Goal: Task Accomplishment & Management: Use online tool/utility

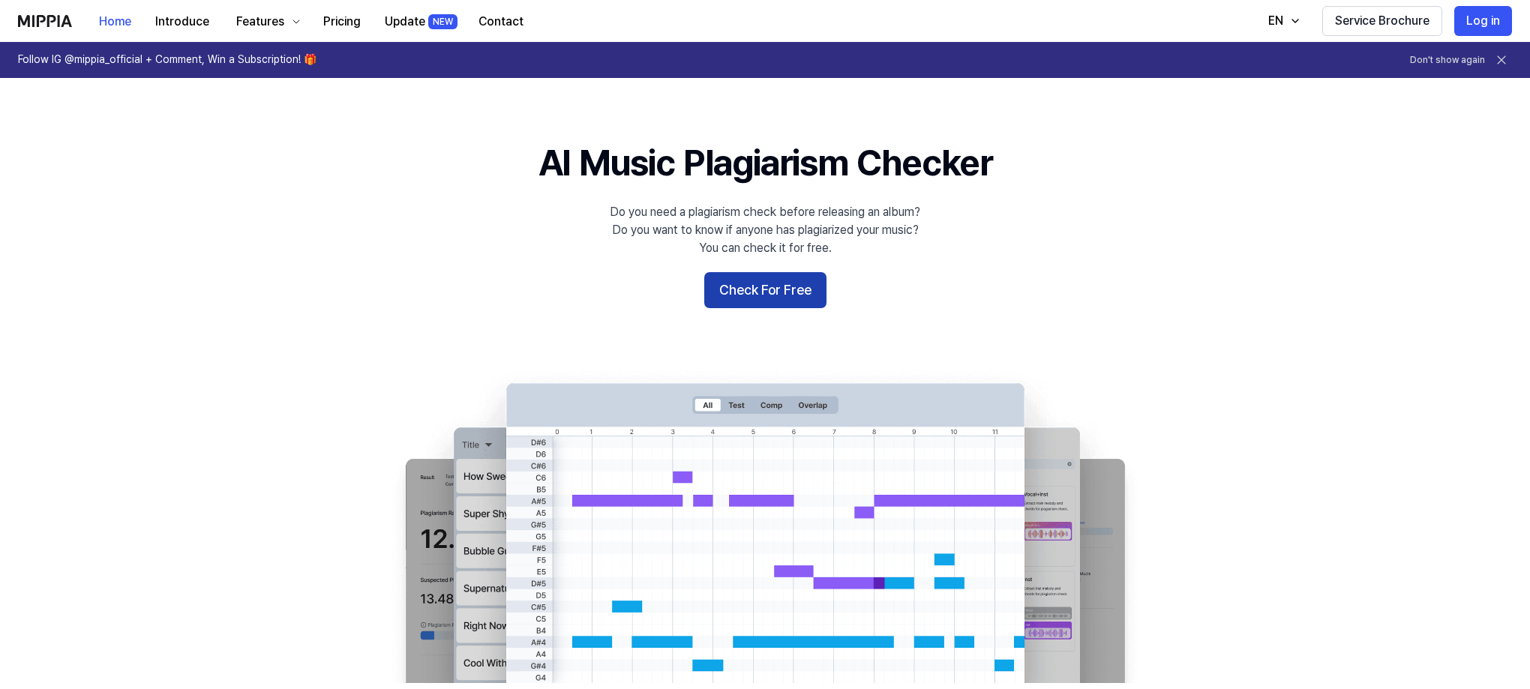
click at [760, 294] on button "Check For Free" at bounding box center [765, 290] width 122 height 36
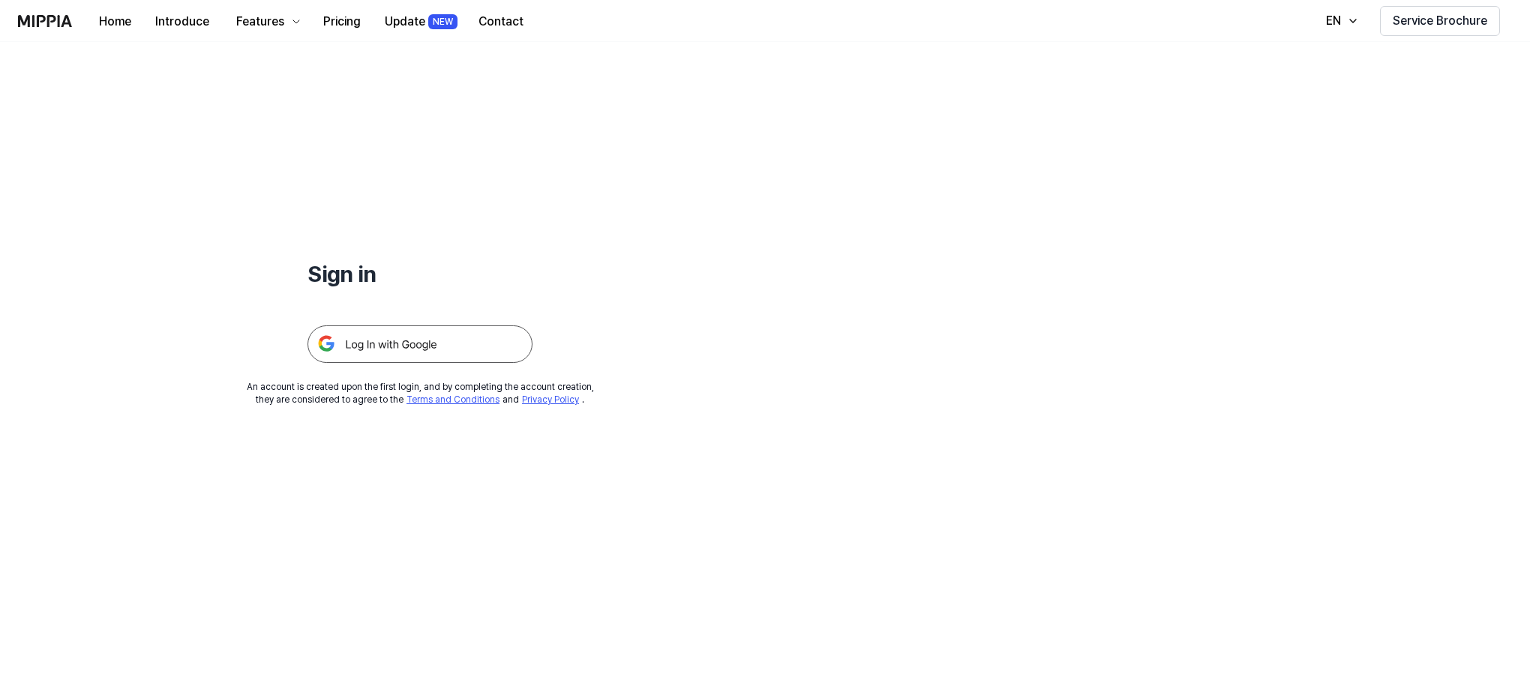
click at [412, 344] on img at bounding box center [419, 343] width 225 height 37
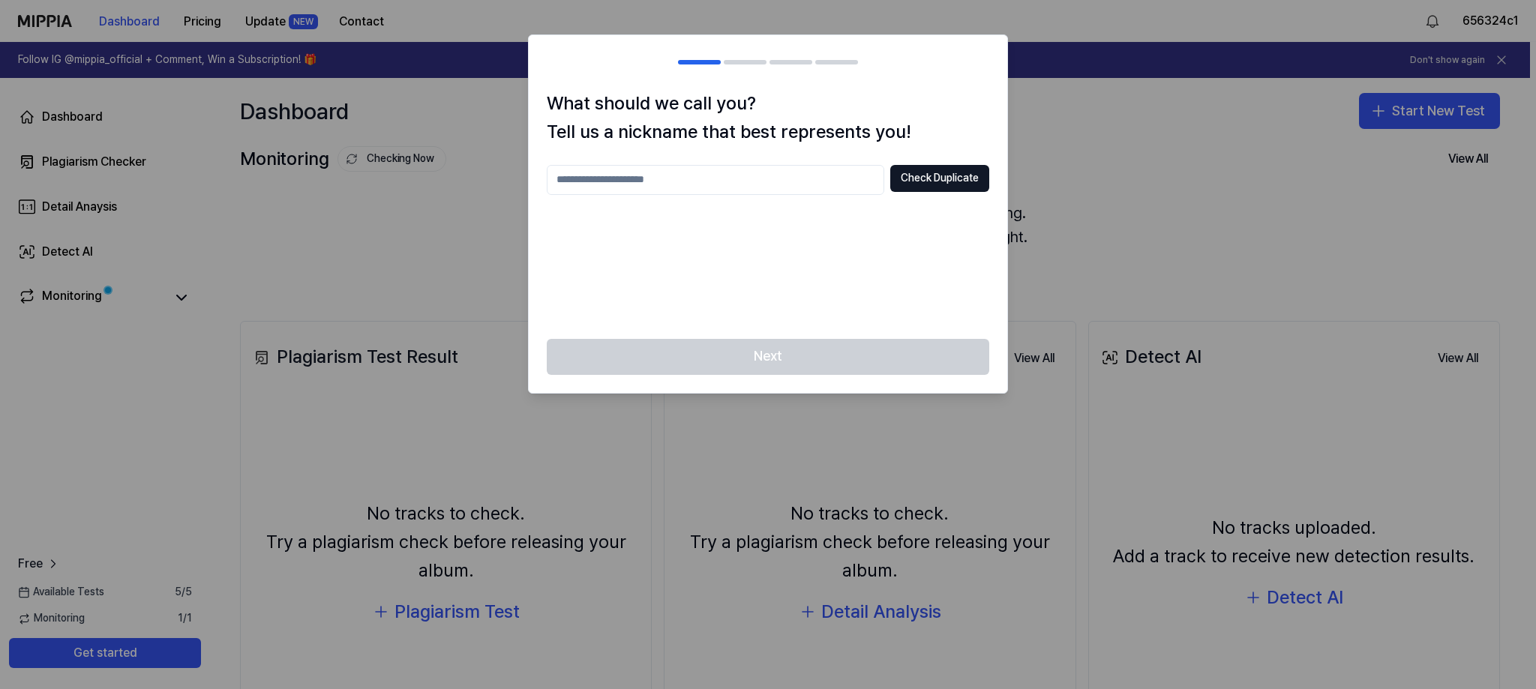
click at [732, 169] on input "text" at bounding box center [715, 180] width 337 height 30
click at [813, 179] on input "text" at bounding box center [715, 180] width 337 height 30
type input "*"
type input "*********"
click at [918, 188] on button "Check Duplicate" at bounding box center [939, 178] width 99 height 27
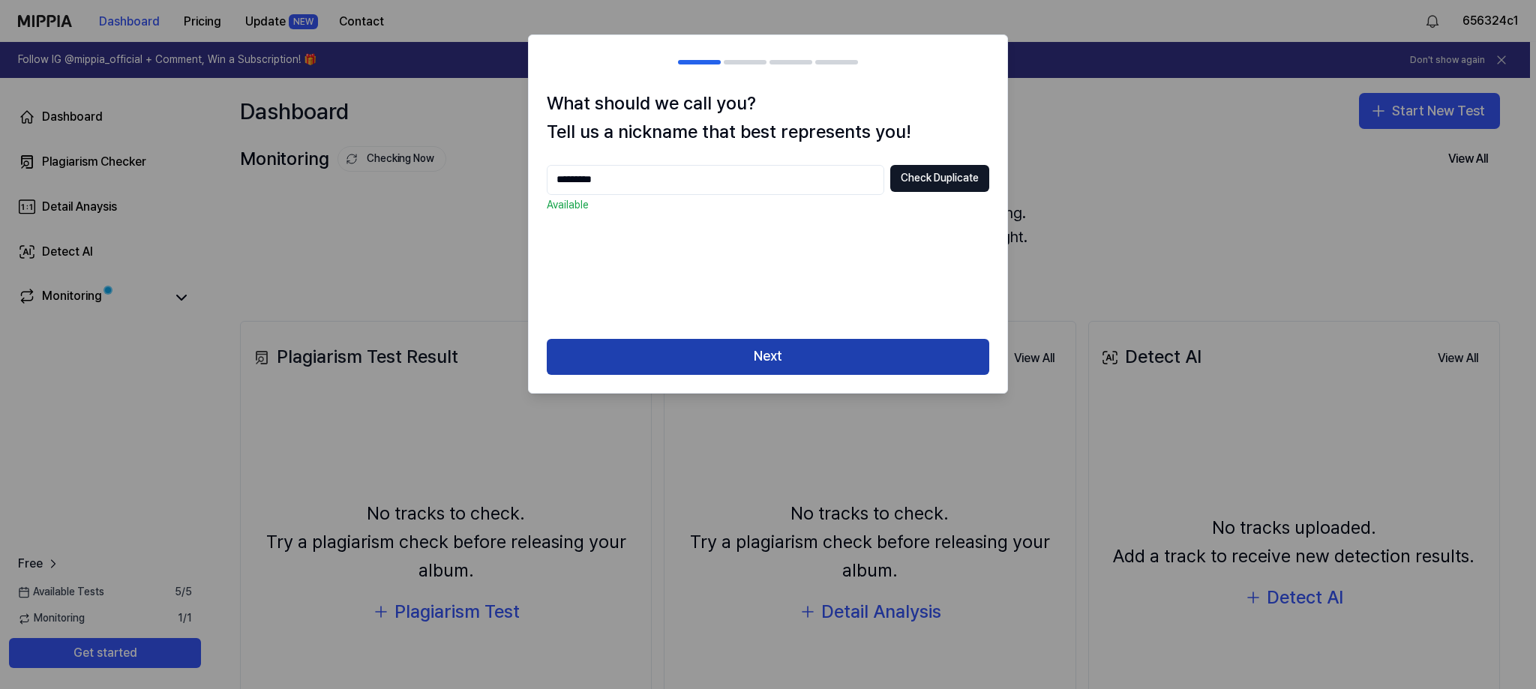
click at [751, 358] on button "Next" at bounding box center [768, 357] width 442 height 36
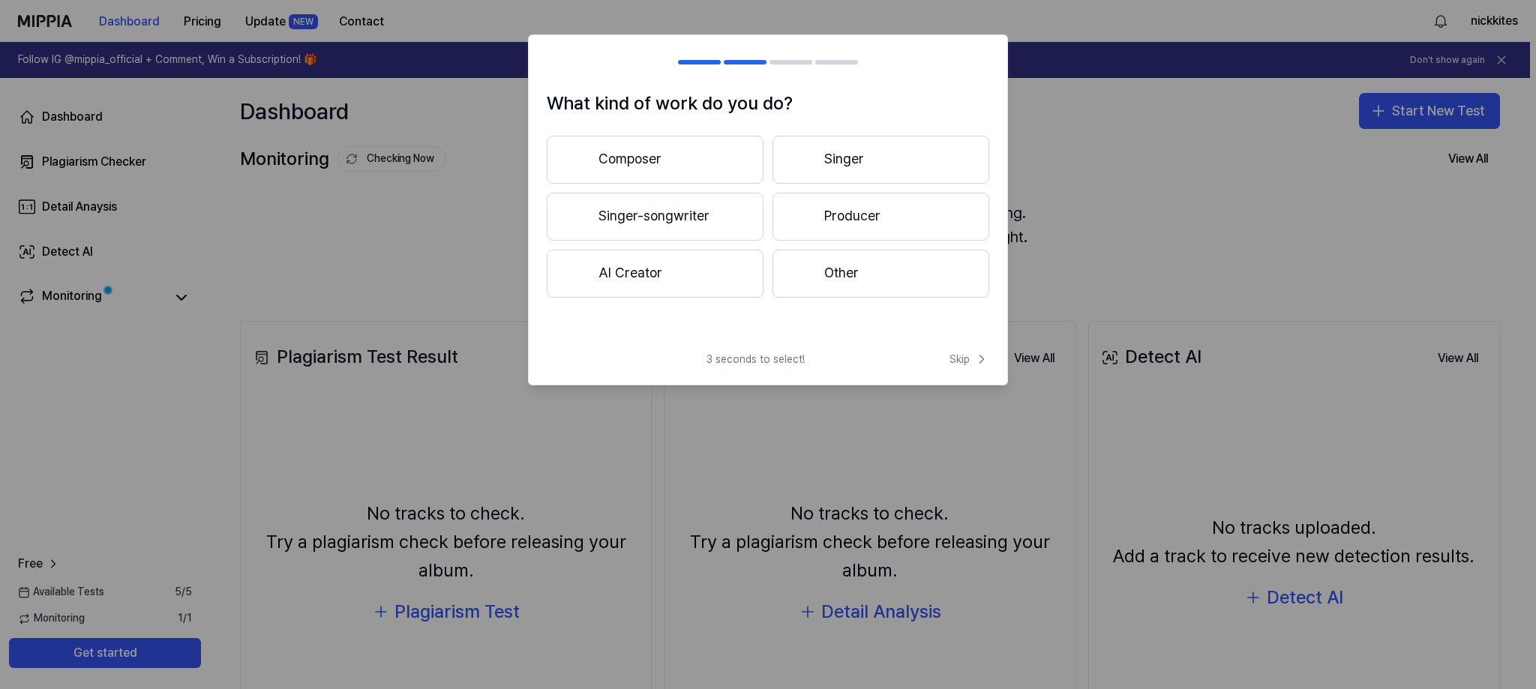
click at [708, 157] on button "Composer" at bounding box center [655, 160] width 217 height 48
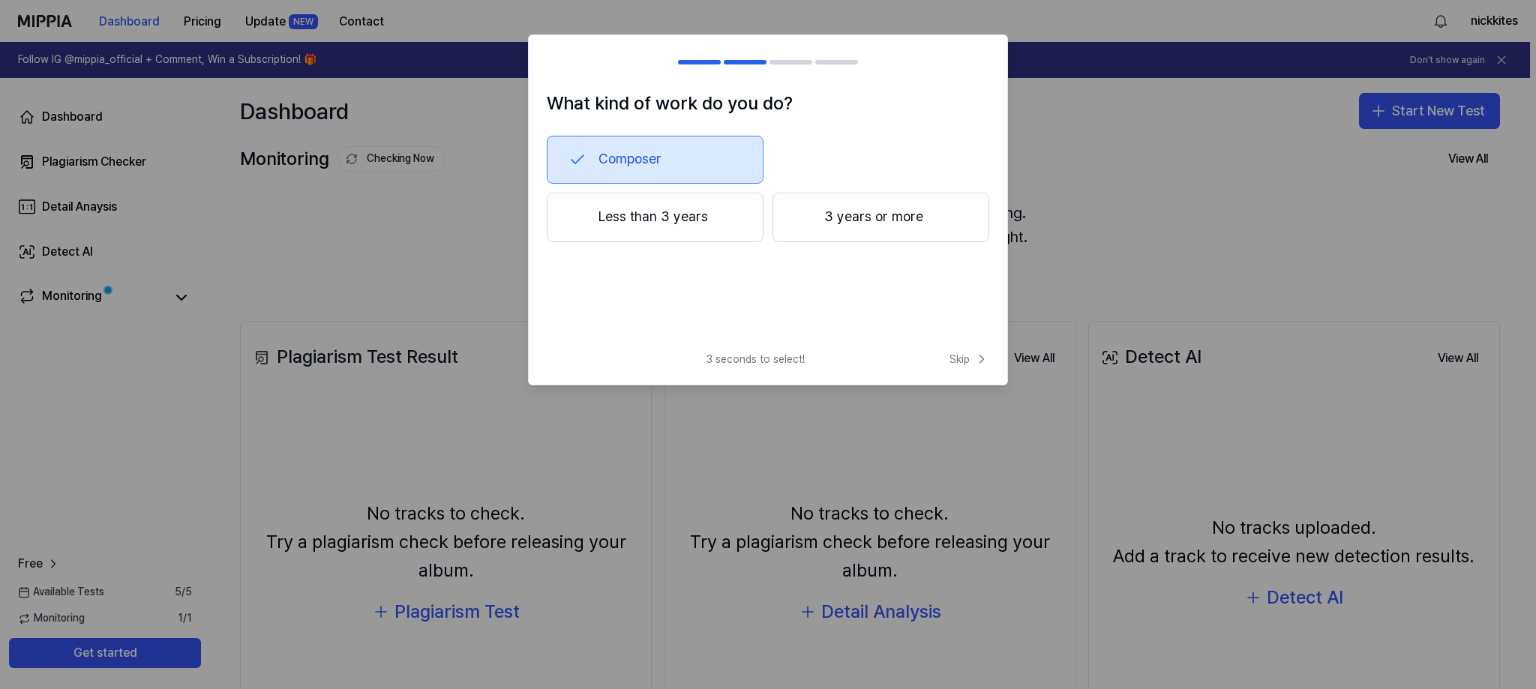
click at [849, 217] on button "3 years or more" at bounding box center [880, 217] width 217 height 49
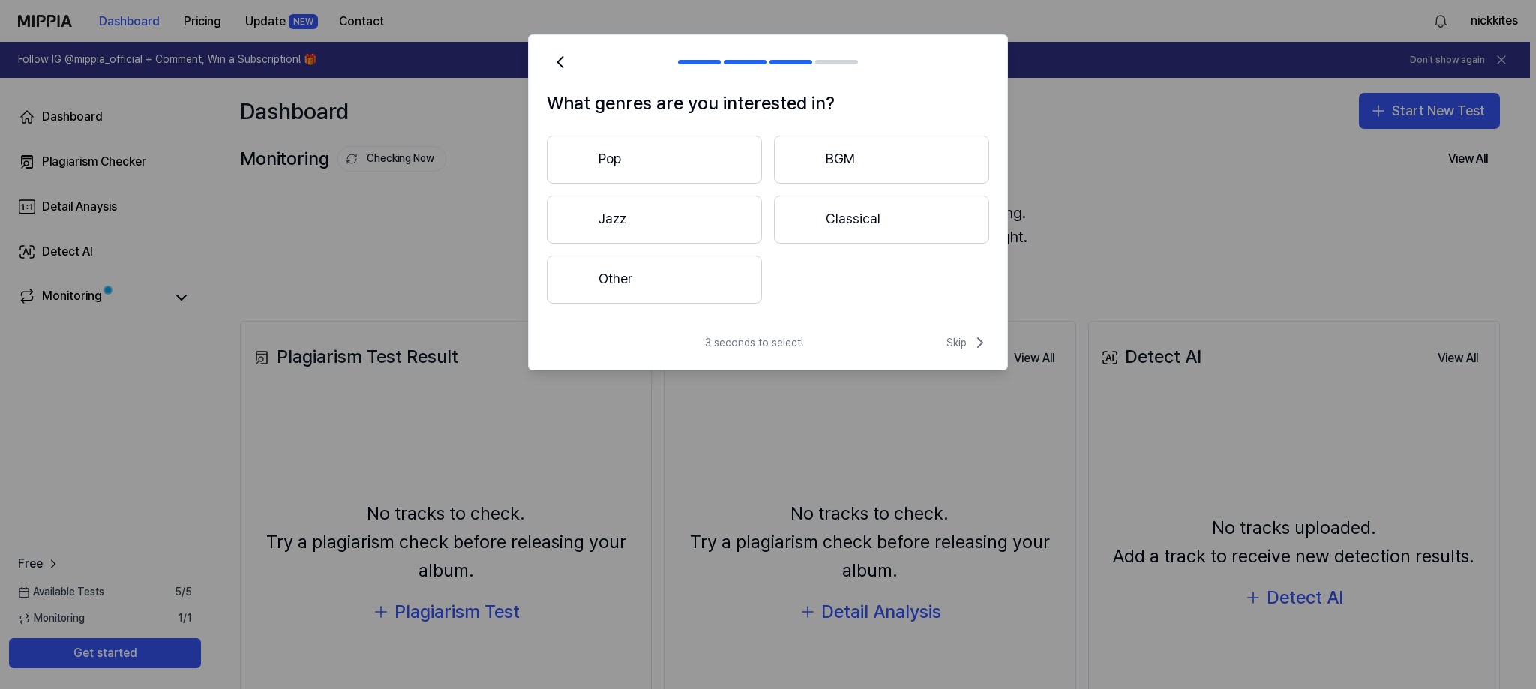
click at [663, 278] on button "Other" at bounding box center [654, 280] width 215 height 48
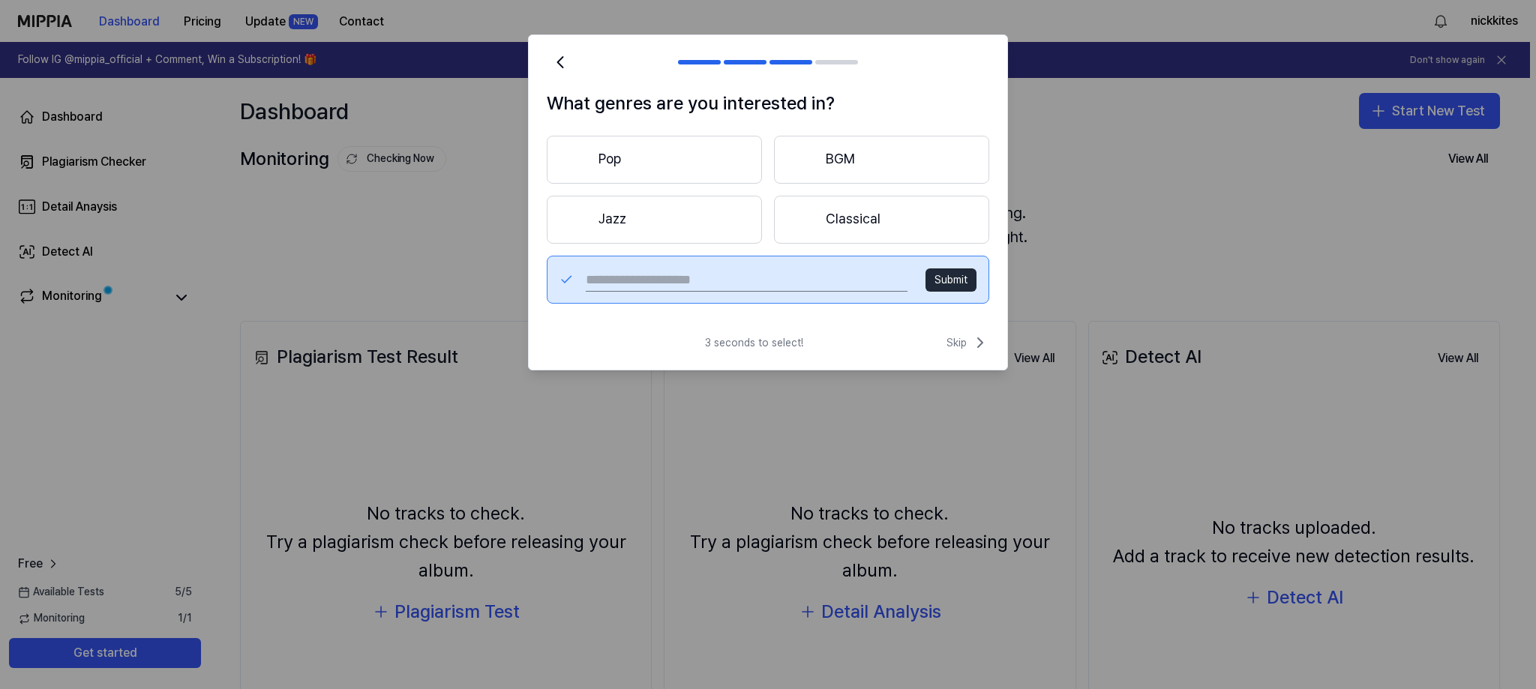
click at [835, 278] on input "text" at bounding box center [747, 280] width 322 height 24
type input "**********"
click at [947, 282] on button "Submit" at bounding box center [950, 280] width 51 height 24
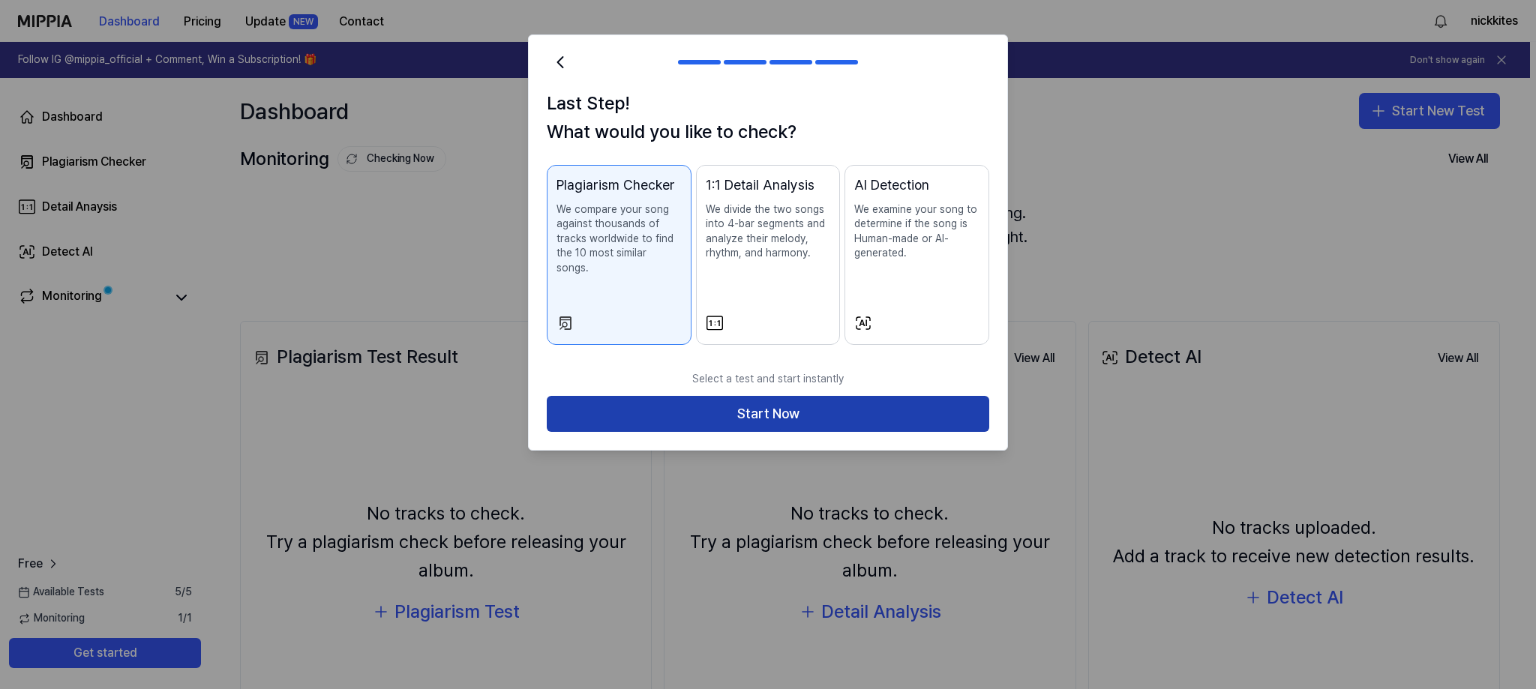
click at [772, 401] on button "Start Now" at bounding box center [768, 414] width 442 height 36
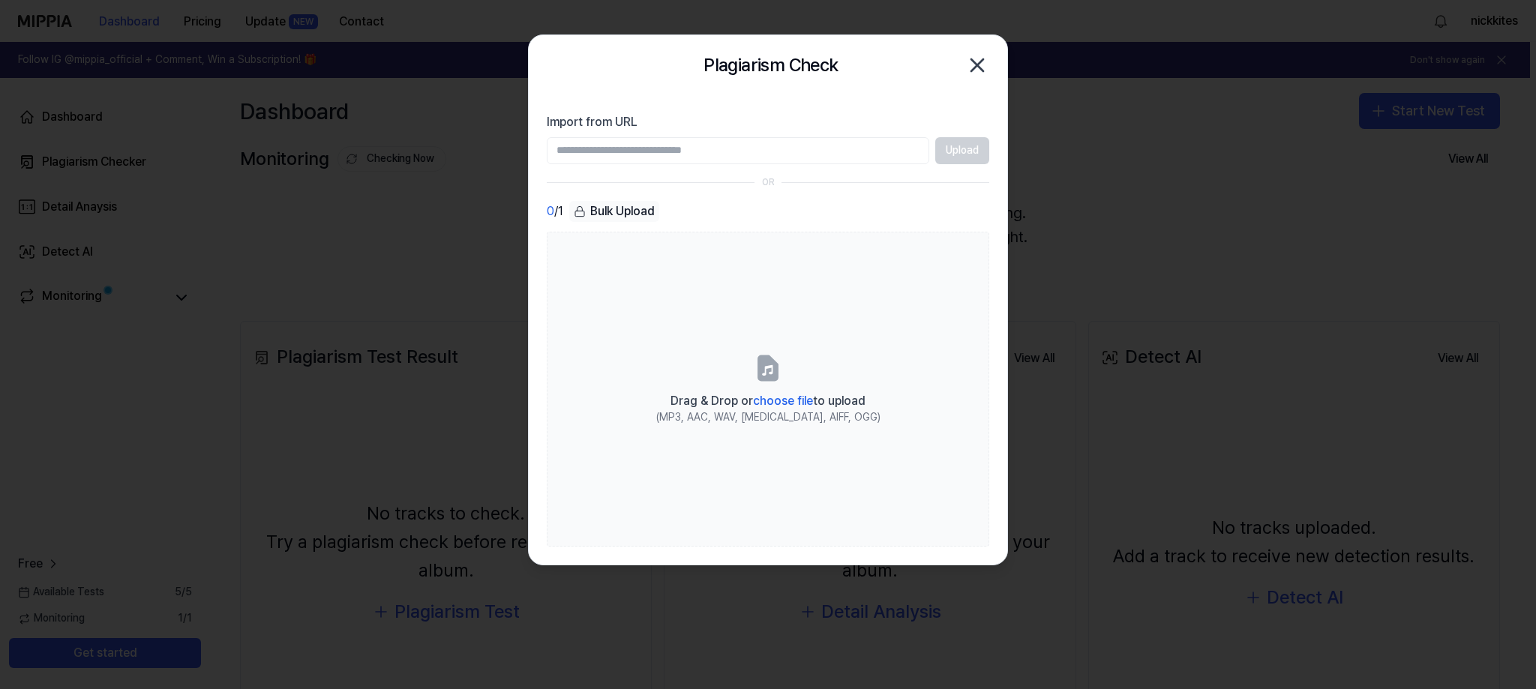
click at [671, 150] on input "Import from URL" at bounding box center [738, 150] width 382 height 27
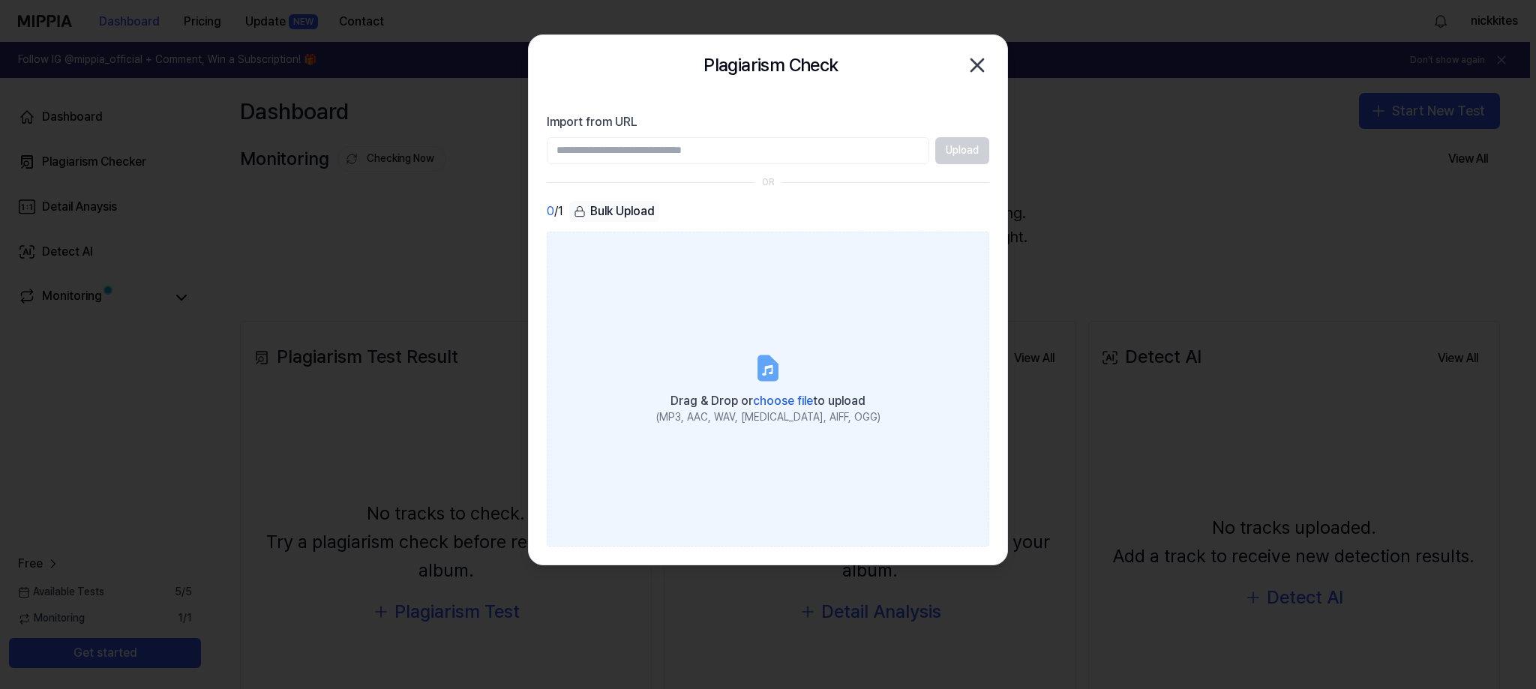
click at [796, 397] on span "choose file" at bounding box center [783, 401] width 60 height 14
click at [0, 0] on input "Drag & Drop or choose file to upload (MP3, AAC, WAV, [MEDICAL_DATA], AIFF, OGG)" at bounding box center [0, 0] width 0 height 0
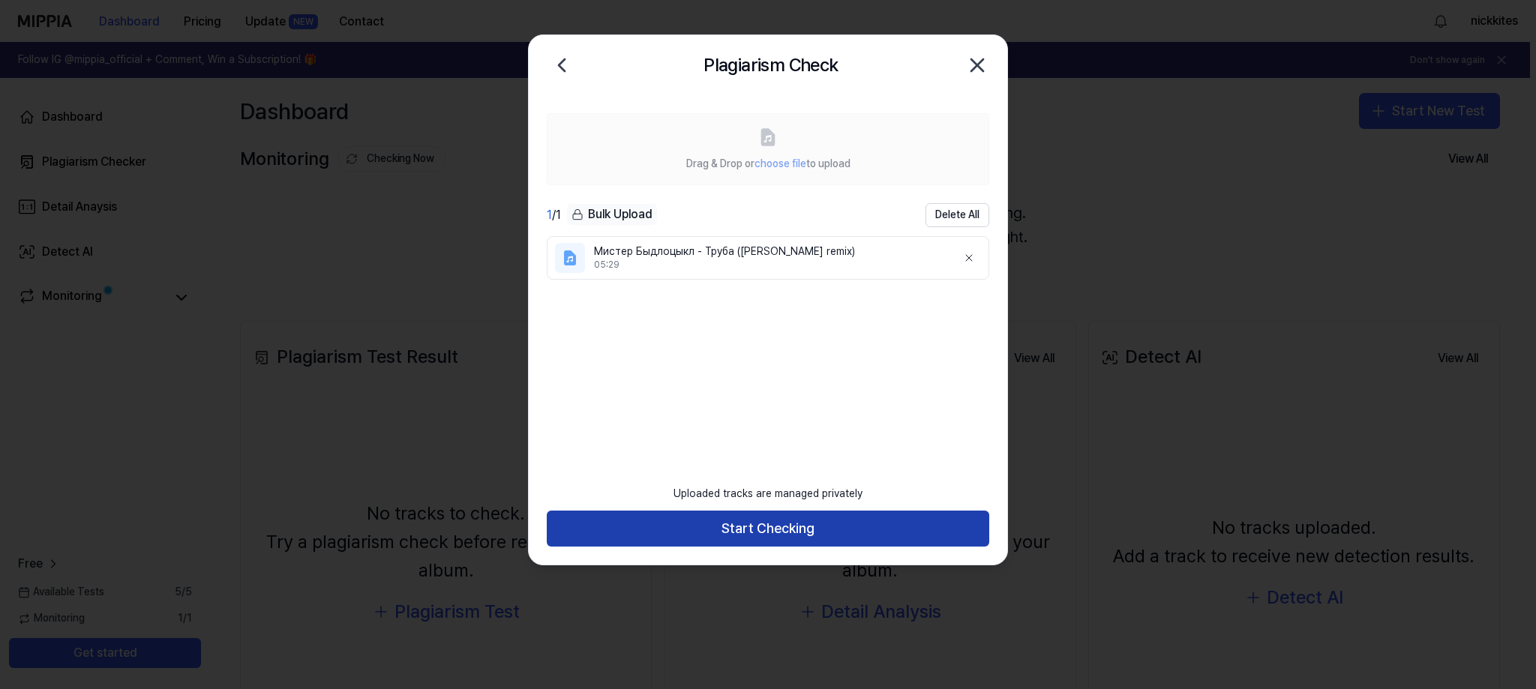
click at [761, 526] on button "Start Checking" at bounding box center [768, 529] width 442 height 36
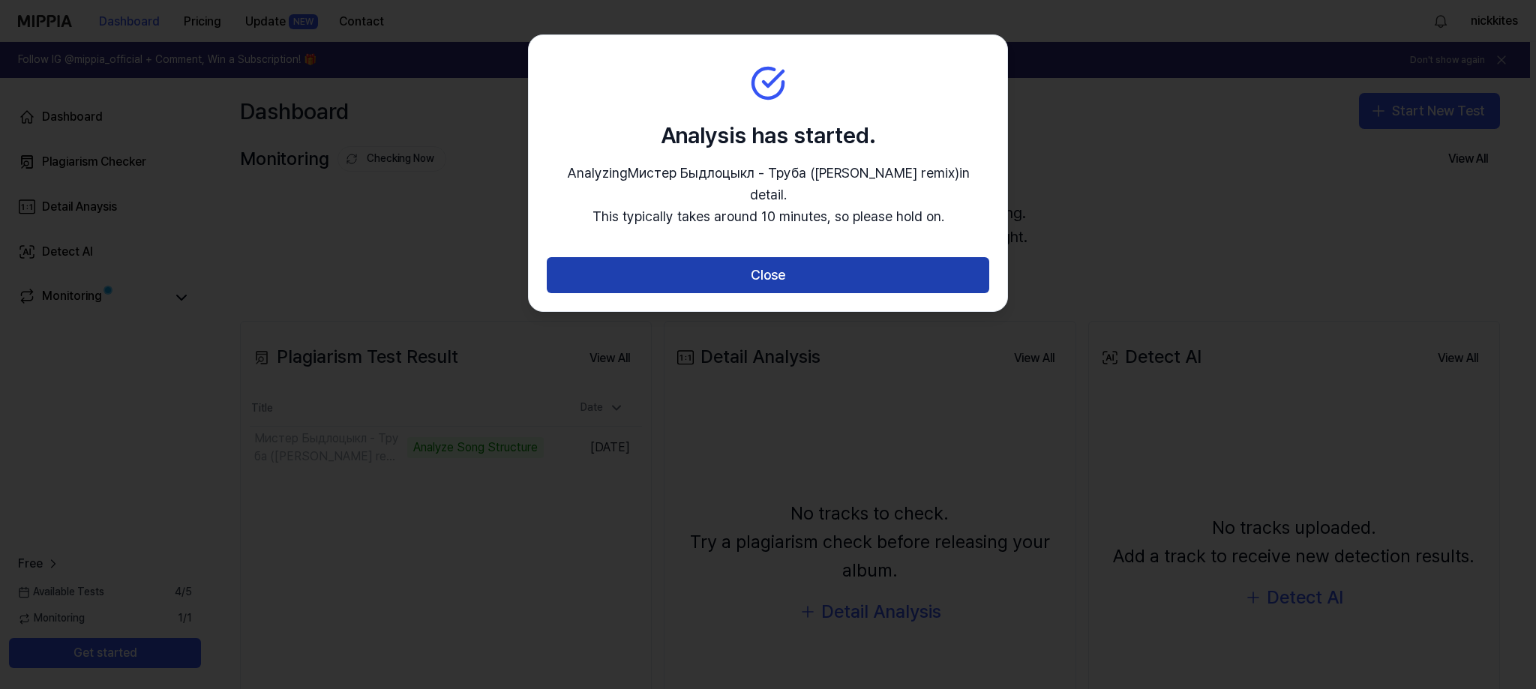
click at [762, 257] on button "Close" at bounding box center [768, 275] width 442 height 36
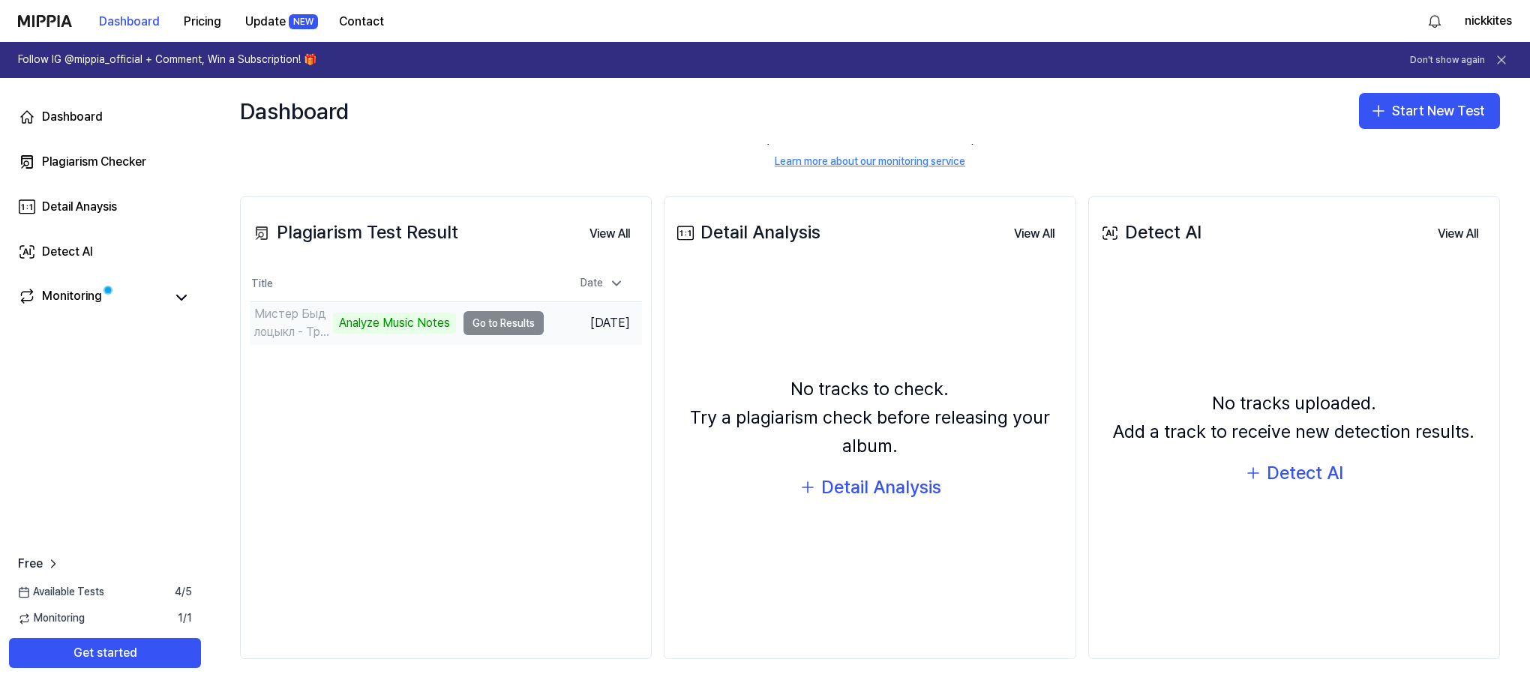
drag, startPoint x: 499, startPoint y: 322, endPoint x: 490, endPoint y: 327, distance: 10.1
click at [490, 327] on td "Мистер Быдлоцыкл - Труба ([PERSON_NAME] remix) Analyze Music Notes Go to Results" at bounding box center [397, 323] width 294 height 42
click at [187, 308] on div "Monitoring" at bounding box center [105, 297] width 192 height 36
click at [185, 298] on icon at bounding box center [181, 298] width 18 height 18
click at [185, 296] on icon at bounding box center [181, 298] width 18 height 18
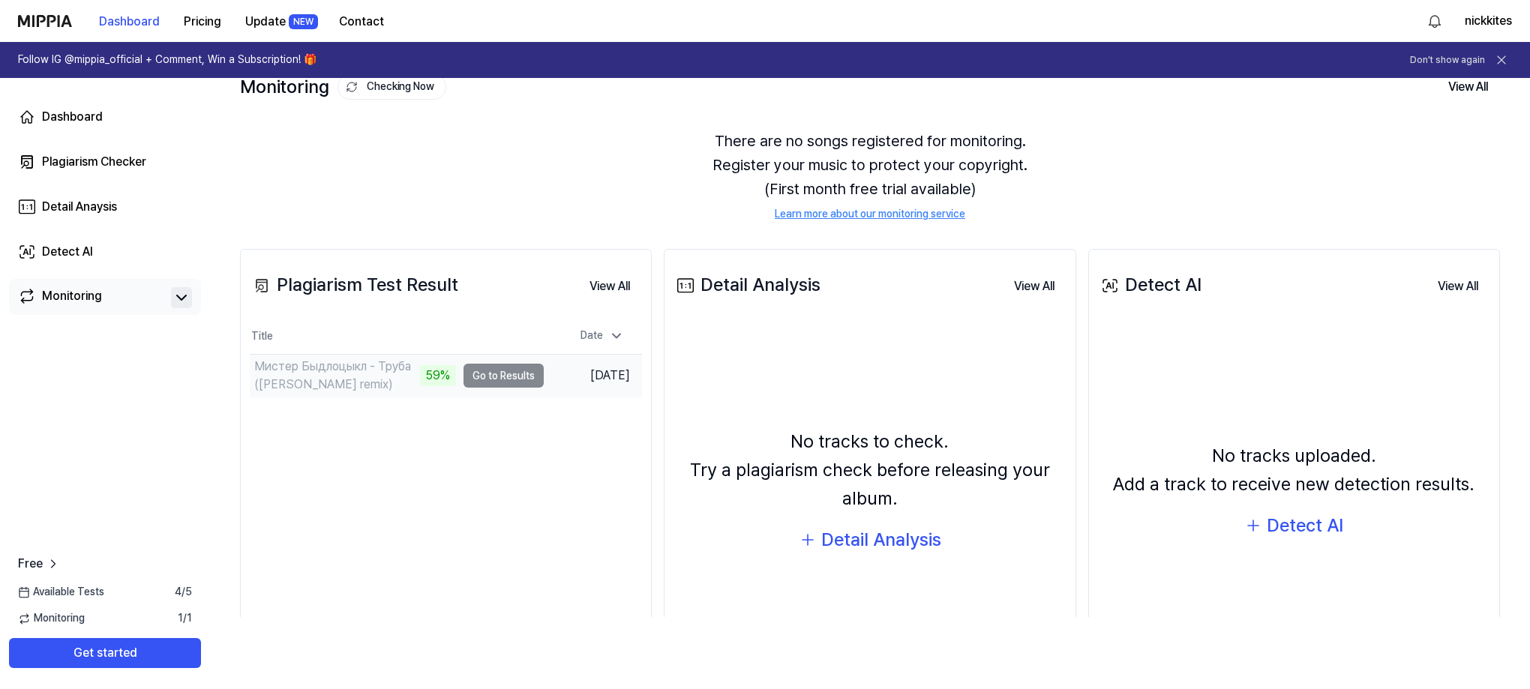
click at [512, 374] on td "Мистер Быдлоцыкл - Труба ([PERSON_NAME] remix) 59% Go to Results" at bounding box center [397, 376] width 294 height 42
click at [502, 380] on button "Go to Results" at bounding box center [503, 376] width 80 height 24
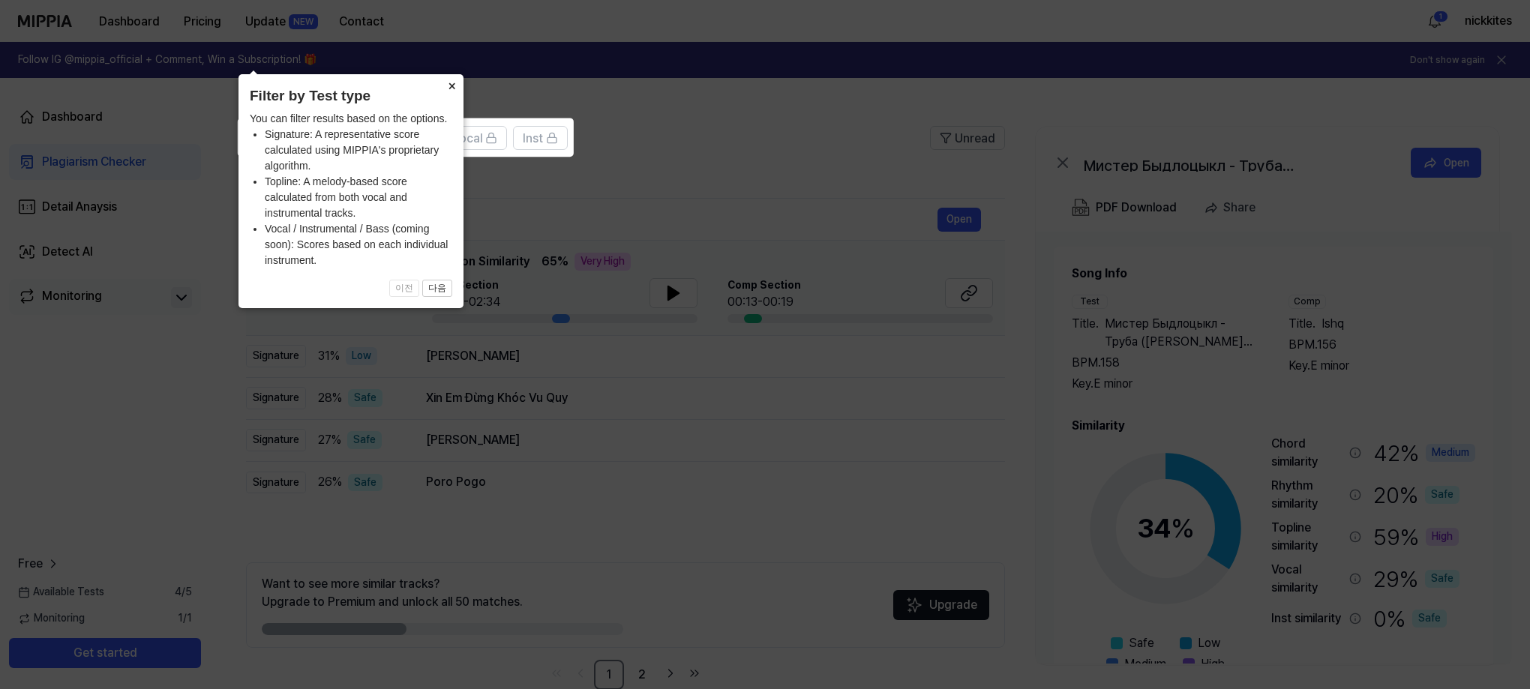
click at [444, 83] on button "×" at bounding box center [451, 84] width 24 height 21
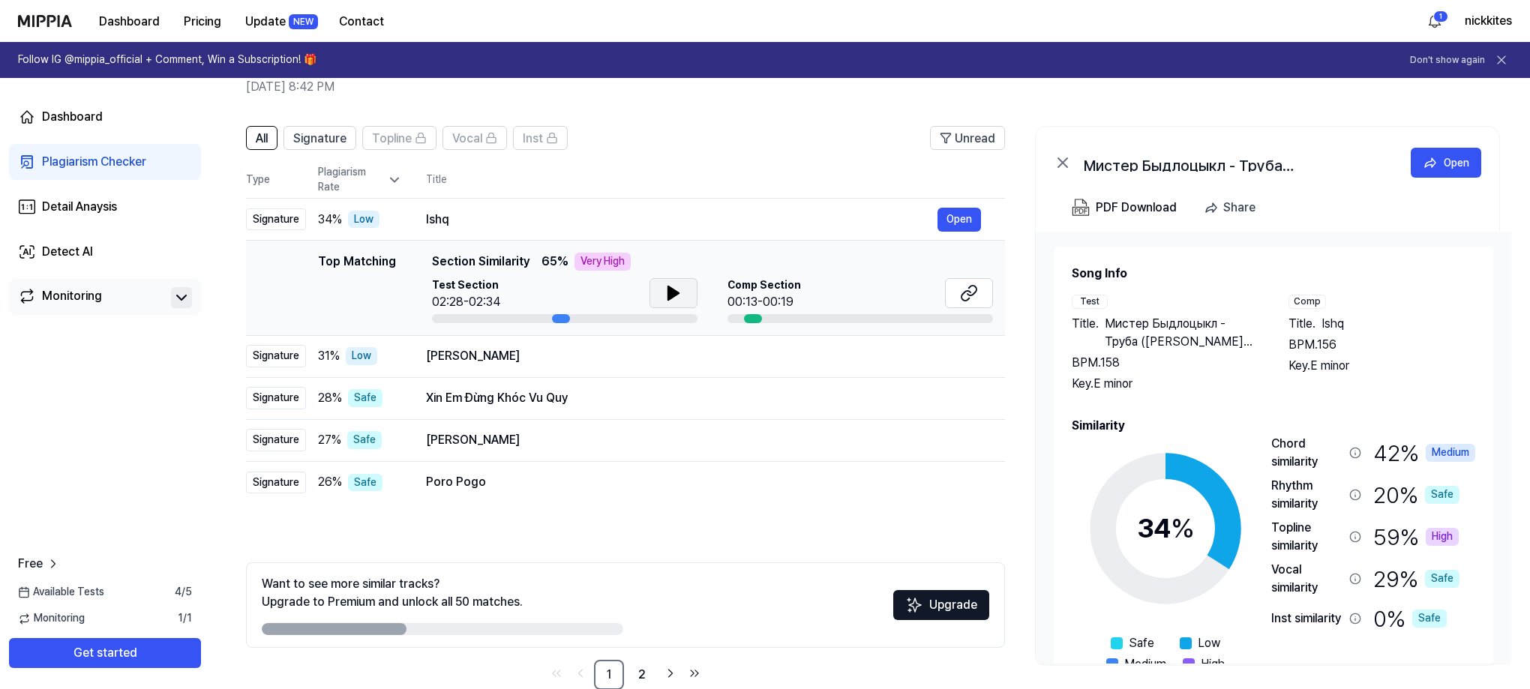
click at [676, 293] on icon at bounding box center [673, 292] width 10 height 13
click at [481, 315] on div at bounding box center [564, 318] width 265 height 9
click at [466, 320] on div at bounding box center [564, 318] width 265 height 9
click at [686, 295] on button at bounding box center [673, 293] width 48 height 30
click at [960, 225] on button "Open" at bounding box center [958, 220] width 43 height 24
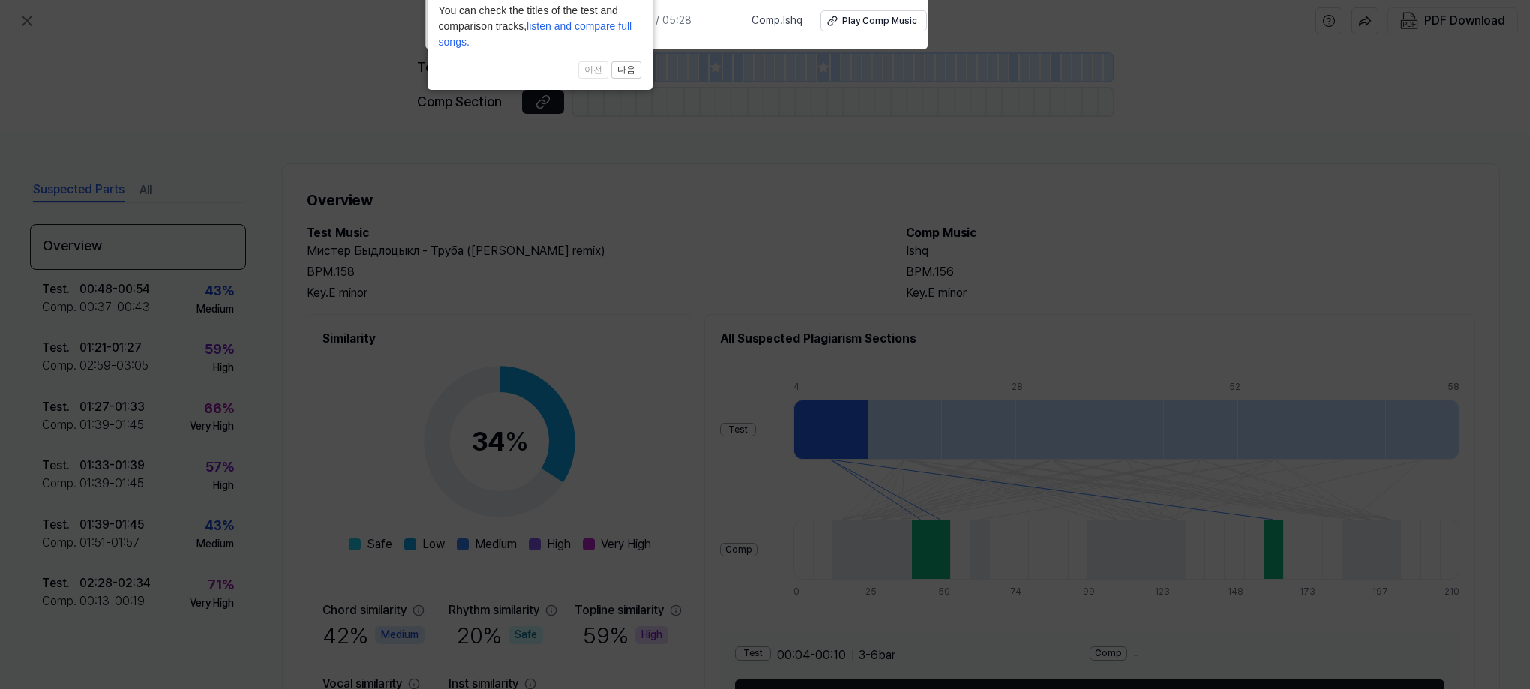
click at [757, 198] on icon at bounding box center [765, 385] width 1530 height 784
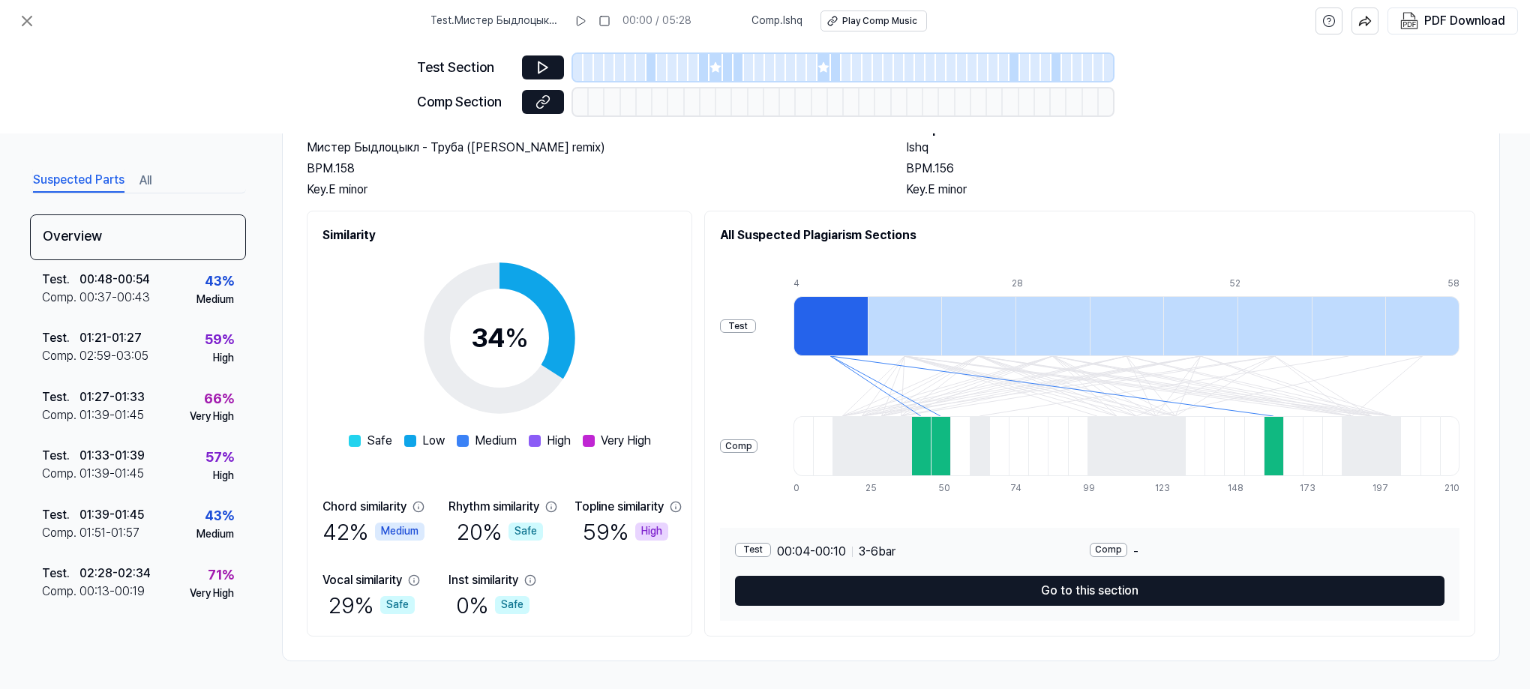
scroll to position [106, 0]
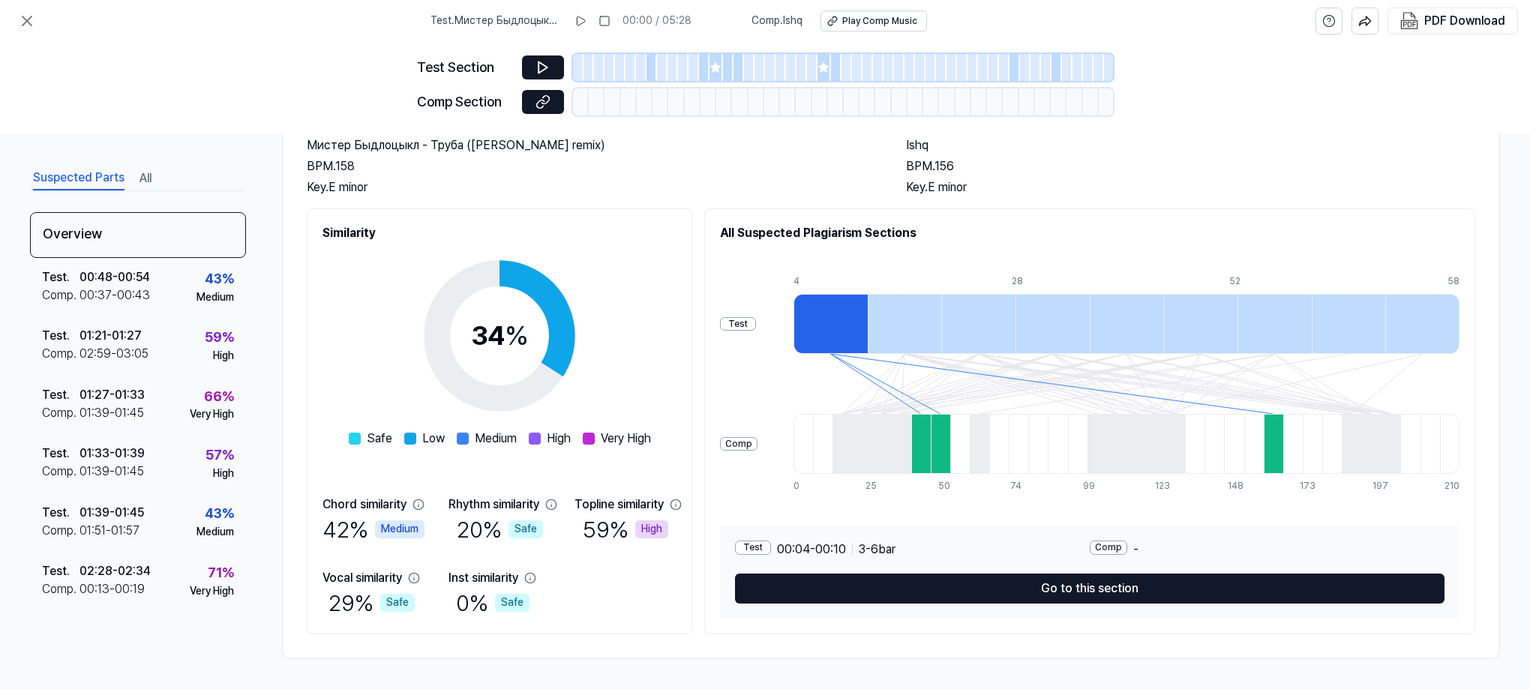
click at [682, 503] on icon at bounding box center [676, 505] width 12 height 12
click at [680, 505] on icon at bounding box center [675, 504] width 10 height 10
click at [682, 505] on icon at bounding box center [676, 505] width 12 height 12
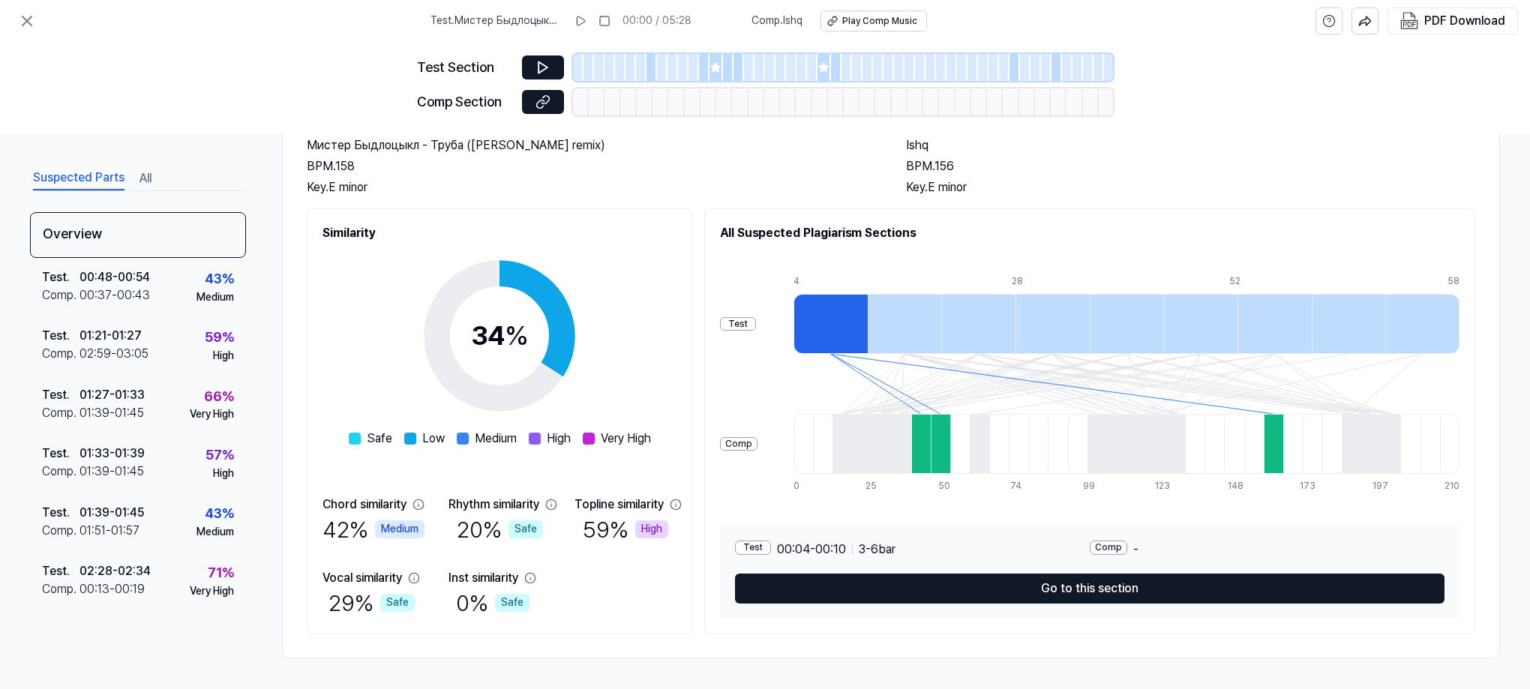
click at [682, 505] on icon at bounding box center [676, 505] width 12 height 12
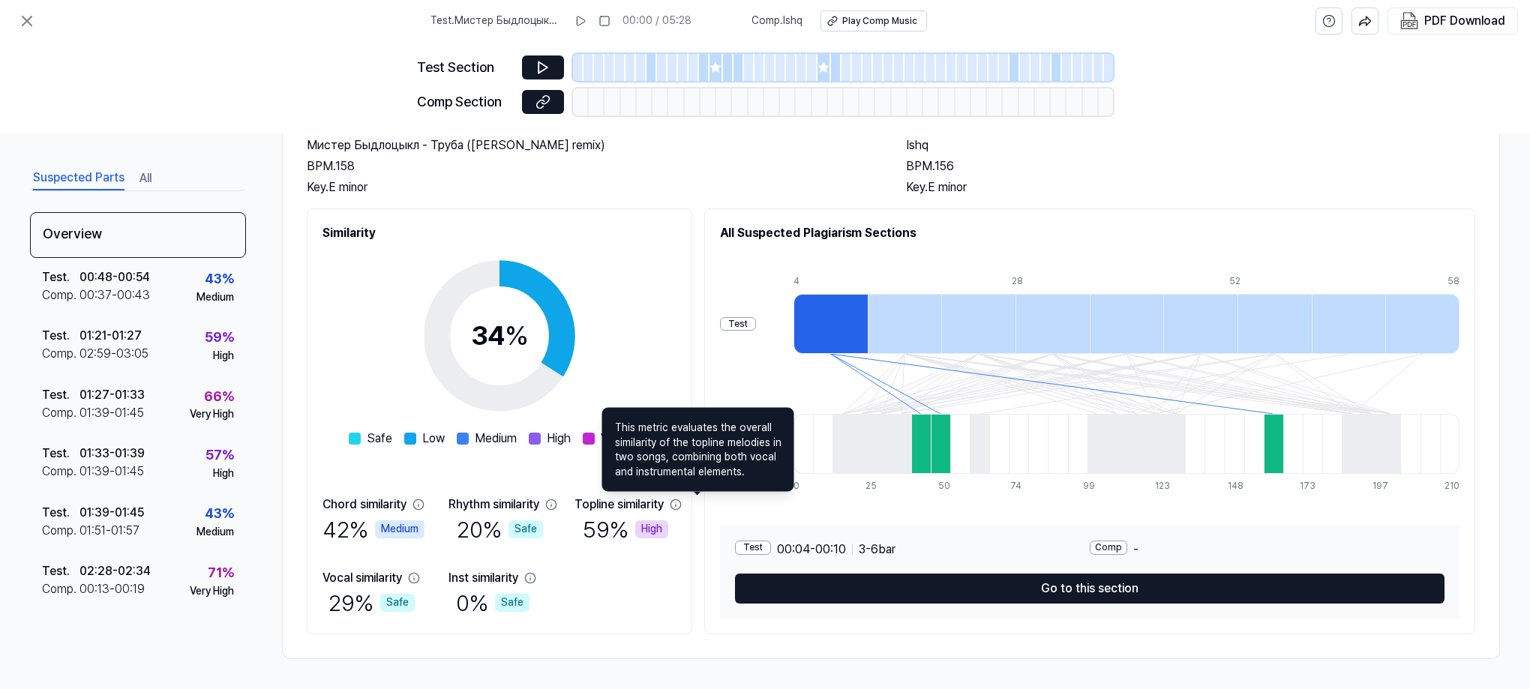
click at [682, 501] on icon at bounding box center [676, 505] width 12 height 12
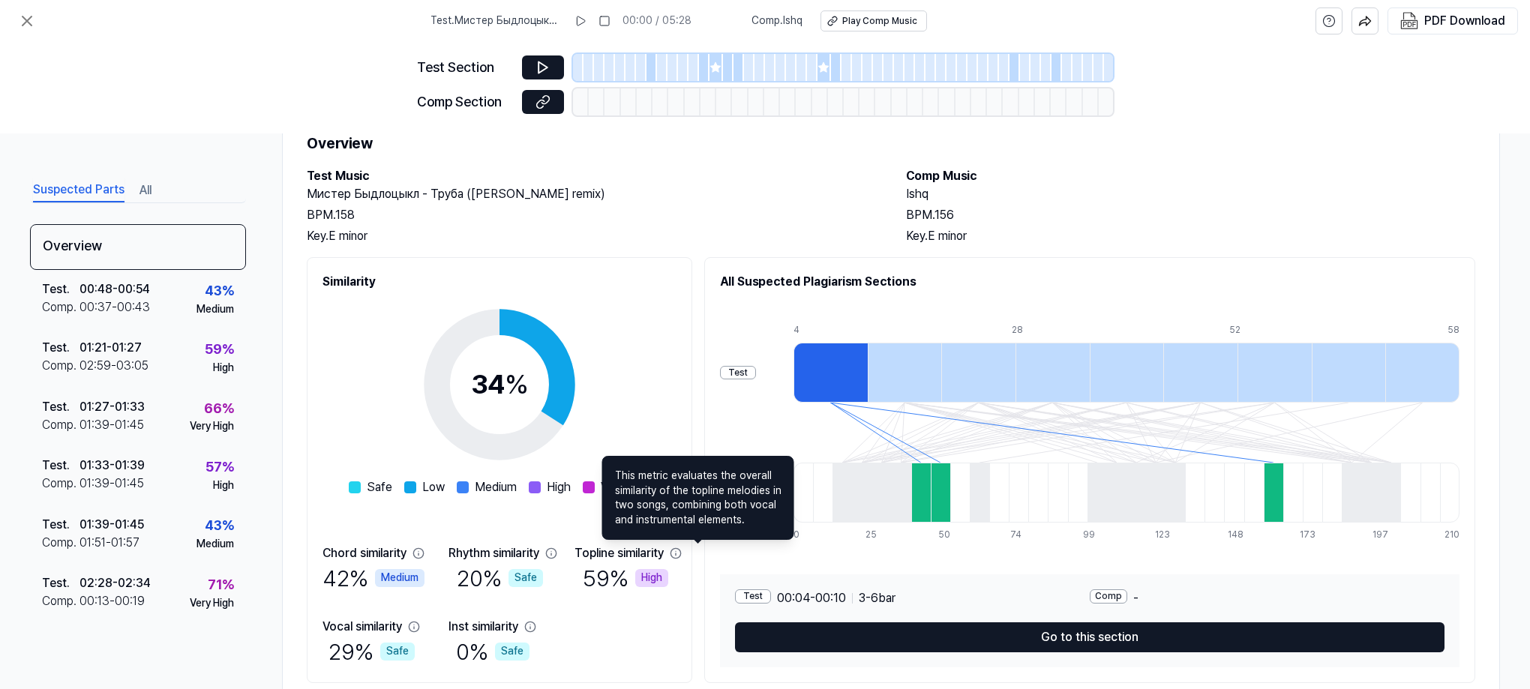
scroll to position [0, 0]
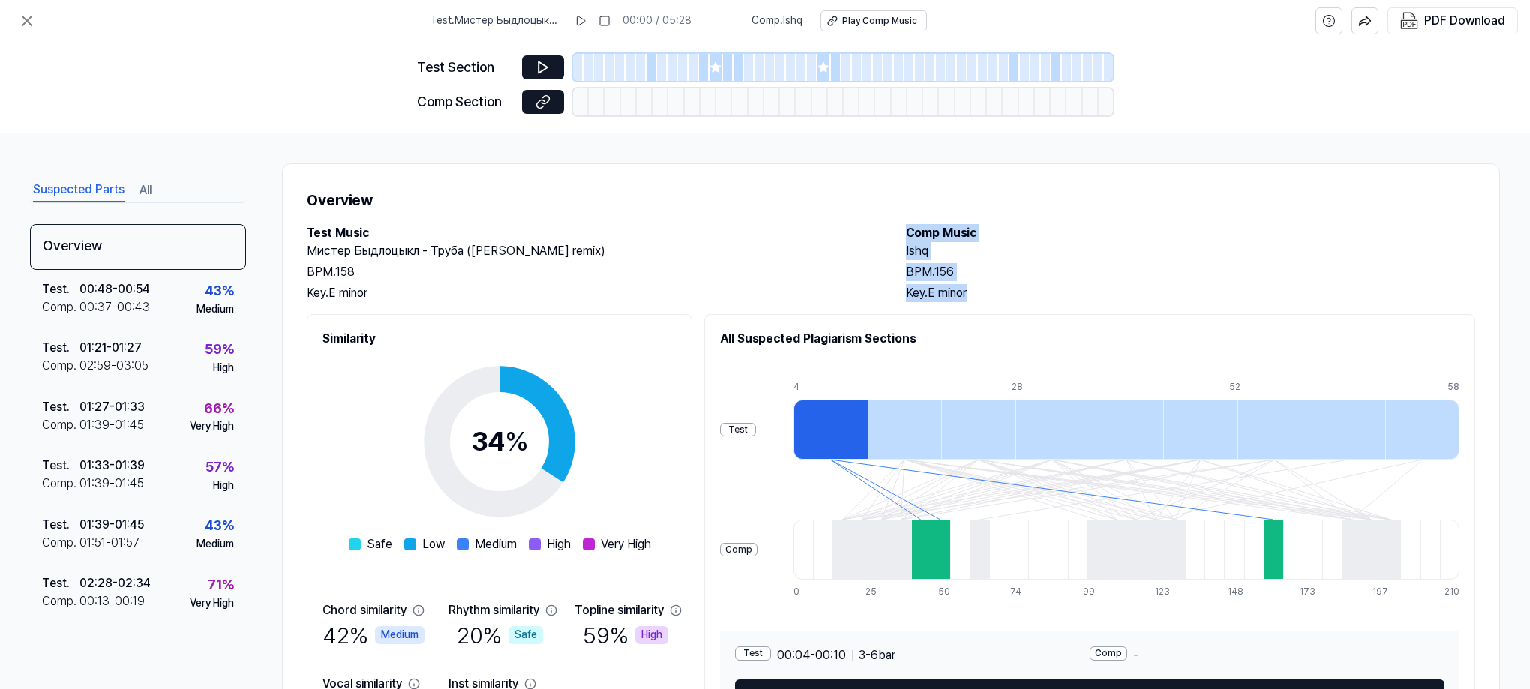
drag, startPoint x: 902, startPoint y: 231, endPoint x: 1003, endPoint y: 283, distance: 114.0
click at [1003, 283] on div "Test Music Мистер Быдлоцыкл - Труба ([PERSON_NAME] remix) BPM. 158 Key. E minor…" at bounding box center [891, 263] width 1168 height 78
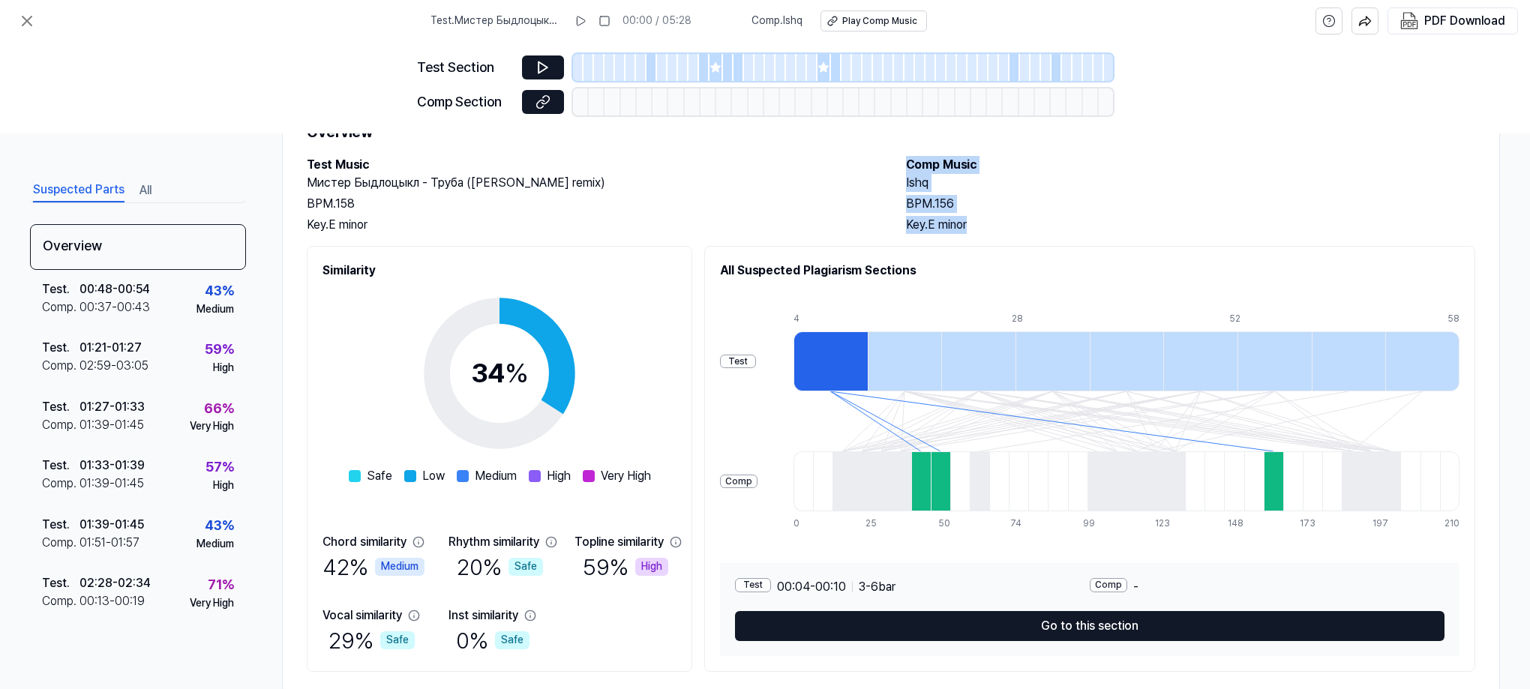
scroll to position [106, 0]
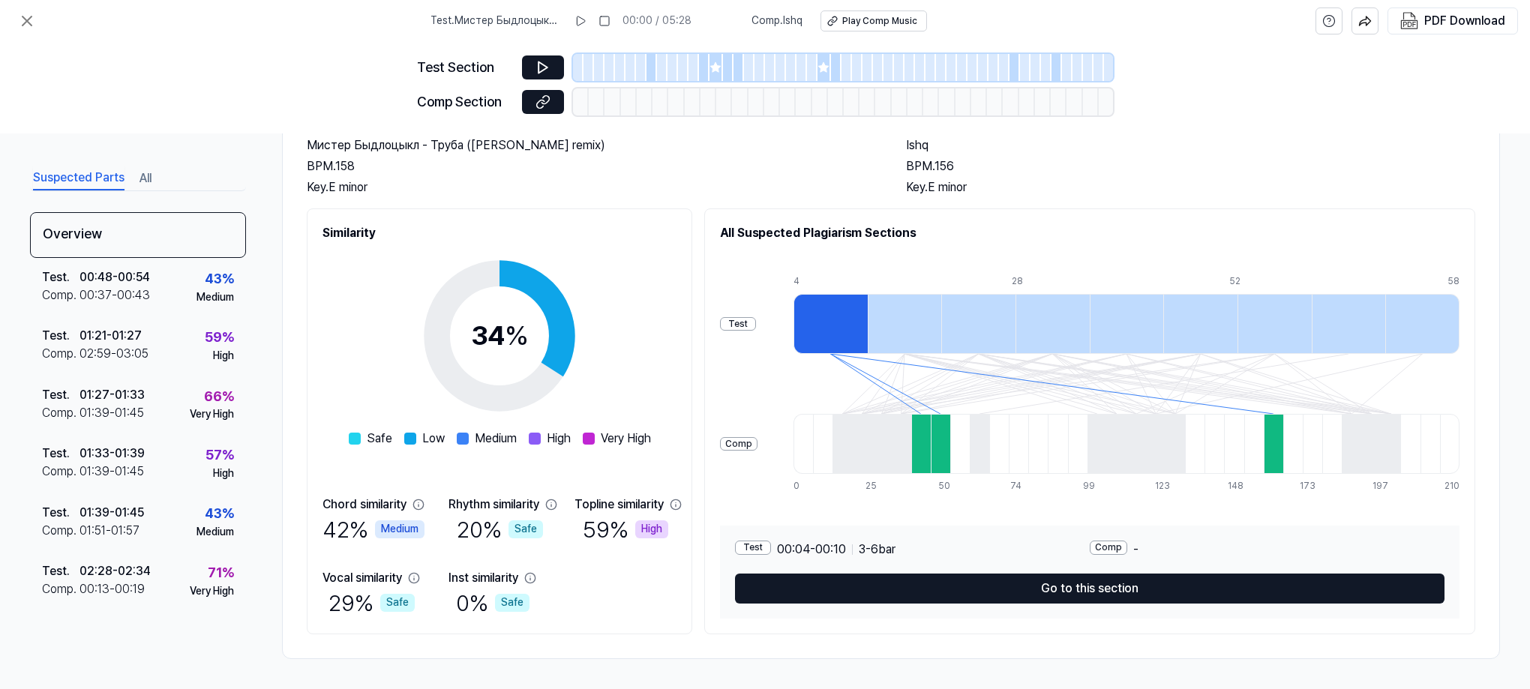
click at [771, 547] on div "Test" at bounding box center [753, 548] width 36 height 14
click at [756, 324] on div "Test" at bounding box center [738, 324] width 36 height 14
click at [841, 316] on div at bounding box center [830, 324] width 74 height 60
click at [757, 448] on div "Comp" at bounding box center [738, 444] width 37 height 14
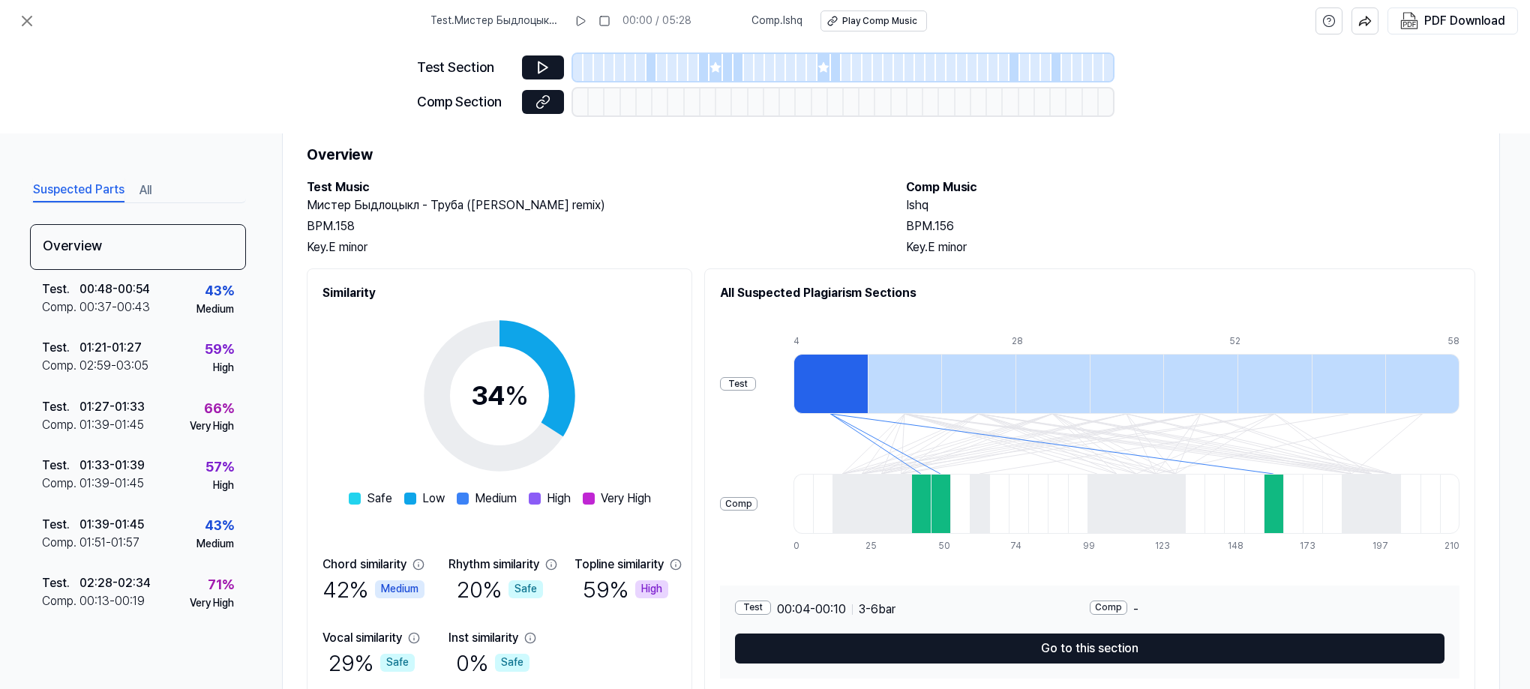
scroll to position [0, 0]
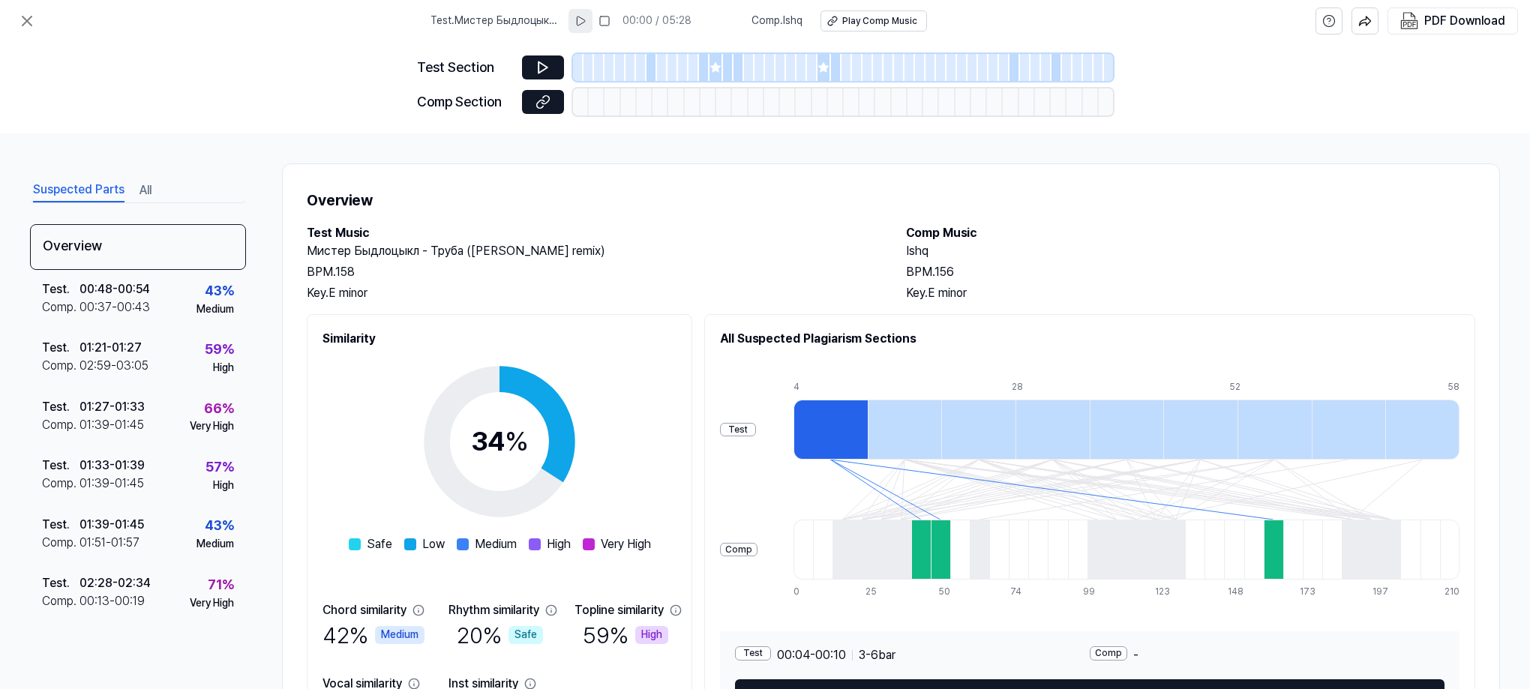
click at [585, 19] on icon at bounding box center [580, 21] width 12 height 12
click at [856, 25] on div "Play Comp Music" at bounding box center [878, 21] width 75 height 13
click at [585, 25] on icon at bounding box center [580, 21] width 12 height 12
click at [541, 64] on icon at bounding box center [542, 67] width 9 height 11
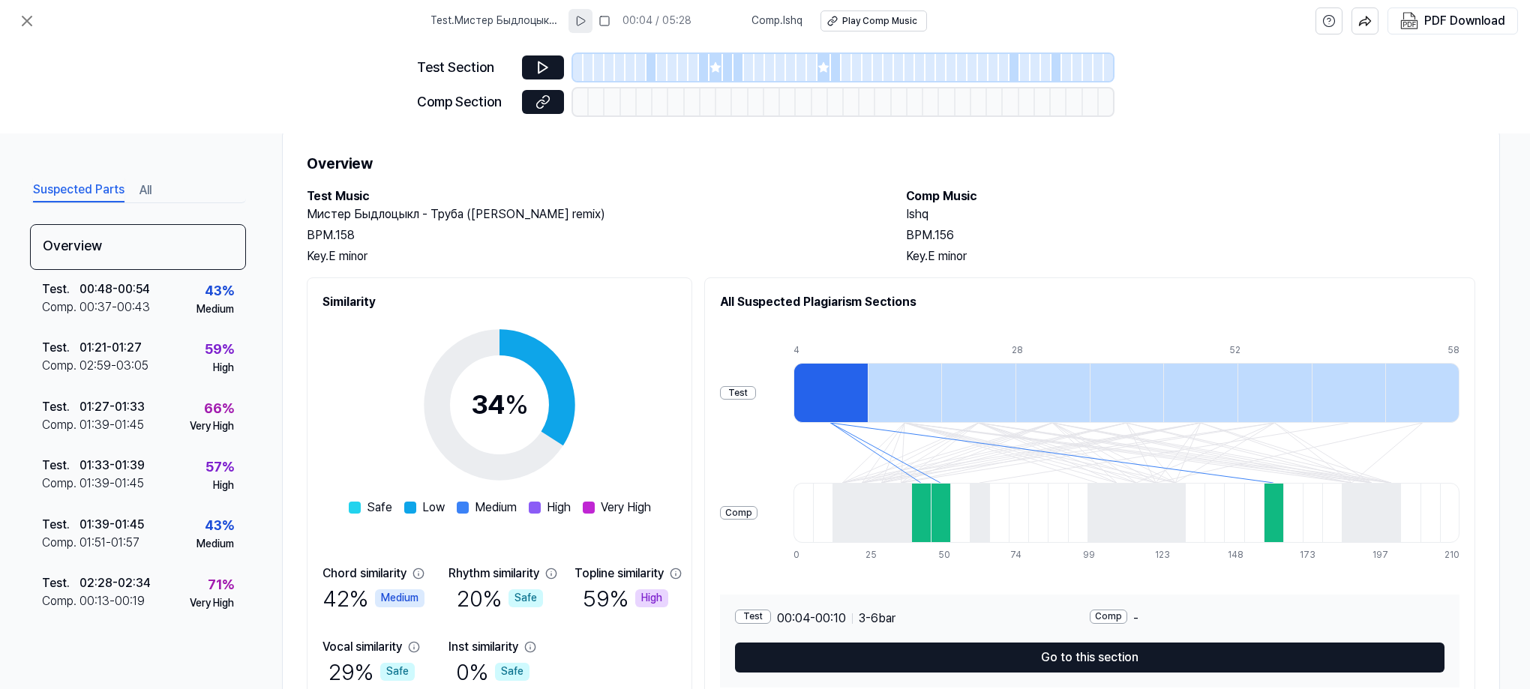
scroll to position [106, 0]
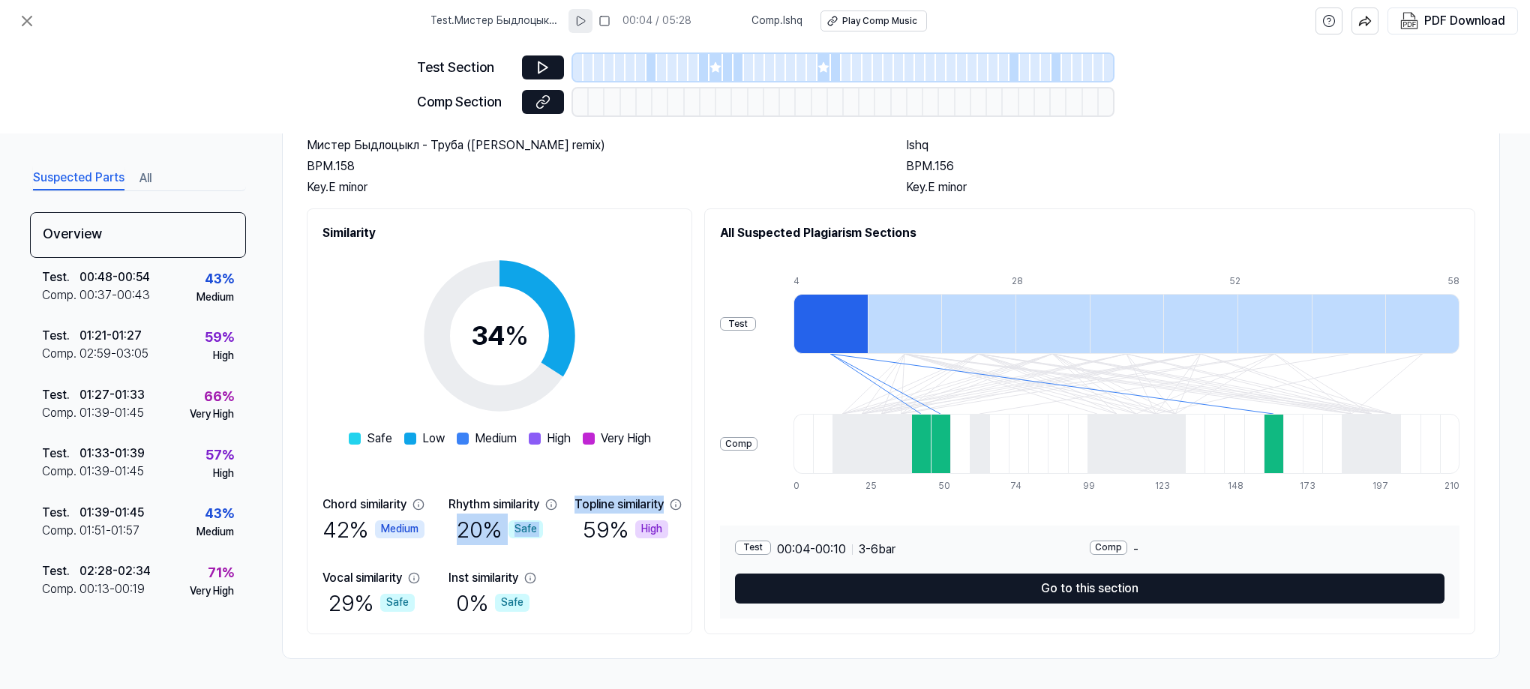
drag, startPoint x: 686, startPoint y: 506, endPoint x: 577, endPoint y: 503, distance: 108.8
click at [575, 503] on div "Chord similarity 42 % Medium Rhythm similarity 20 % Safe Topline similarity 59 …" at bounding box center [499, 557] width 354 height 123
click at [599, 503] on div "Topline similarity" at bounding box center [618, 505] width 89 height 18
click at [603, 500] on div "Topline similarity" at bounding box center [618, 505] width 89 height 18
drag, startPoint x: 594, startPoint y: 498, endPoint x: 687, endPoint y: 502, distance: 93.1
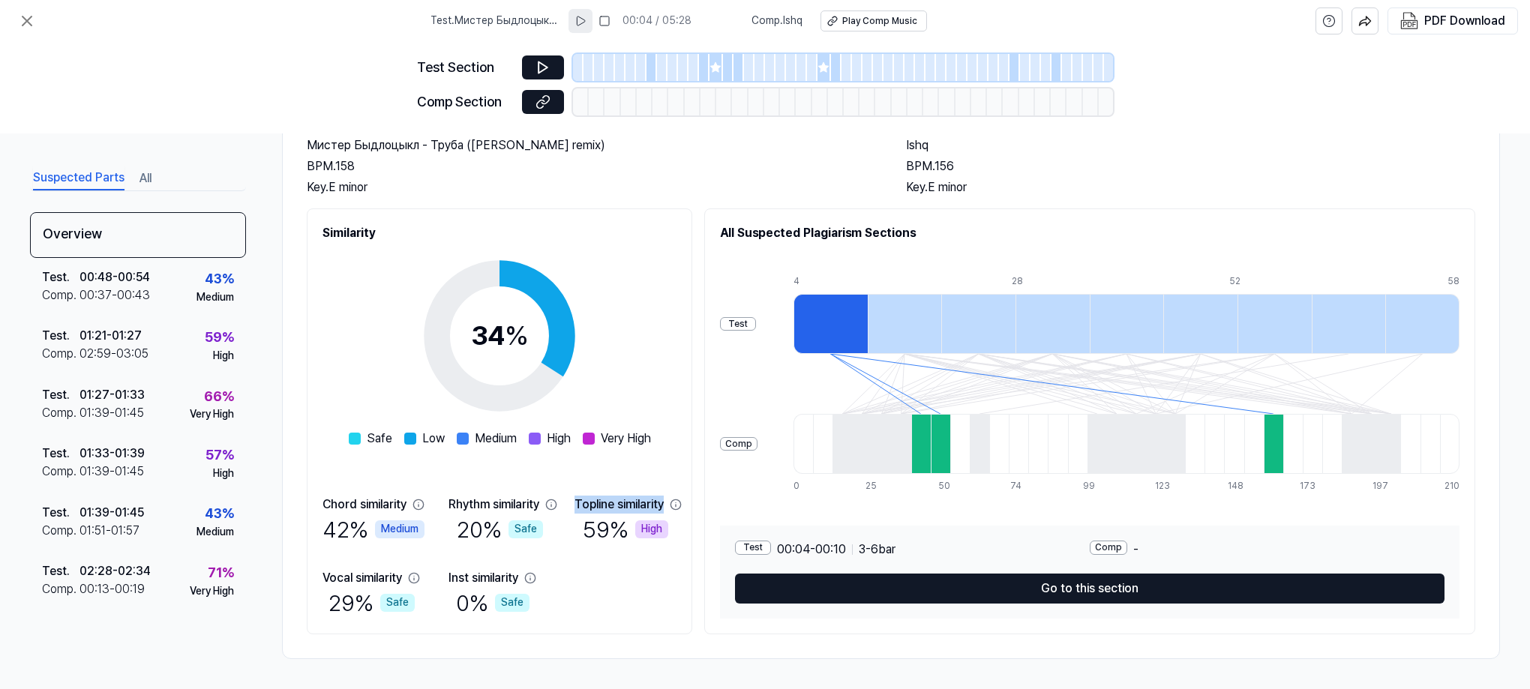
click at [676, 502] on div "Chord similarity 42 % Medium Rhythm similarity 20 % Safe Topline similarity 59 …" at bounding box center [499, 557] width 354 height 123
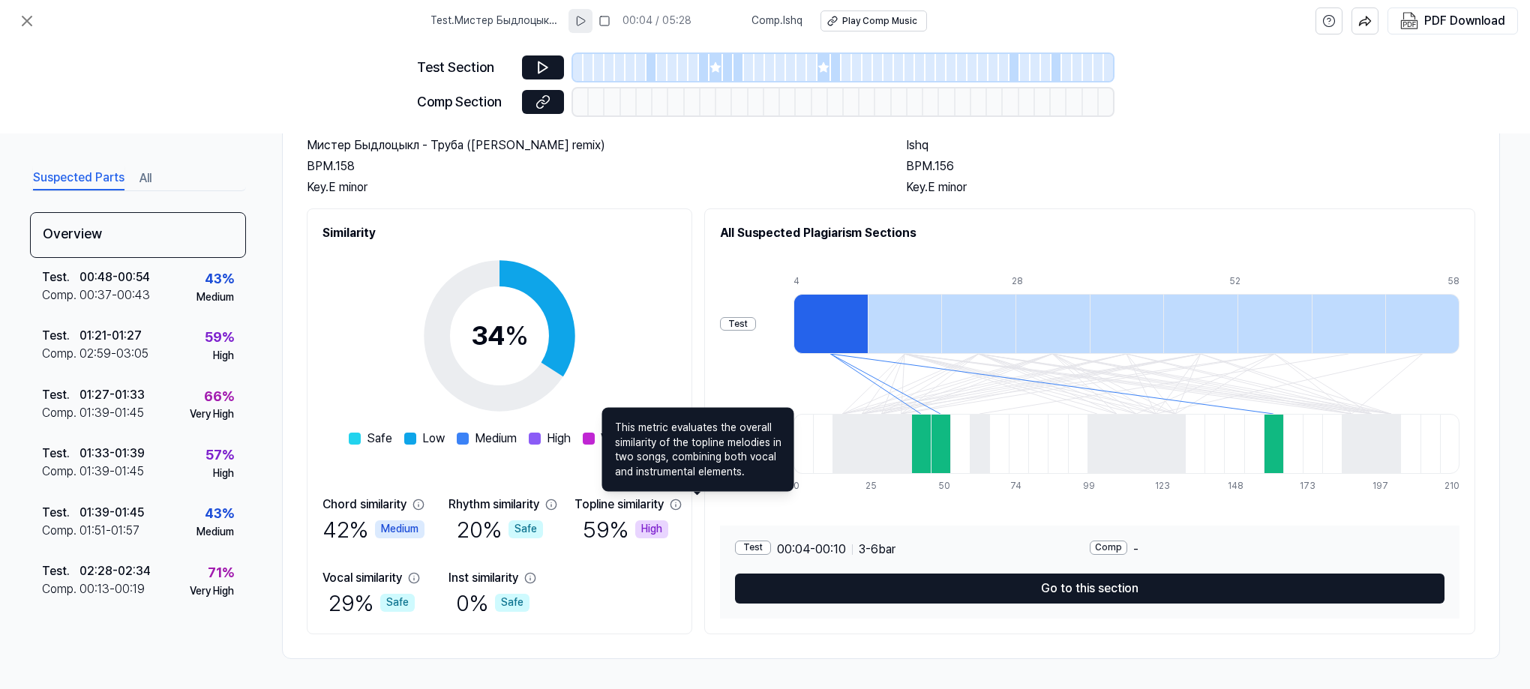
click at [649, 294] on div "34 % Safe Low Medium High Very High" at bounding box center [500, 344] width 302 height 205
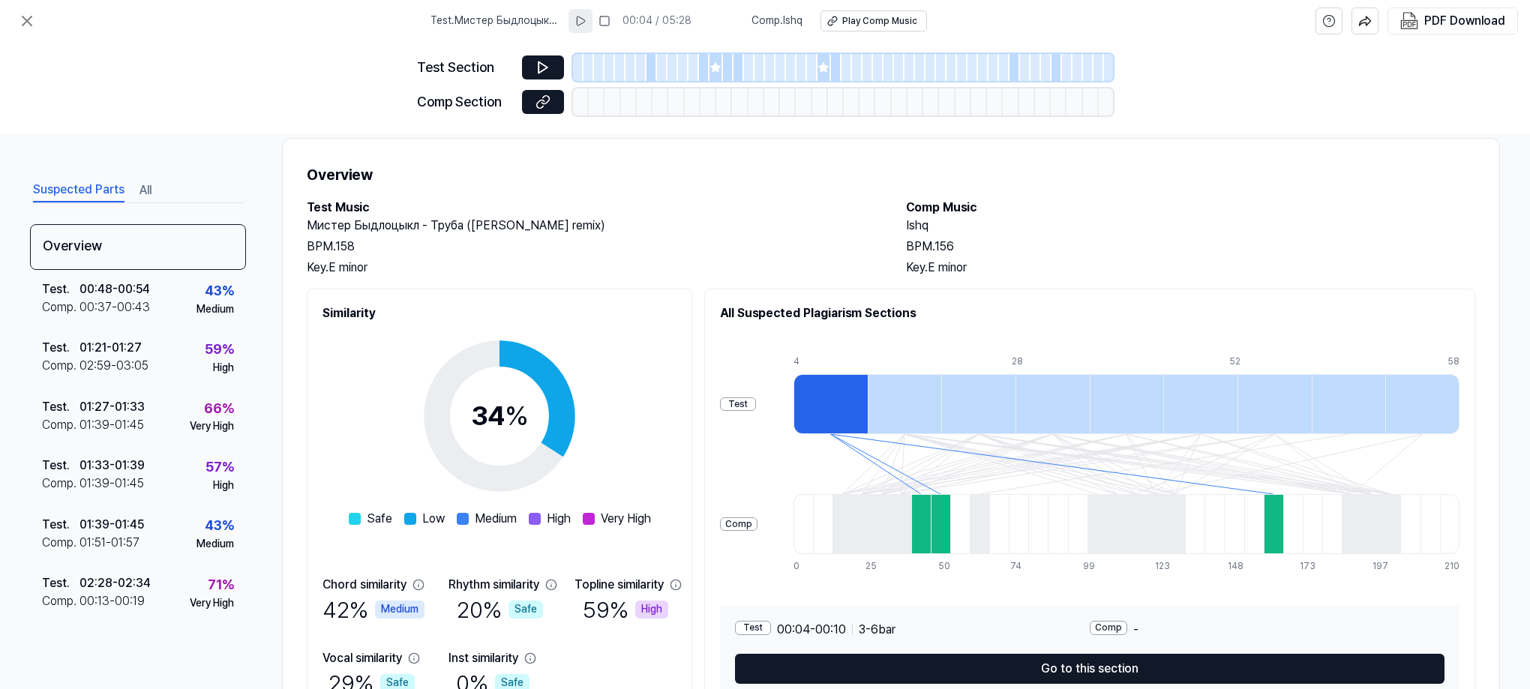
scroll to position [0, 0]
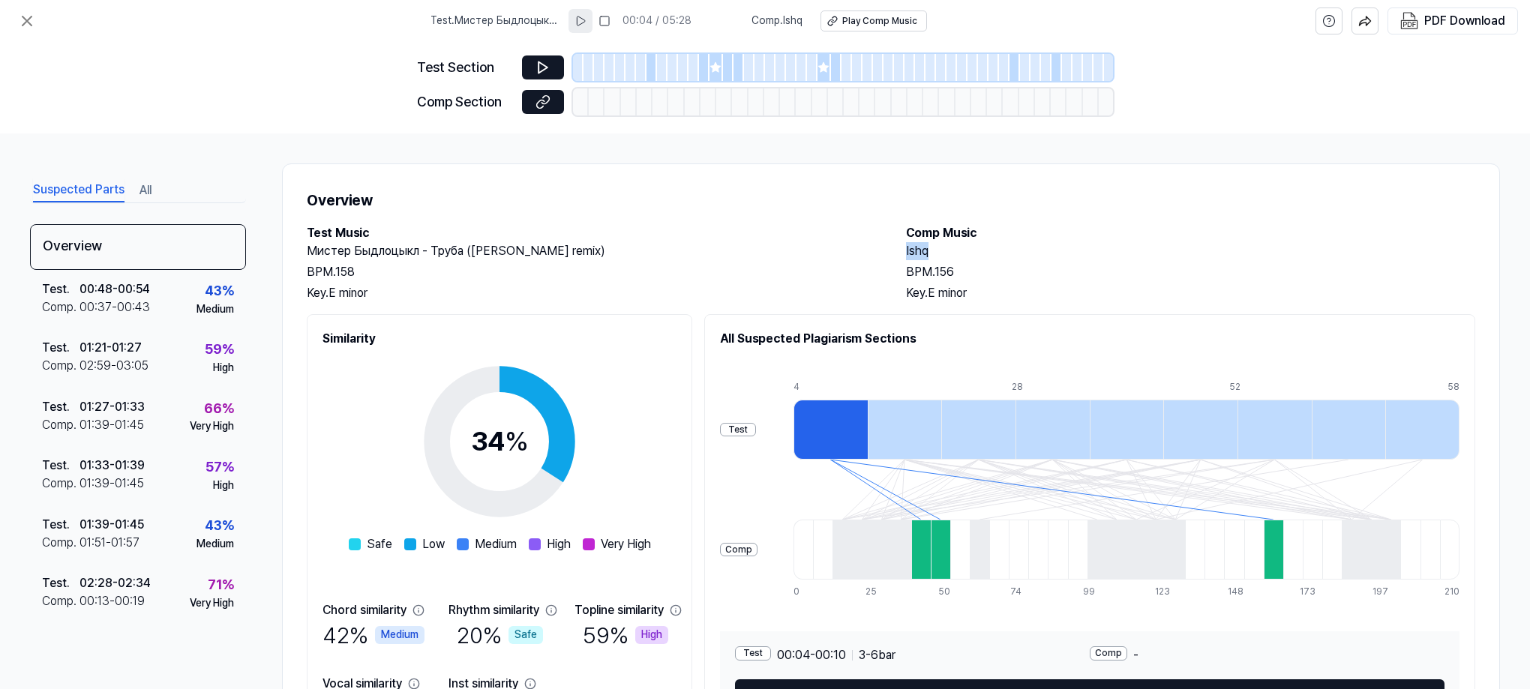
drag, startPoint x: 928, startPoint y: 259, endPoint x: 898, endPoint y: 238, distance: 36.4
click at [907, 256] on h2 "Ishq" at bounding box center [1190, 251] width 569 height 18
copy h2 "shq"
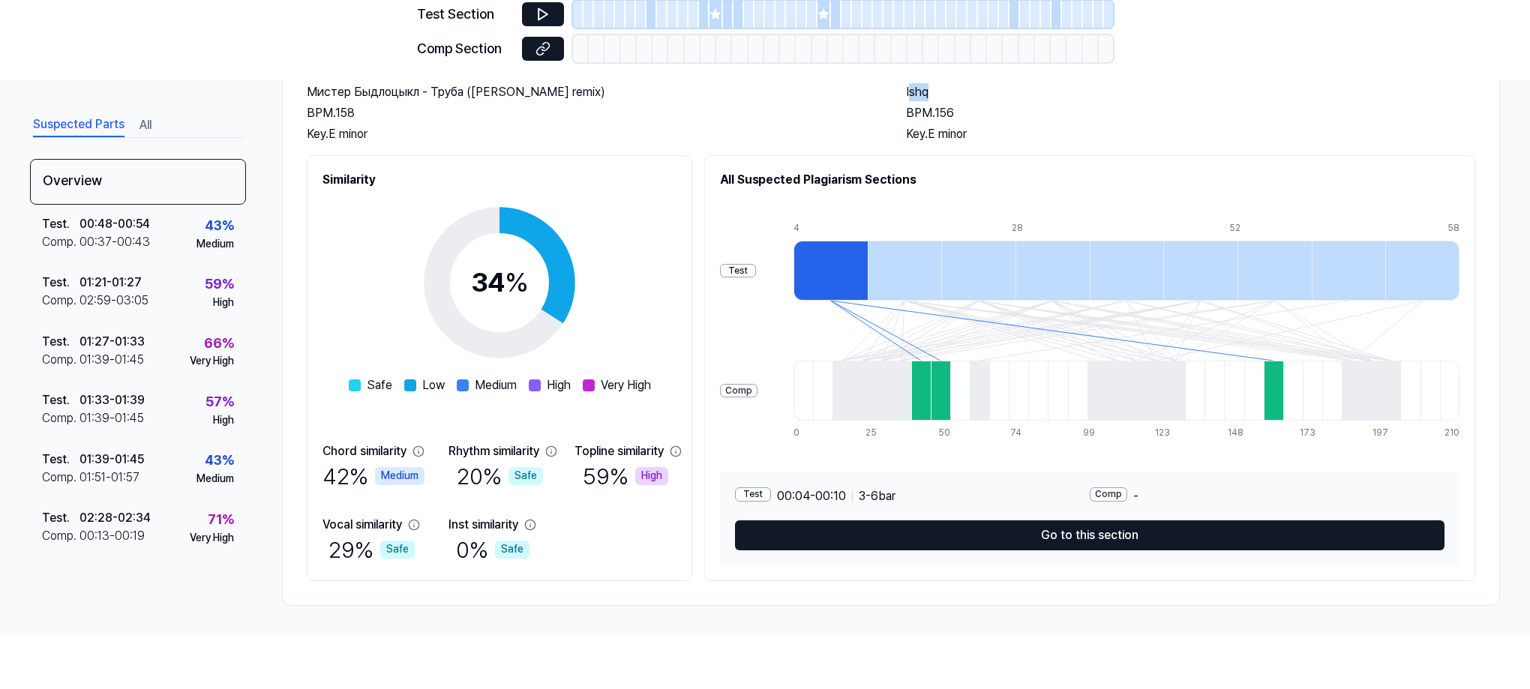
scroll to position [72, 0]
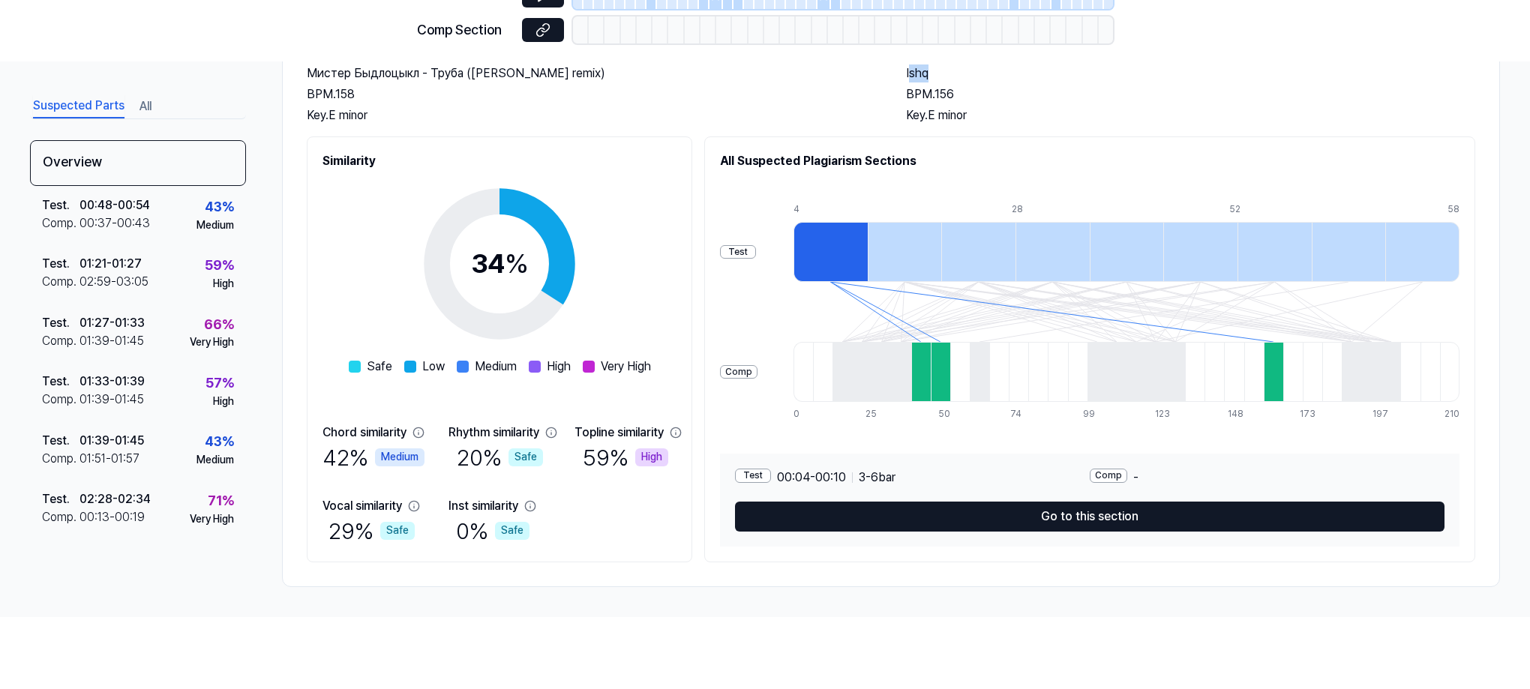
click at [144, 100] on button "All" at bounding box center [145, 106] width 12 height 24
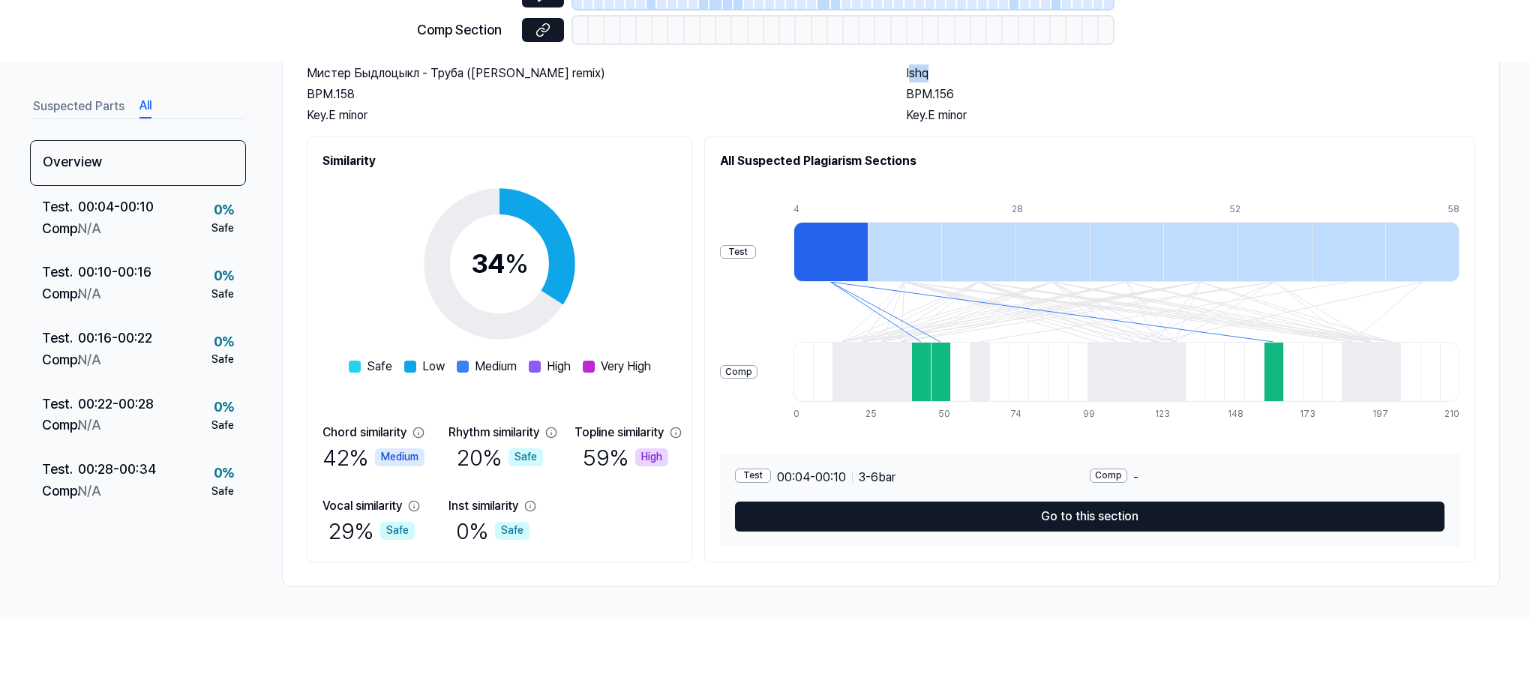
click at [101, 100] on button "Suspected Parts" at bounding box center [78, 106] width 91 height 24
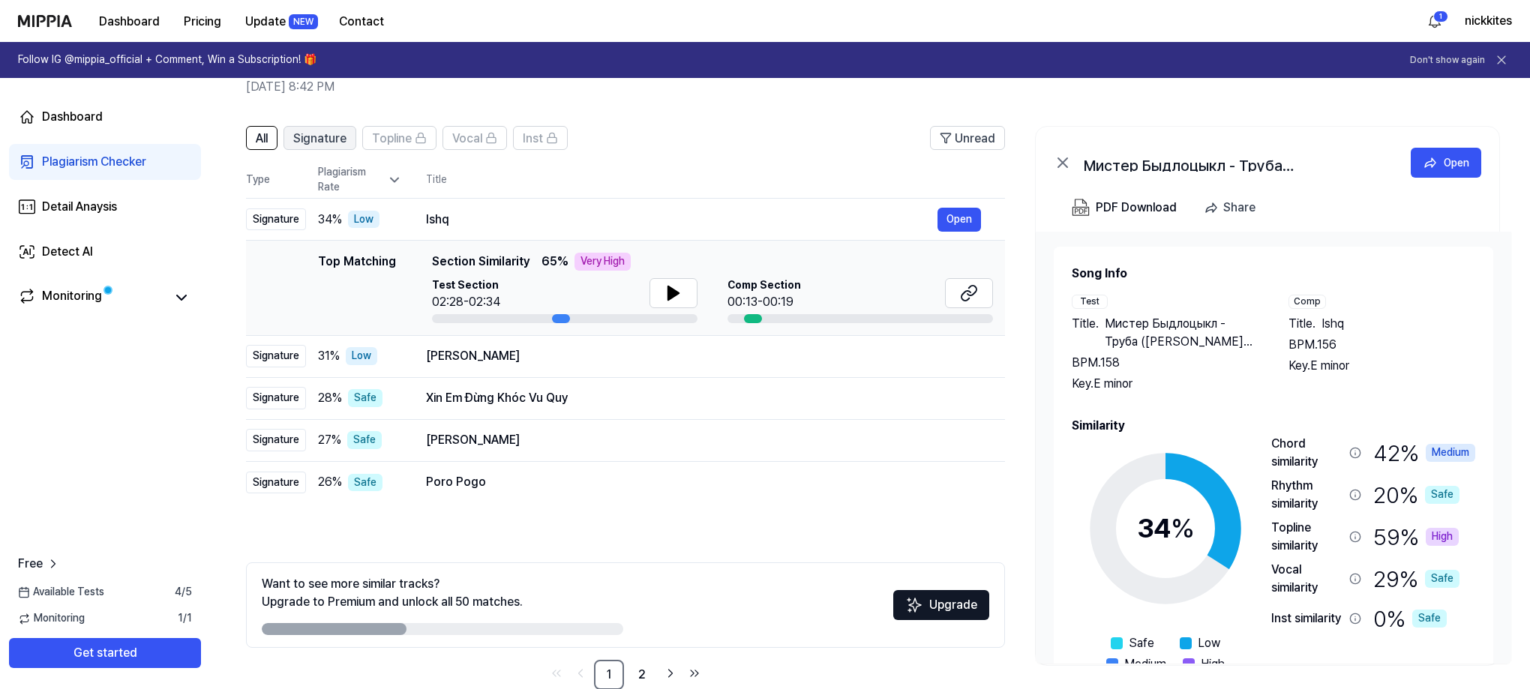
click at [310, 136] on span "Signature" at bounding box center [319, 139] width 53 height 18
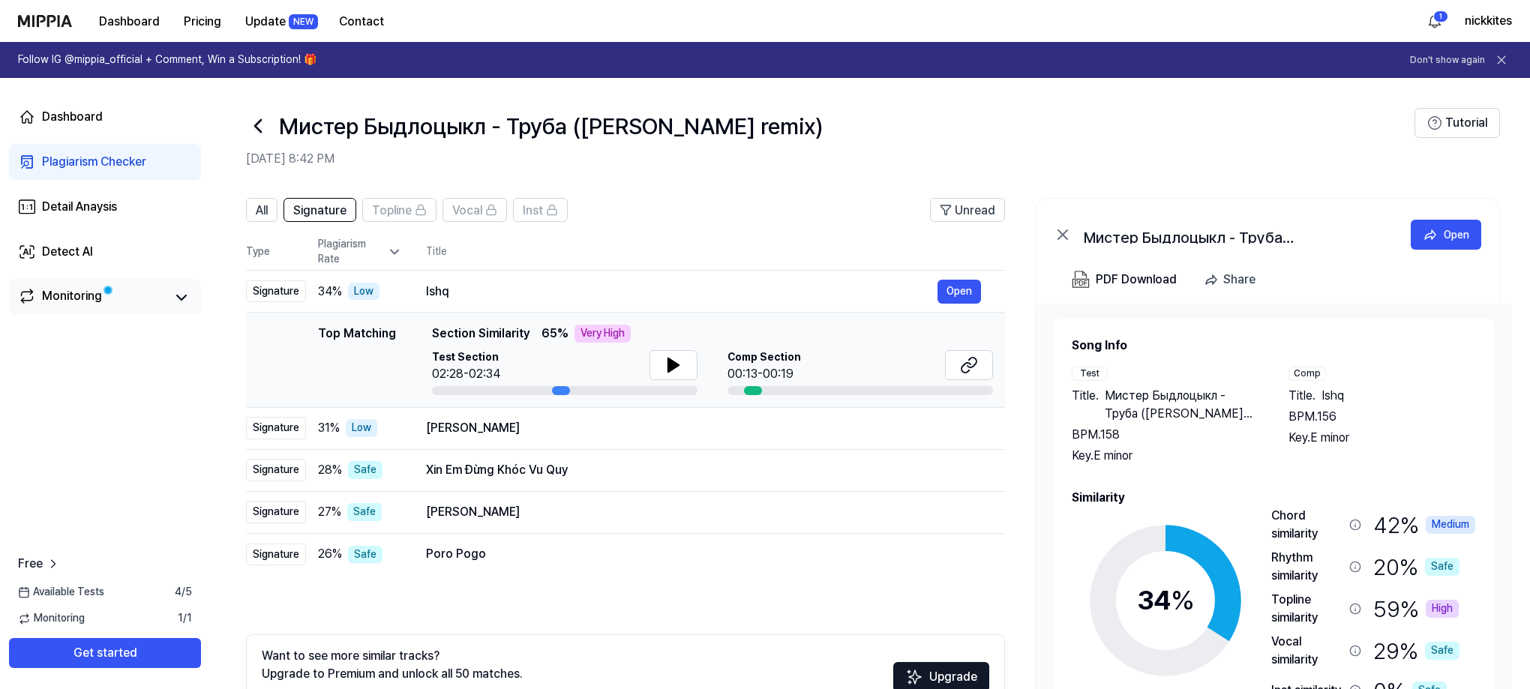
click at [108, 292] on span at bounding box center [108, 290] width 6 height 6
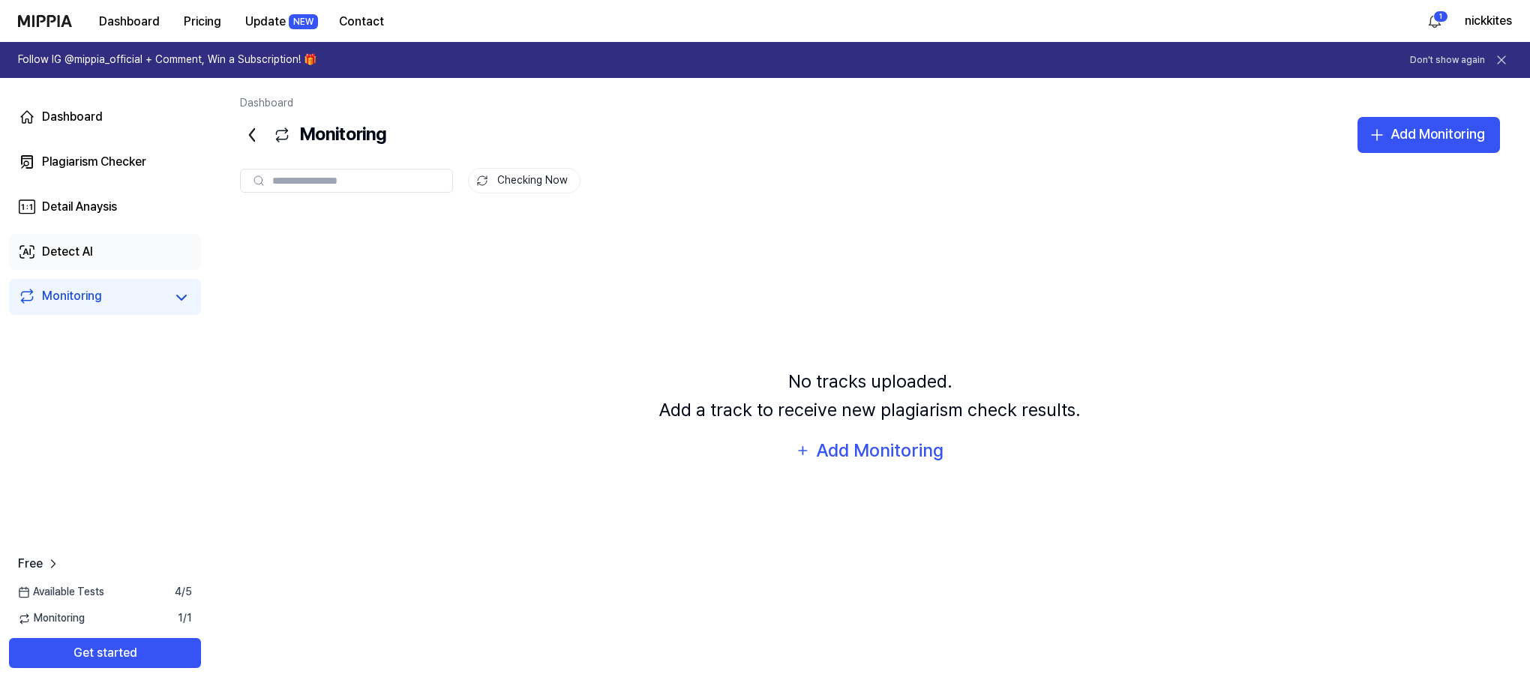
click at [88, 238] on link "Detect AI" at bounding box center [105, 252] width 192 height 36
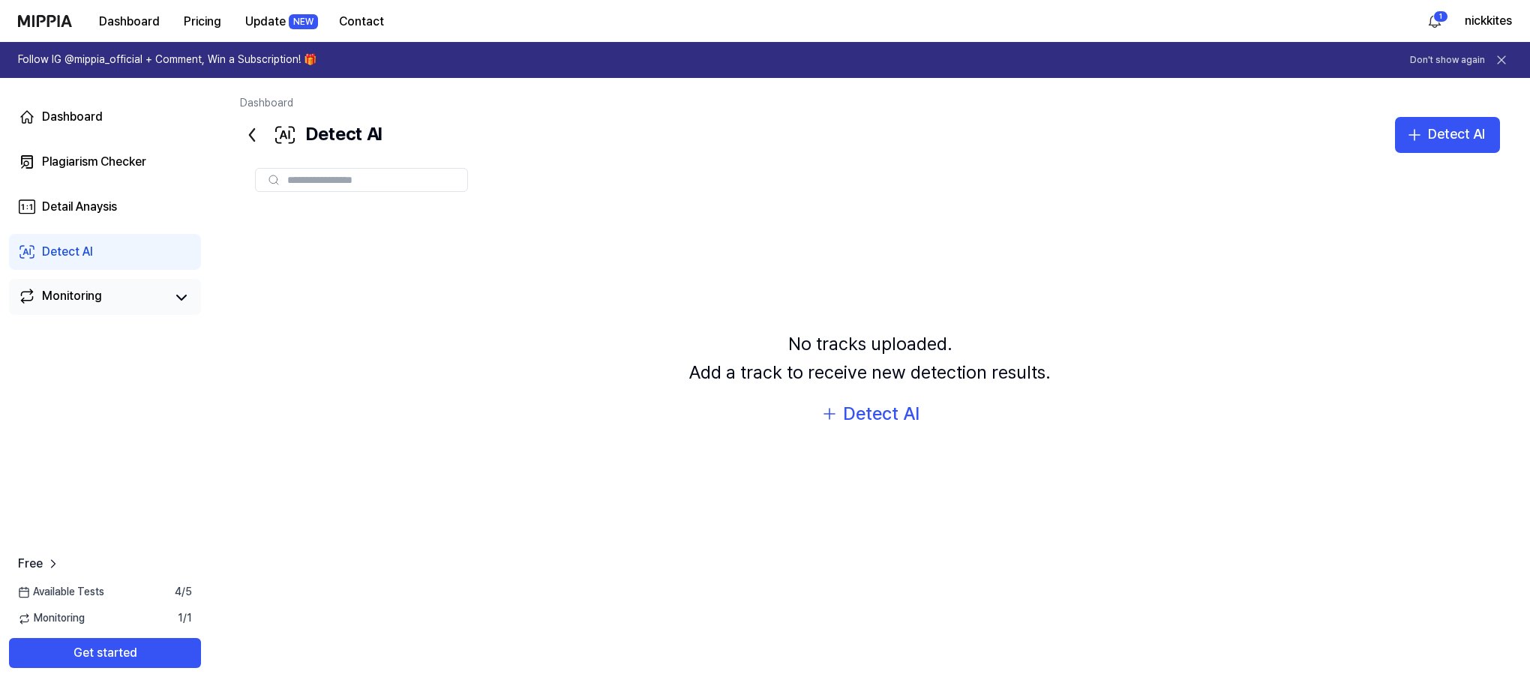
click at [332, 187] on div at bounding box center [361, 180] width 213 height 24
click at [356, 173] on input "text" at bounding box center [372, 179] width 171 height 13
click at [889, 418] on div "Detect AI" at bounding box center [881, 414] width 76 height 28
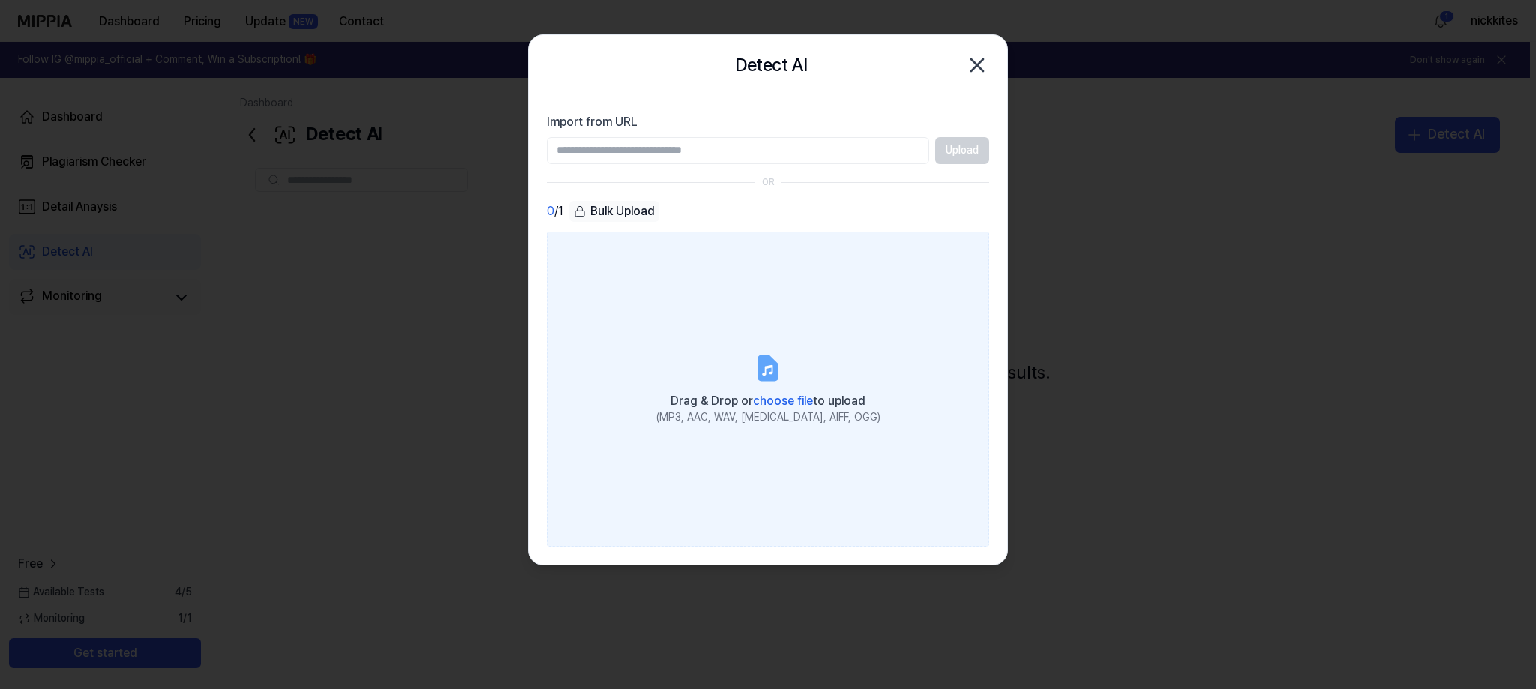
click at [781, 370] on icon at bounding box center [768, 368] width 30 height 30
click at [0, 0] on input "Drag & Drop or choose file to upload (MP3, AAC, WAV, [MEDICAL_DATA], AIFF, OGG)" at bounding box center [0, 0] width 0 height 0
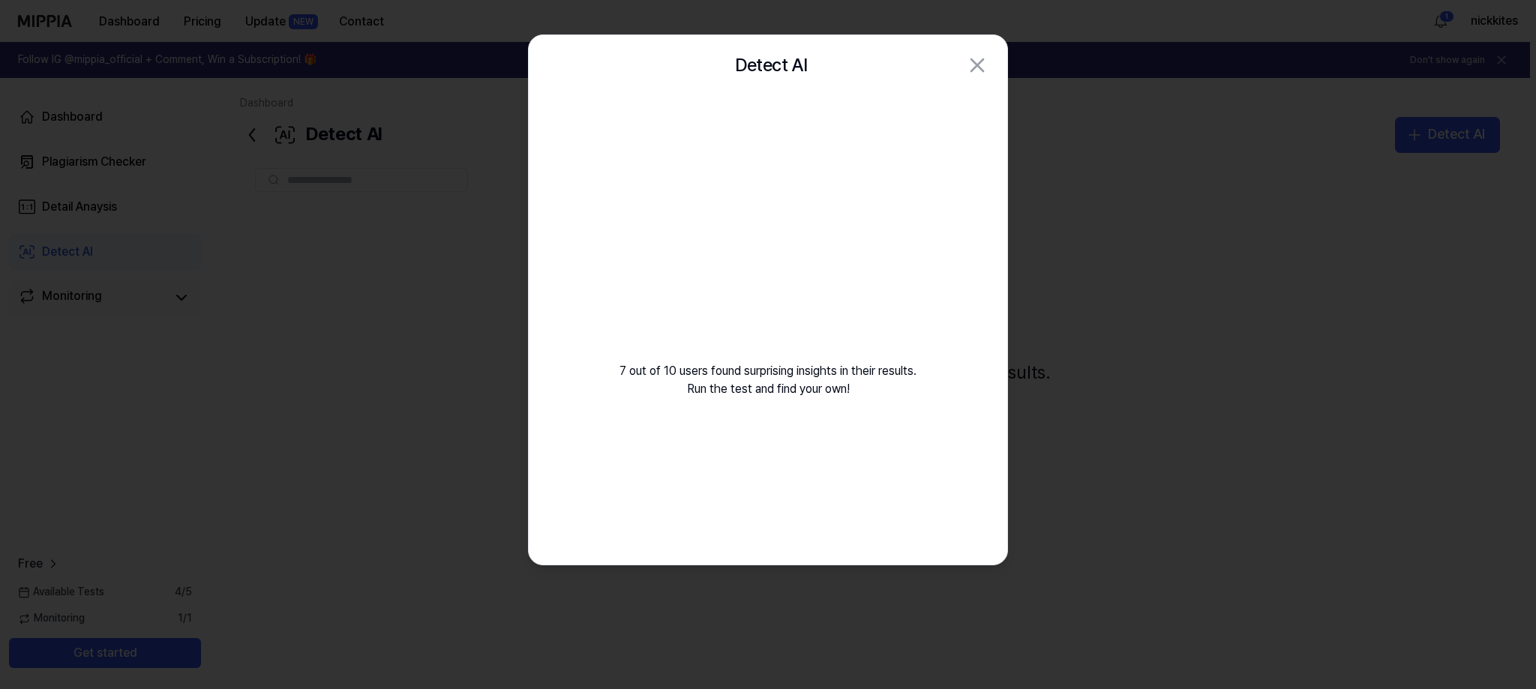
drag, startPoint x: 730, startPoint y: 226, endPoint x: 713, endPoint y: 194, distance: 36.6
click at [730, 226] on video at bounding box center [768, 239] width 216 height 216
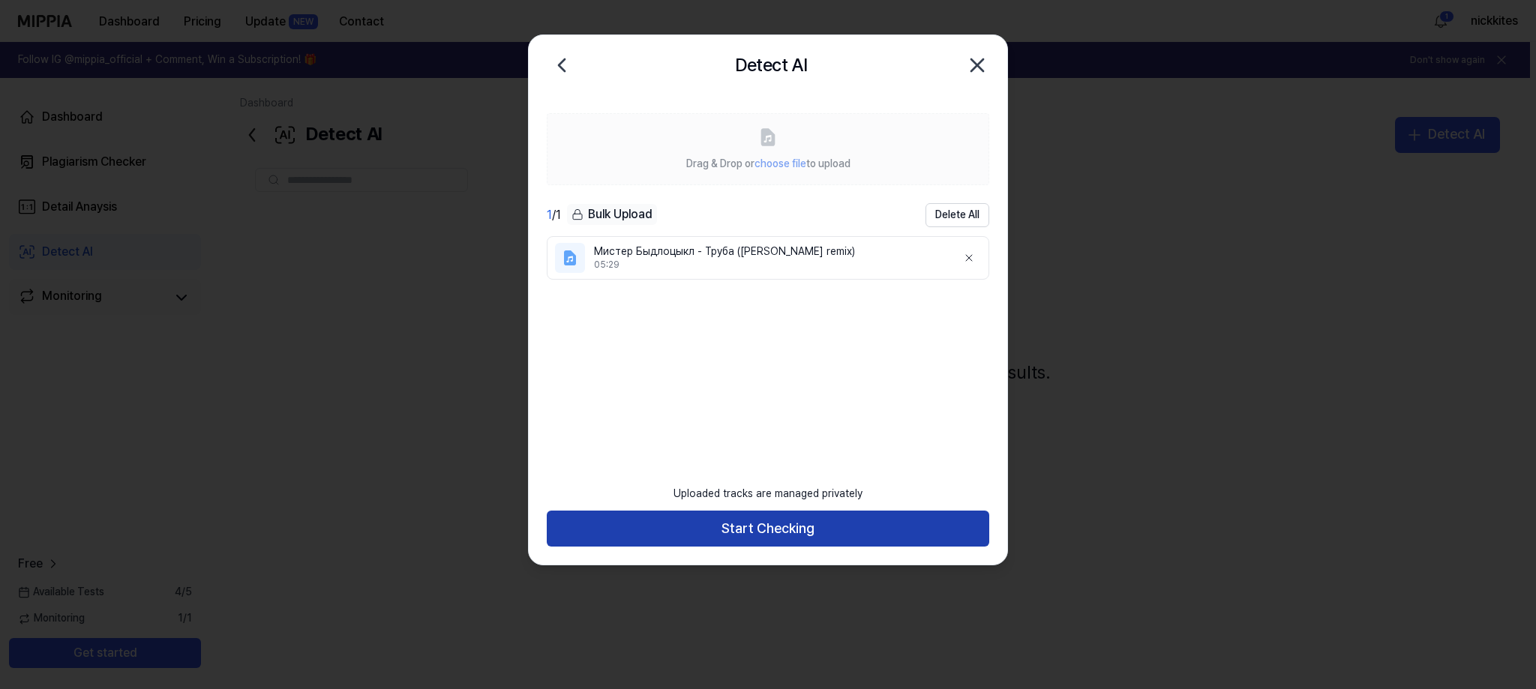
click at [766, 523] on button "Start Checking" at bounding box center [768, 529] width 442 height 36
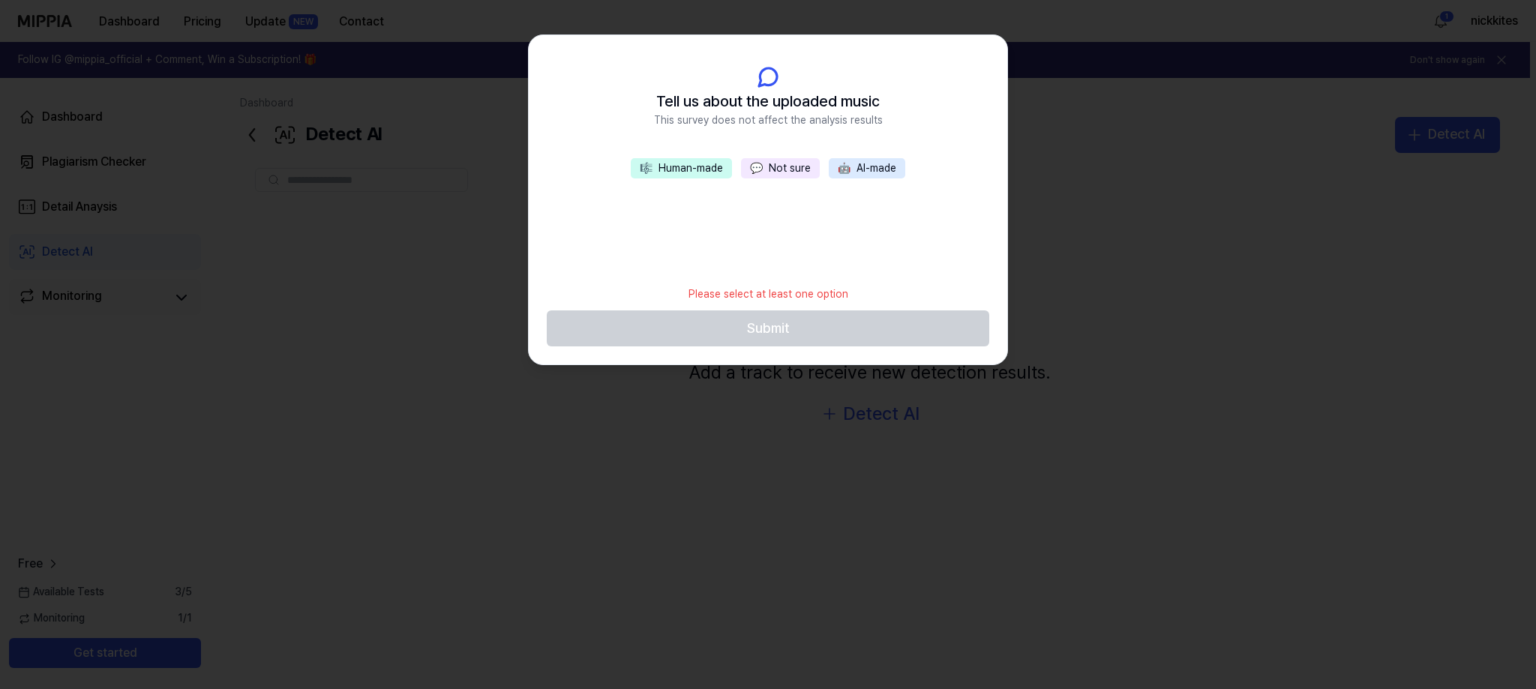
click at [760, 226] on div "🎼 Human-made 💬 Not sure 🤖 AI-made" at bounding box center [768, 218] width 478 height 120
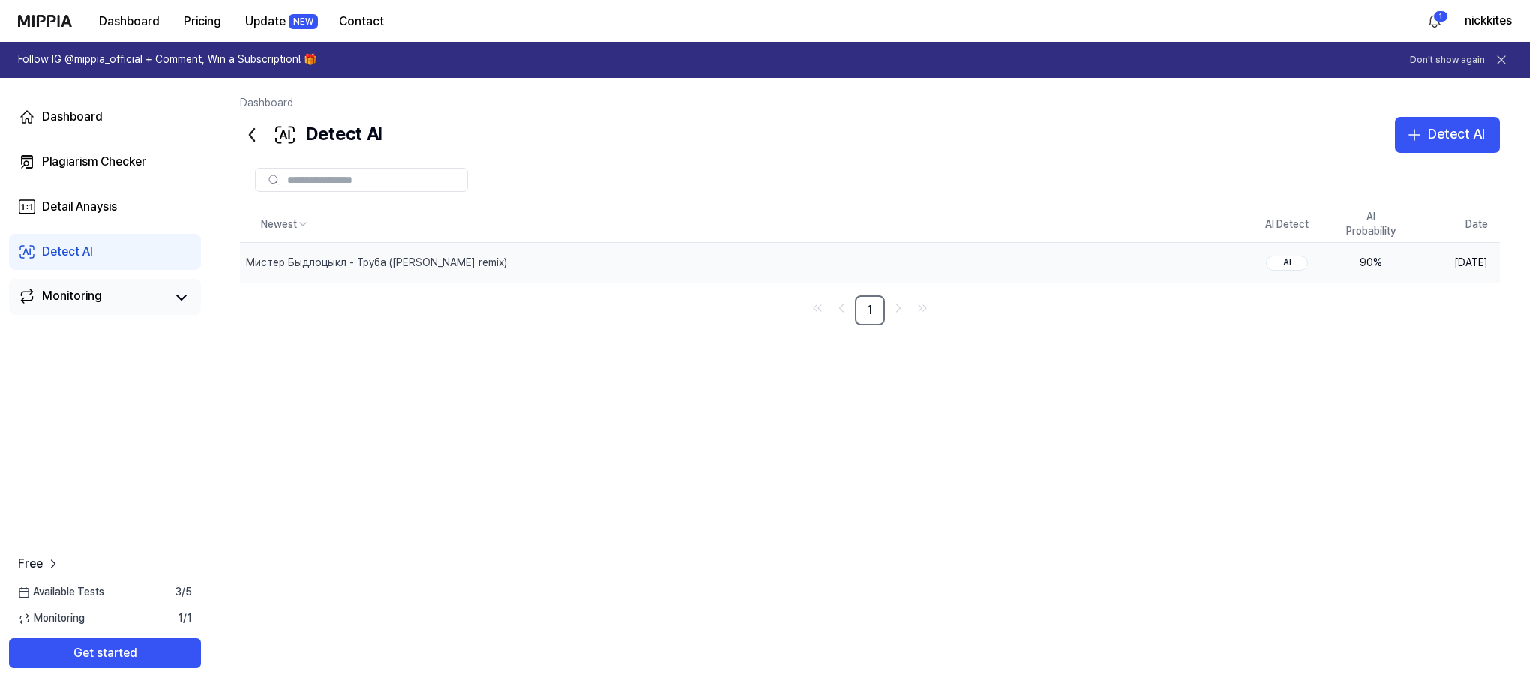
click at [1368, 260] on div "90 %" at bounding box center [1371, 263] width 60 height 15
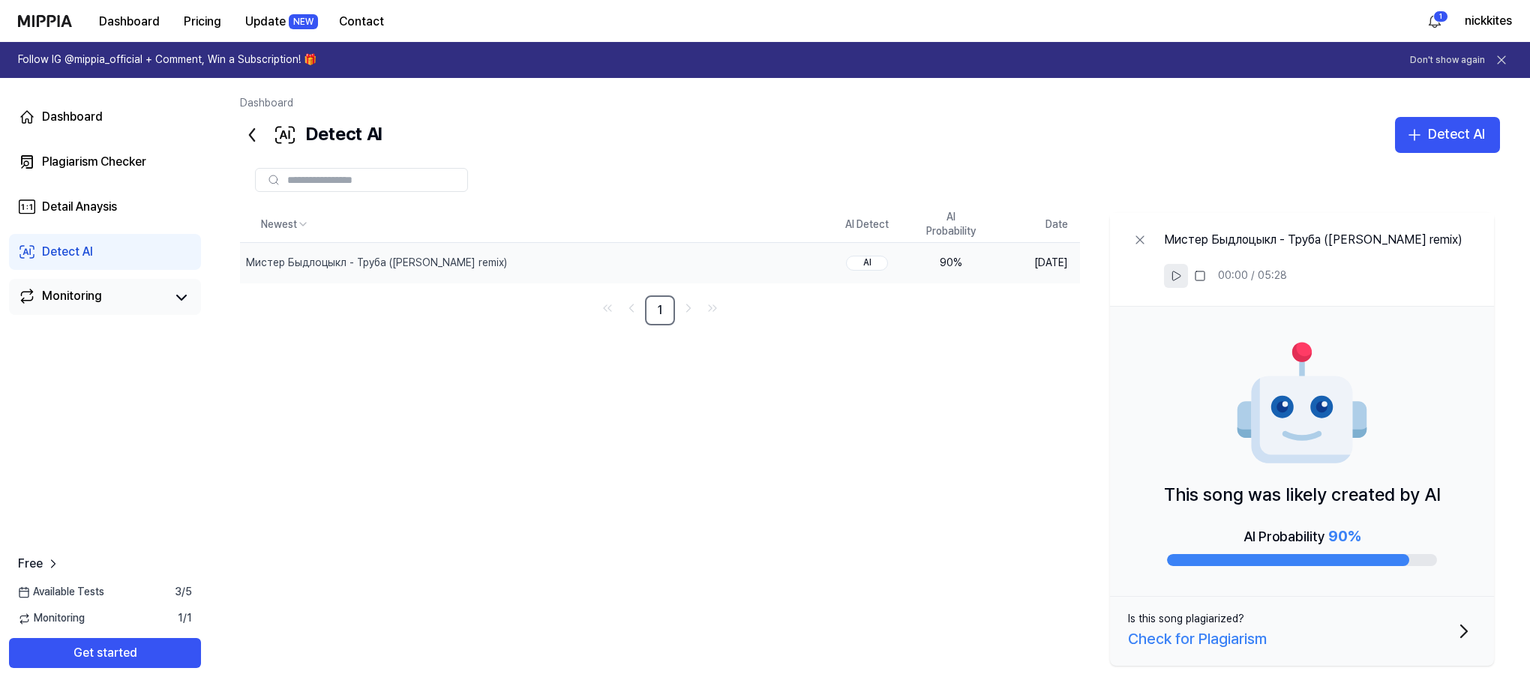
click at [1171, 280] on icon at bounding box center [1176, 276] width 12 height 12
click at [1175, 279] on icon at bounding box center [1176, 276] width 12 height 12
drag, startPoint x: 1162, startPoint y: 496, endPoint x: 1417, endPoint y: 544, distance: 258.7
click at [1417, 544] on div "This song was likely created by AI AI Probability 90 %" at bounding box center [1302, 452] width 384 height 290
drag, startPoint x: 1299, startPoint y: 539, endPoint x: 1232, endPoint y: 541, distance: 66.8
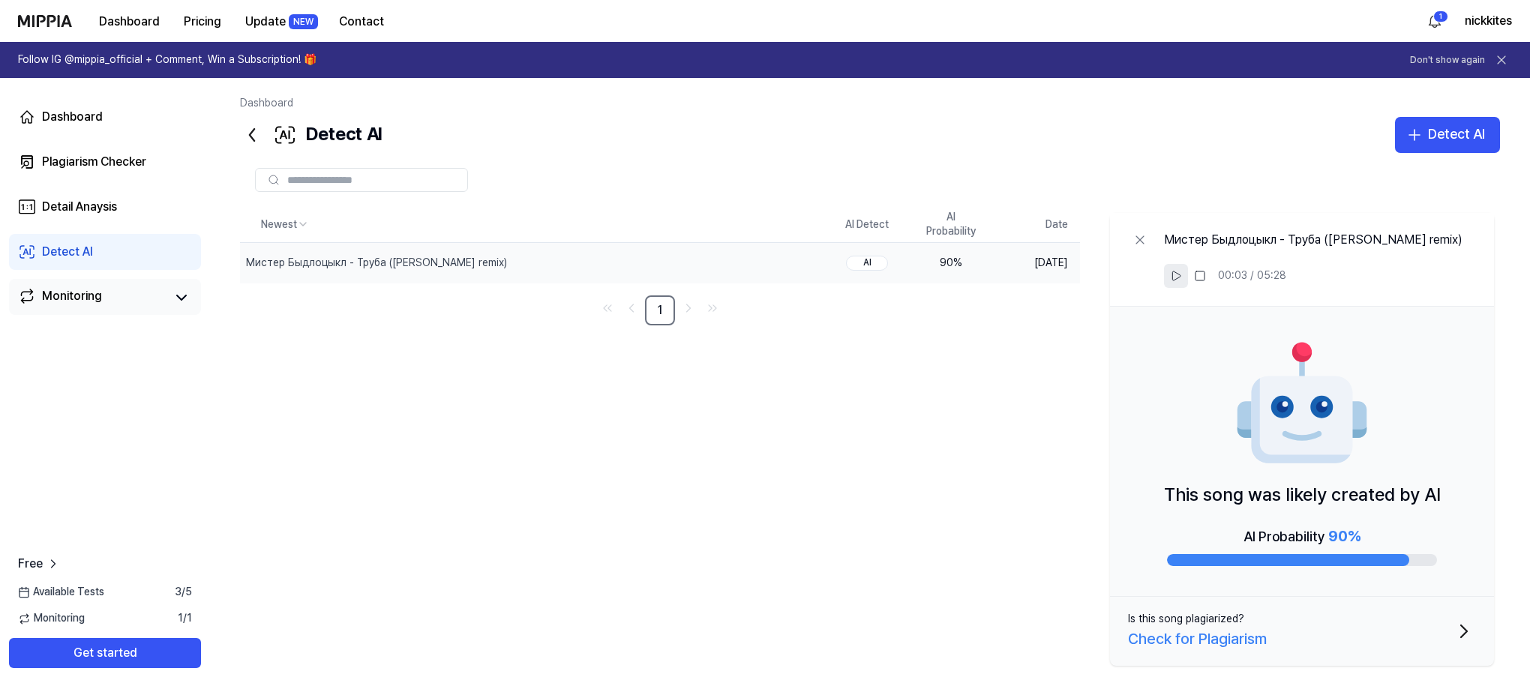
click at [1232, 541] on div "AI Probability 90 %" at bounding box center [1302, 545] width 270 height 42
drag, startPoint x: 1232, startPoint y: 541, endPoint x: 1375, endPoint y: 544, distance: 142.5
click at [1375, 544] on div "AI Probability 90 %" at bounding box center [1302, 545] width 270 height 42
click at [123, 262] on link "Detect AI" at bounding box center [105, 252] width 192 height 36
click at [107, 650] on button "Get started" at bounding box center [105, 653] width 192 height 30
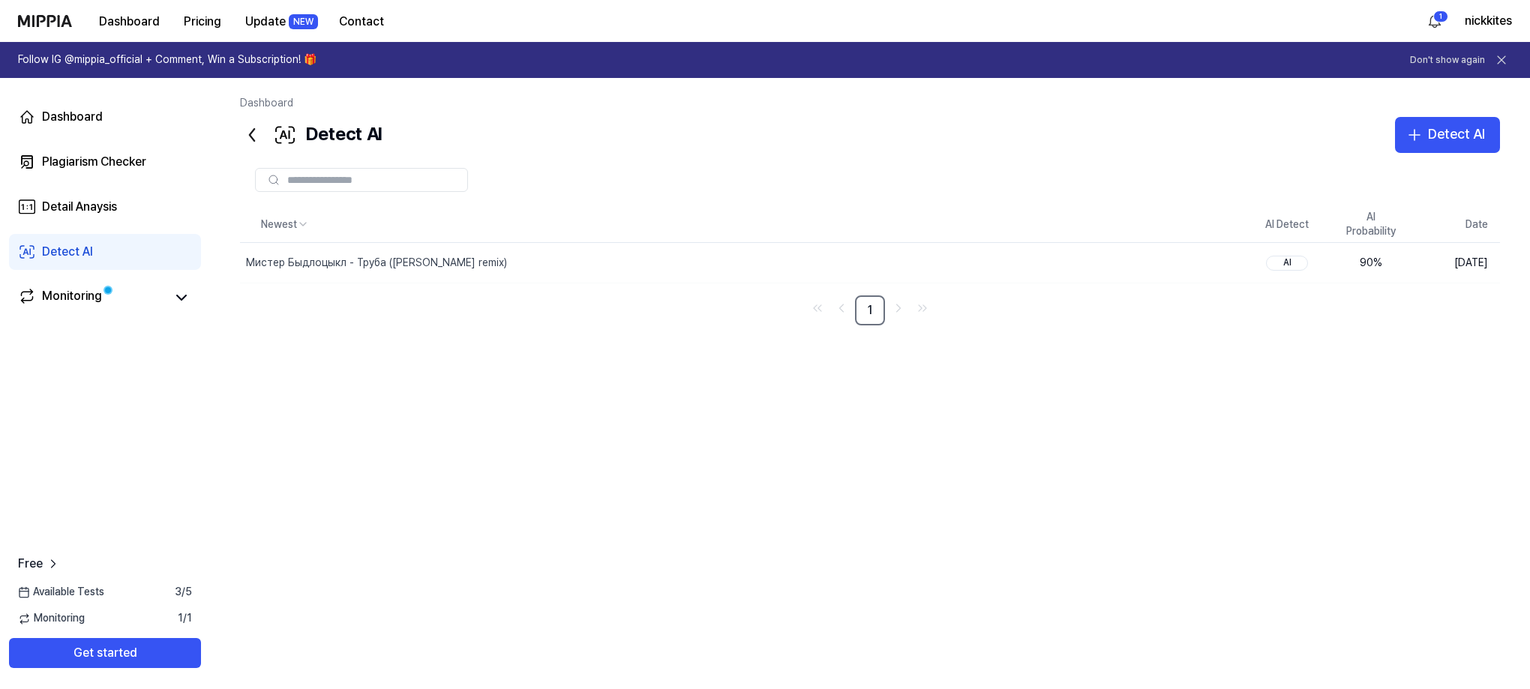
click at [85, 262] on link "Detect AI" at bounding box center [105, 252] width 192 height 36
click at [1213, 265] on button "Delete" at bounding box center [1214, 262] width 61 height 24
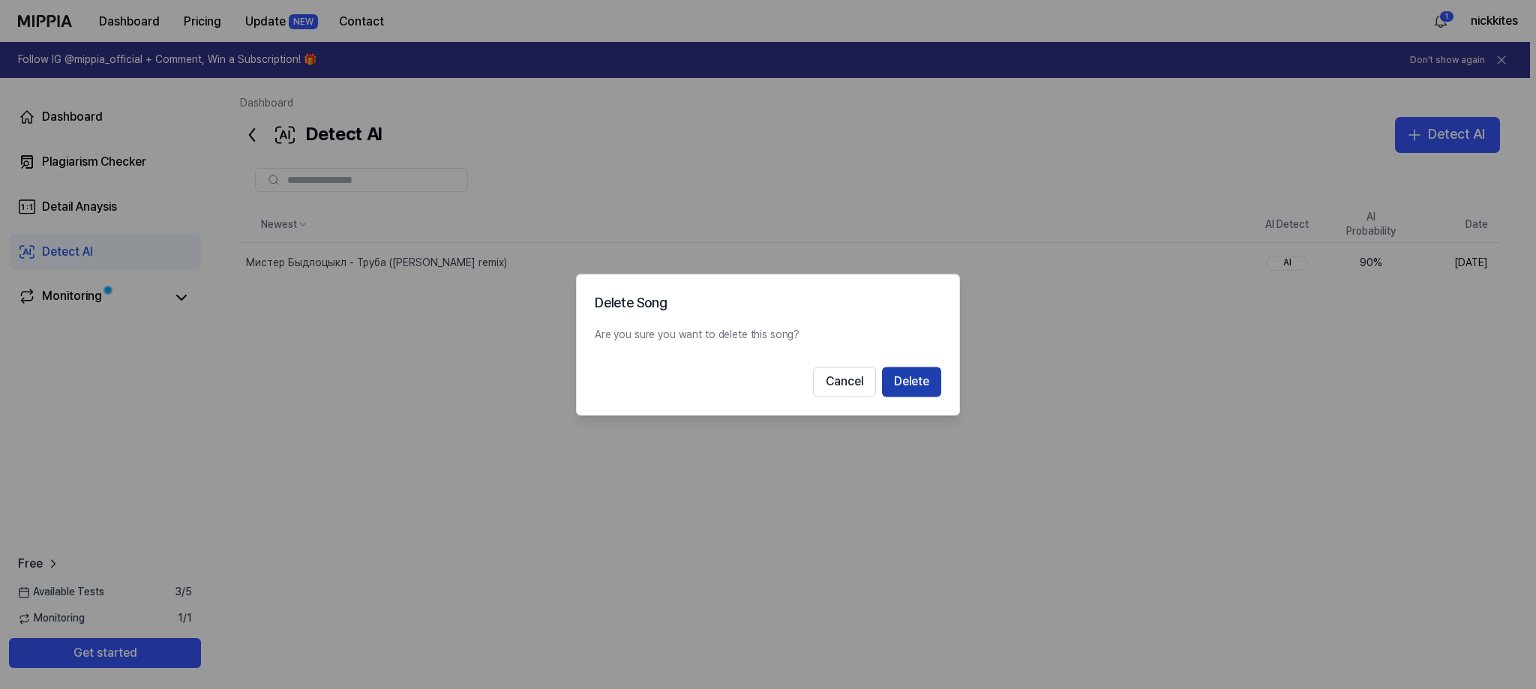
click at [925, 377] on button "Delete" at bounding box center [911, 382] width 59 height 30
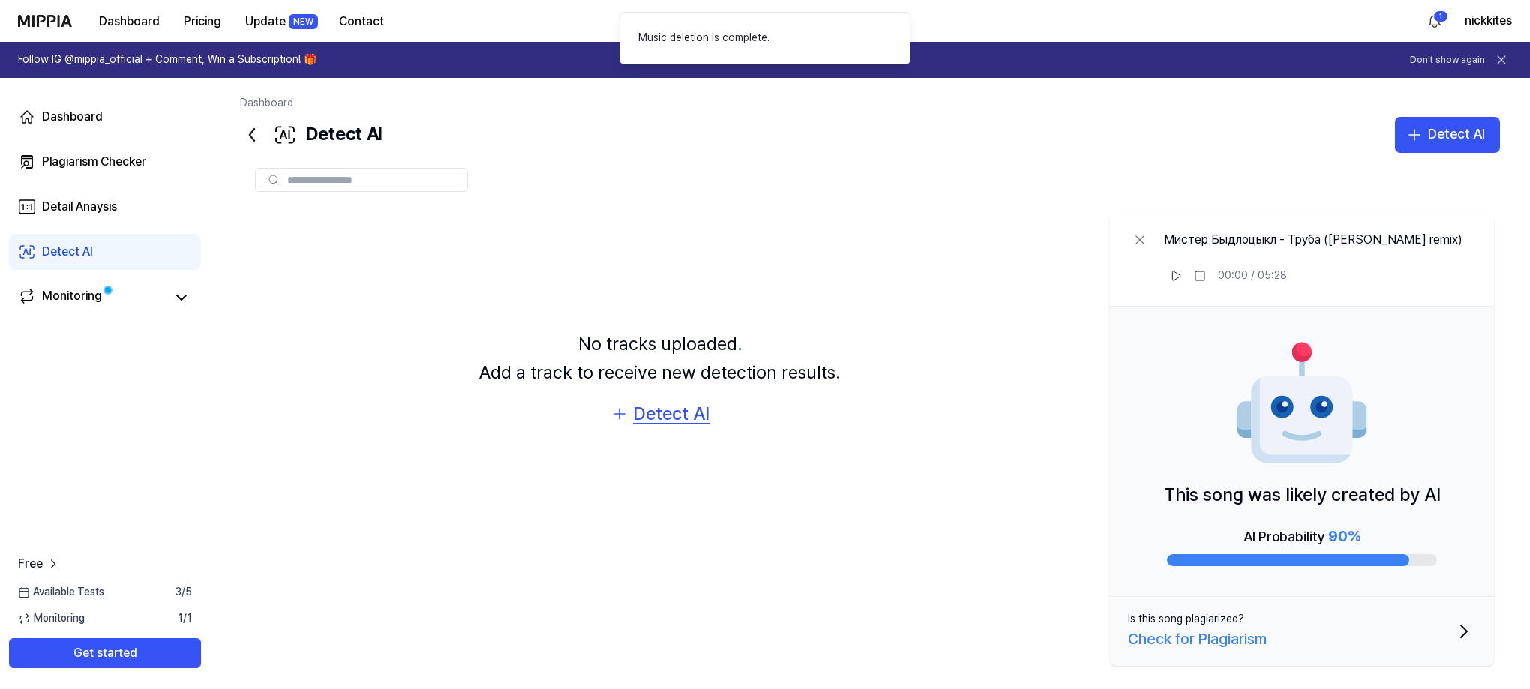
click at [678, 407] on div "Detect AI" at bounding box center [671, 414] width 76 height 28
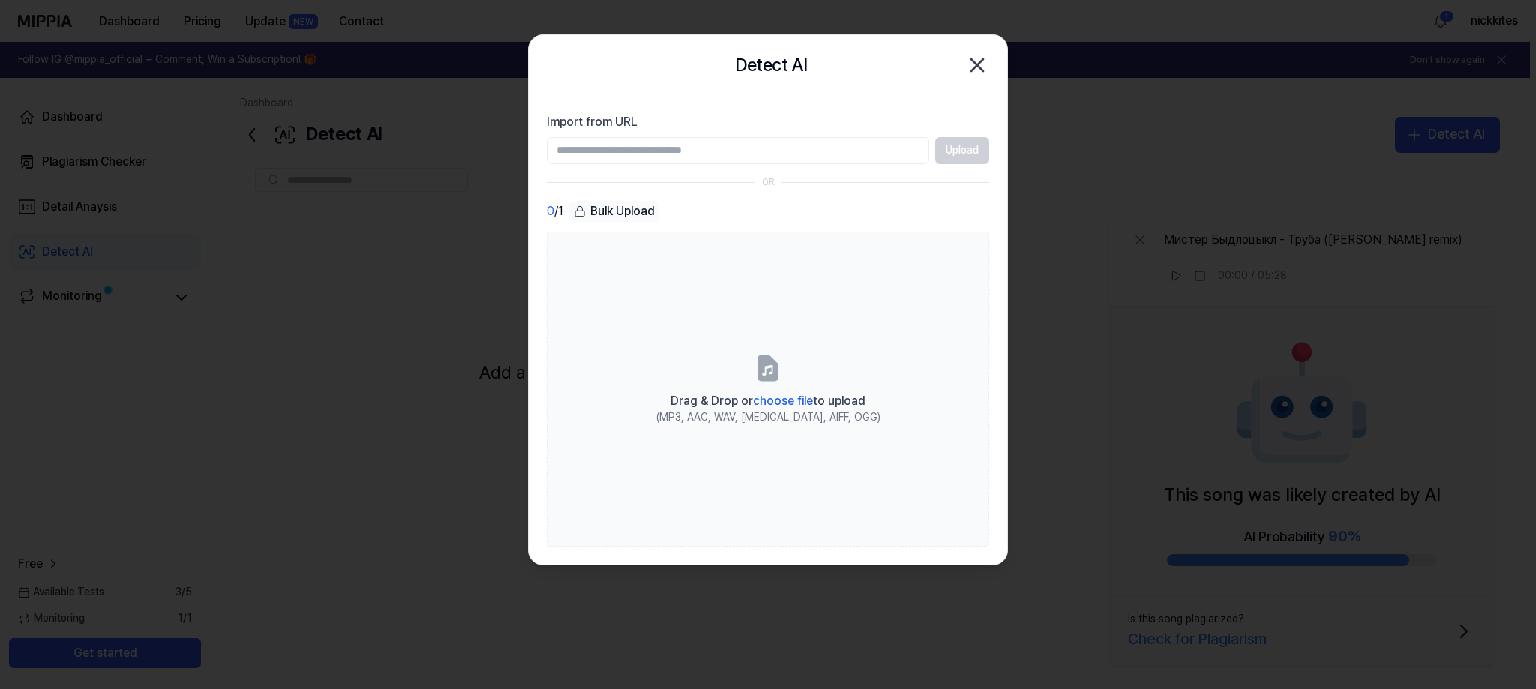
click at [844, 149] on input "Import from URL" at bounding box center [738, 150] width 382 height 27
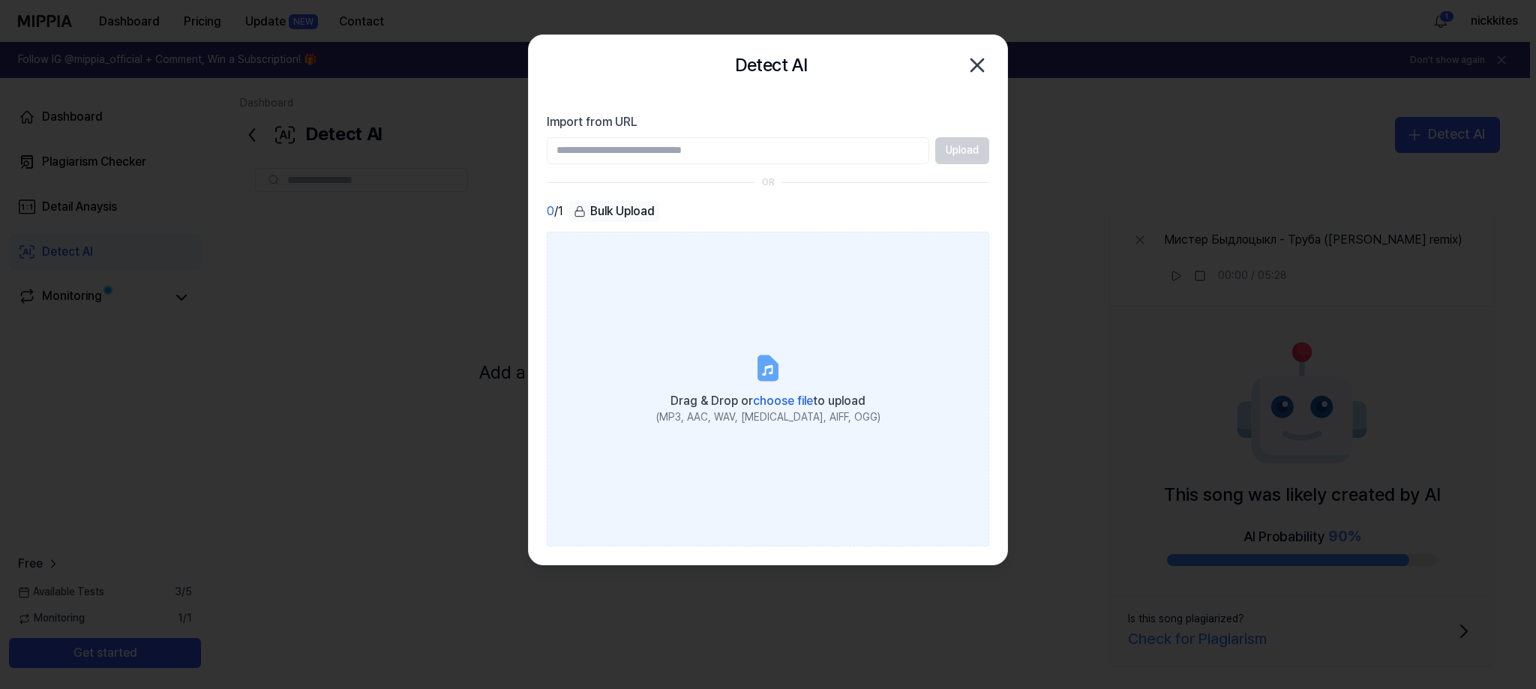
click at [796, 398] on span "choose file" at bounding box center [783, 401] width 60 height 14
click at [0, 0] on input "Drag & Drop or choose file to upload (MP3, AAC, WAV, [MEDICAL_DATA], AIFF, OGG)" at bounding box center [0, 0] width 0 height 0
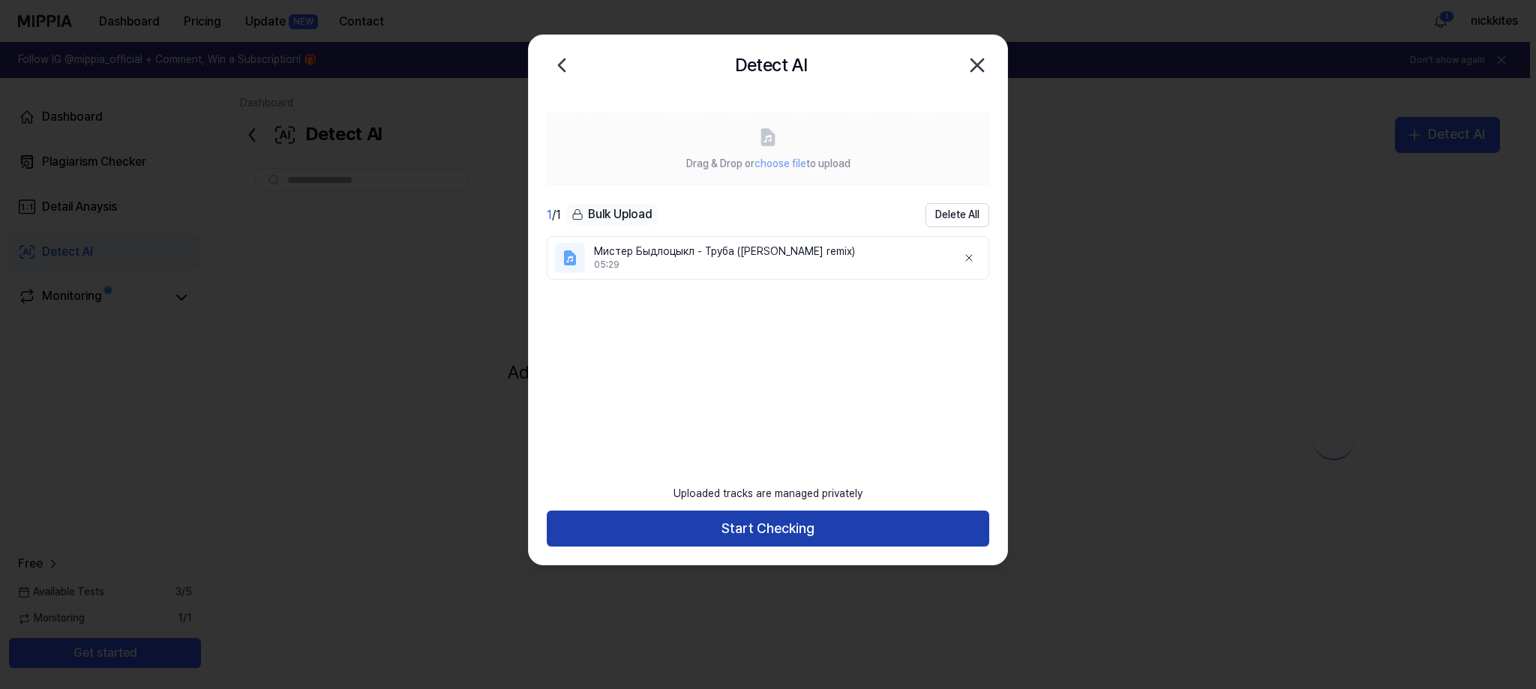
click at [772, 514] on button "Start Checking" at bounding box center [768, 529] width 442 height 36
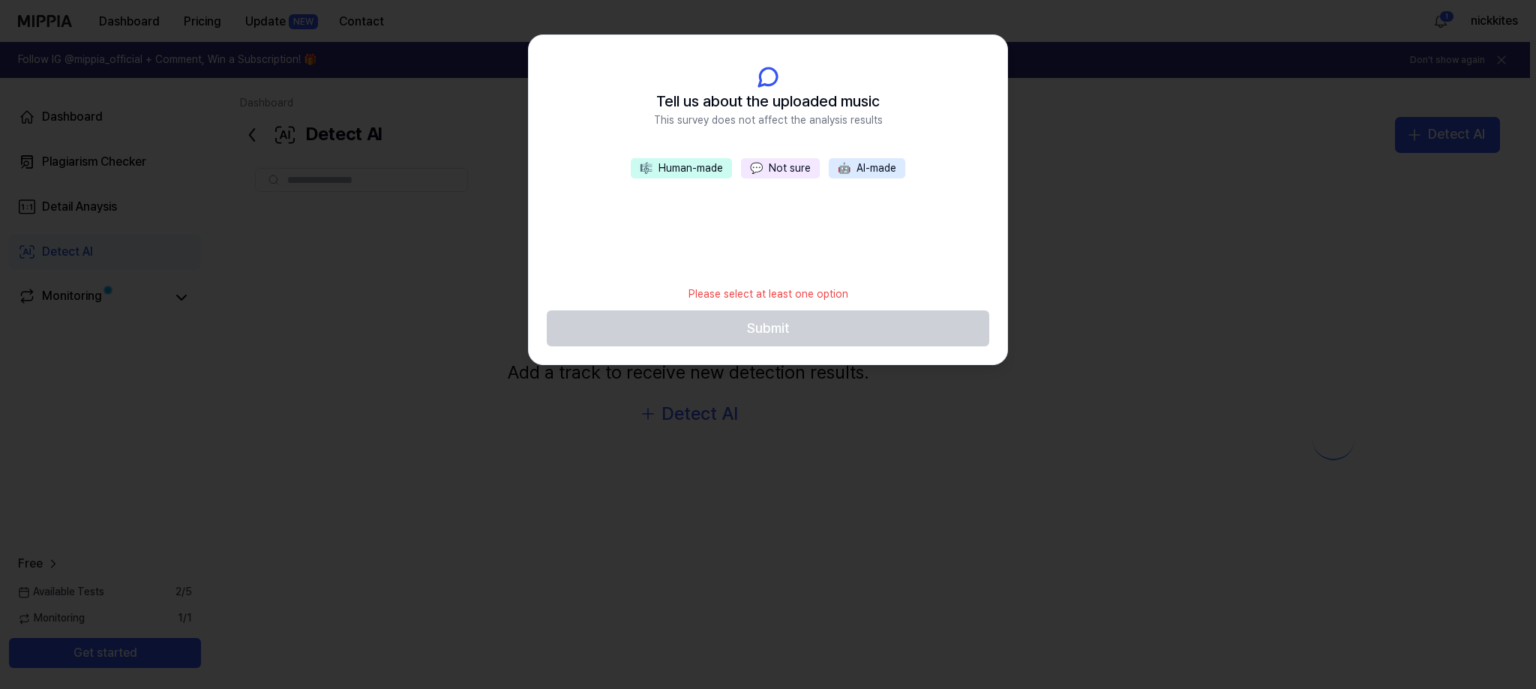
click at [693, 172] on button "🎼 Human-made" at bounding box center [681, 168] width 101 height 21
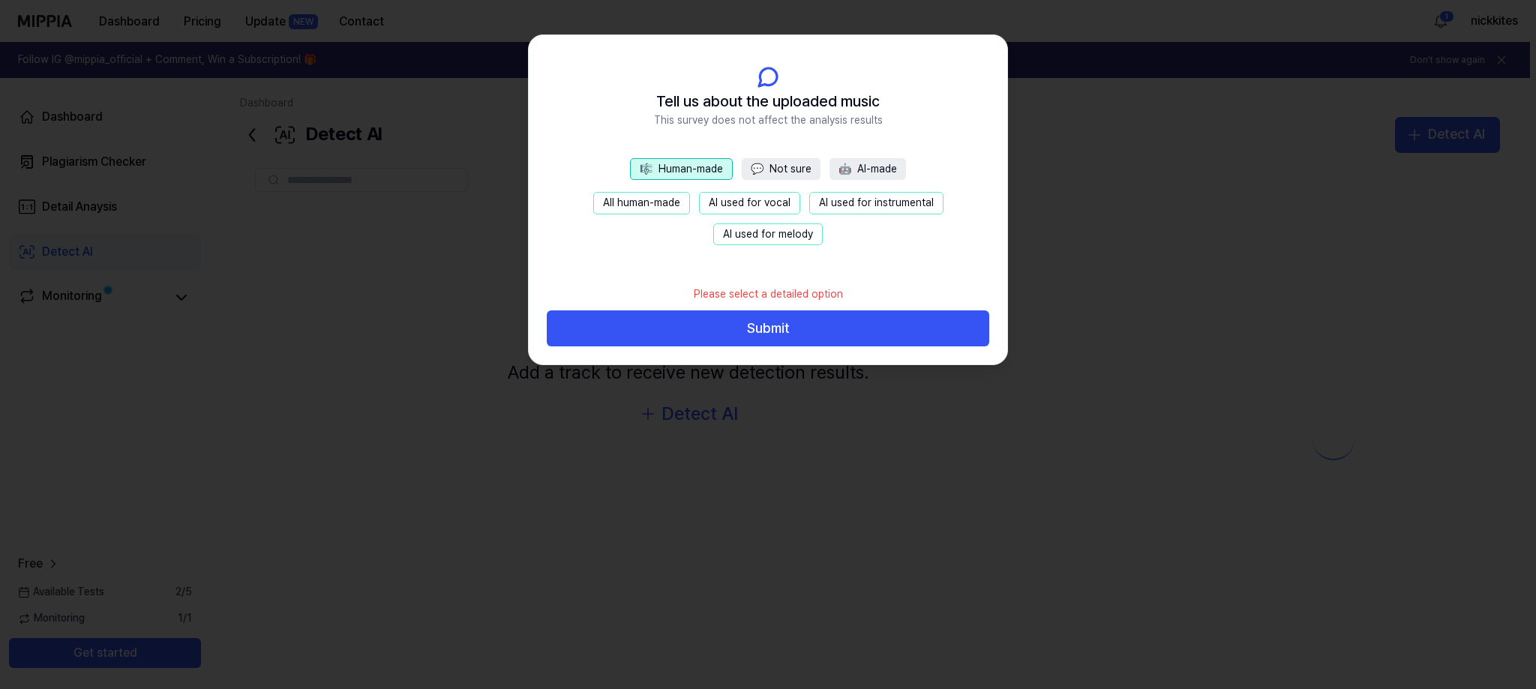
click at [730, 208] on button "AI used for vocal" at bounding box center [749, 203] width 101 height 22
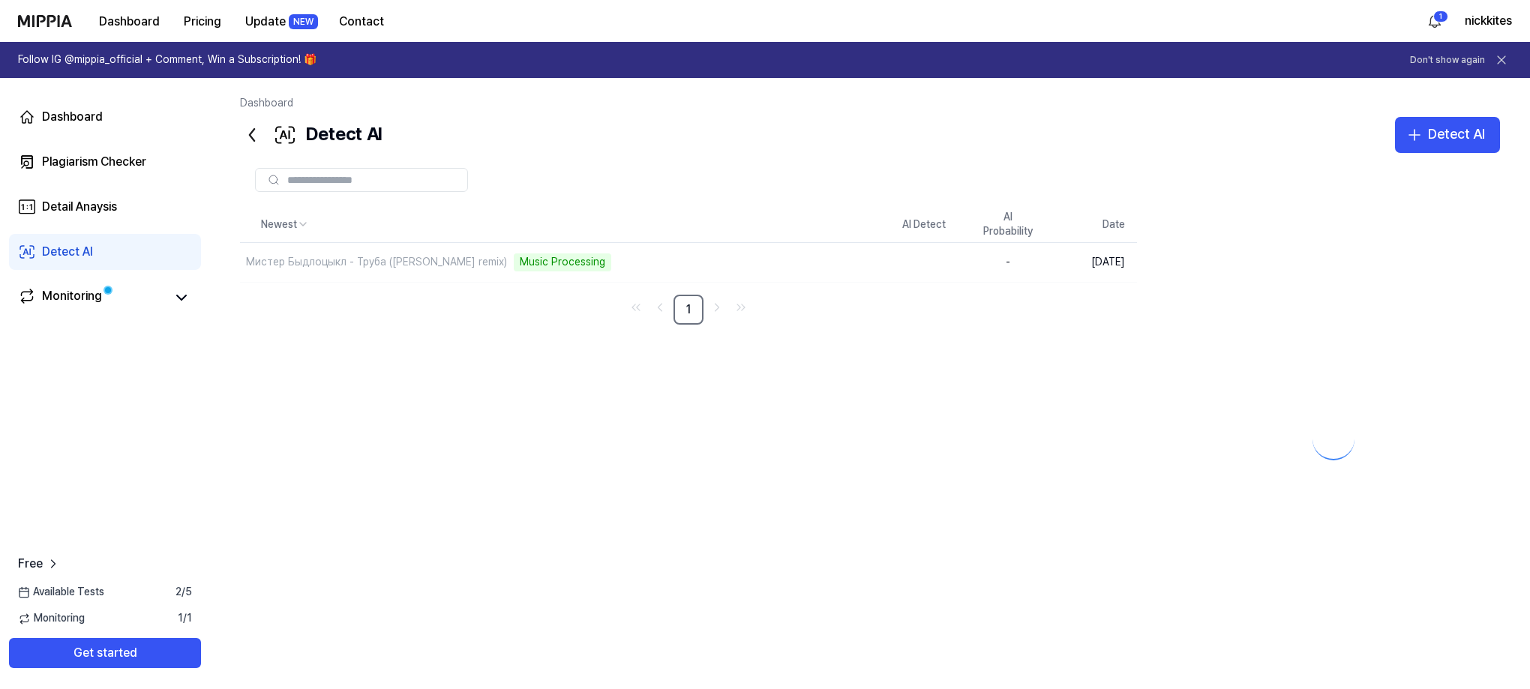
click at [778, 316] on nav "1" at bounding box center [688, 310] width 897 height 30
drag, startPoint x: 1087, startPoint y: 412, endPoint x: 906, endPoint y: 359, distance: 188.2
click at [1068, 406] on div "Newest AI Detect AI Probability Date Мистер Быдлоцыкл - Труба ([PERSON_NAME] re…" at bounding box center [870, 431] width 1260 height 448
click at [934, 262] on div "AI" at bounding box center [924, 263] width 42 height 15
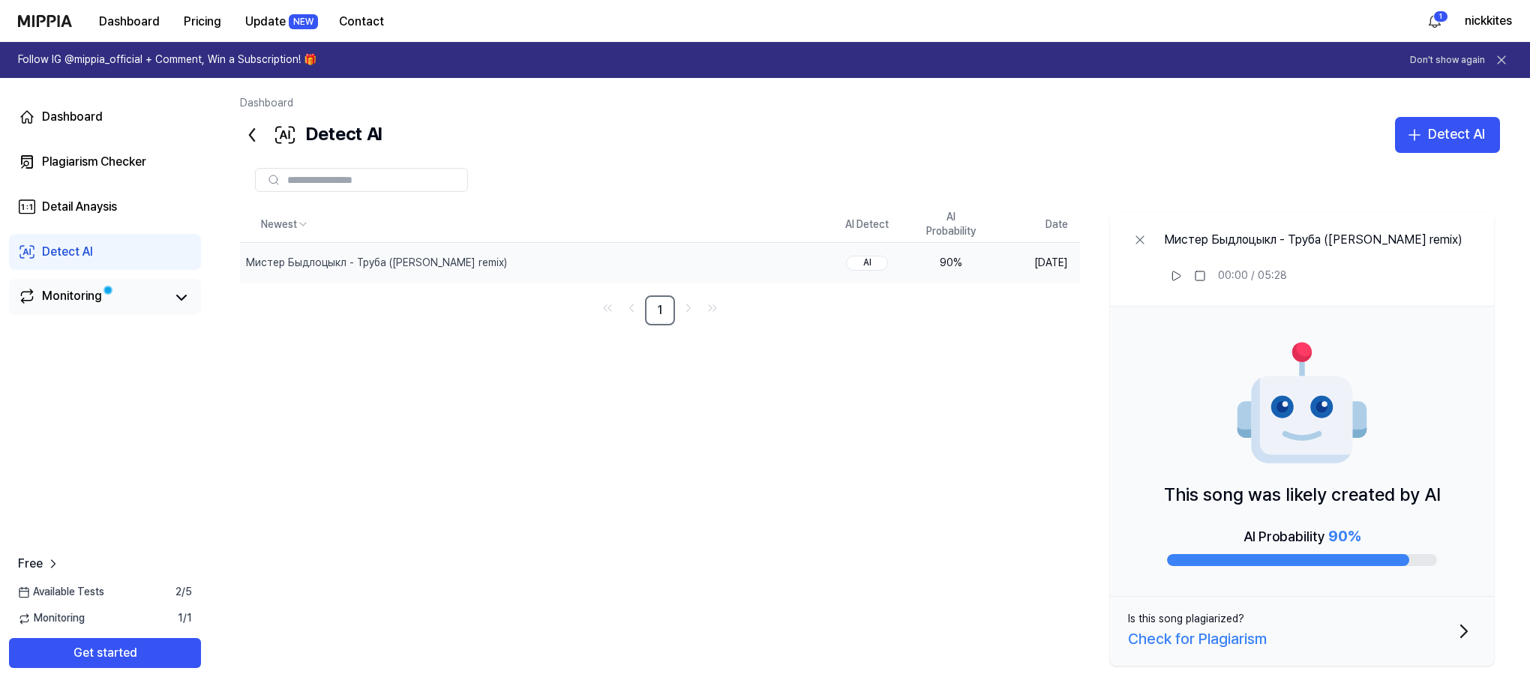
click at [116, 296] on link "Monitoring" at bounding box center [91, 297] width 147 height 21
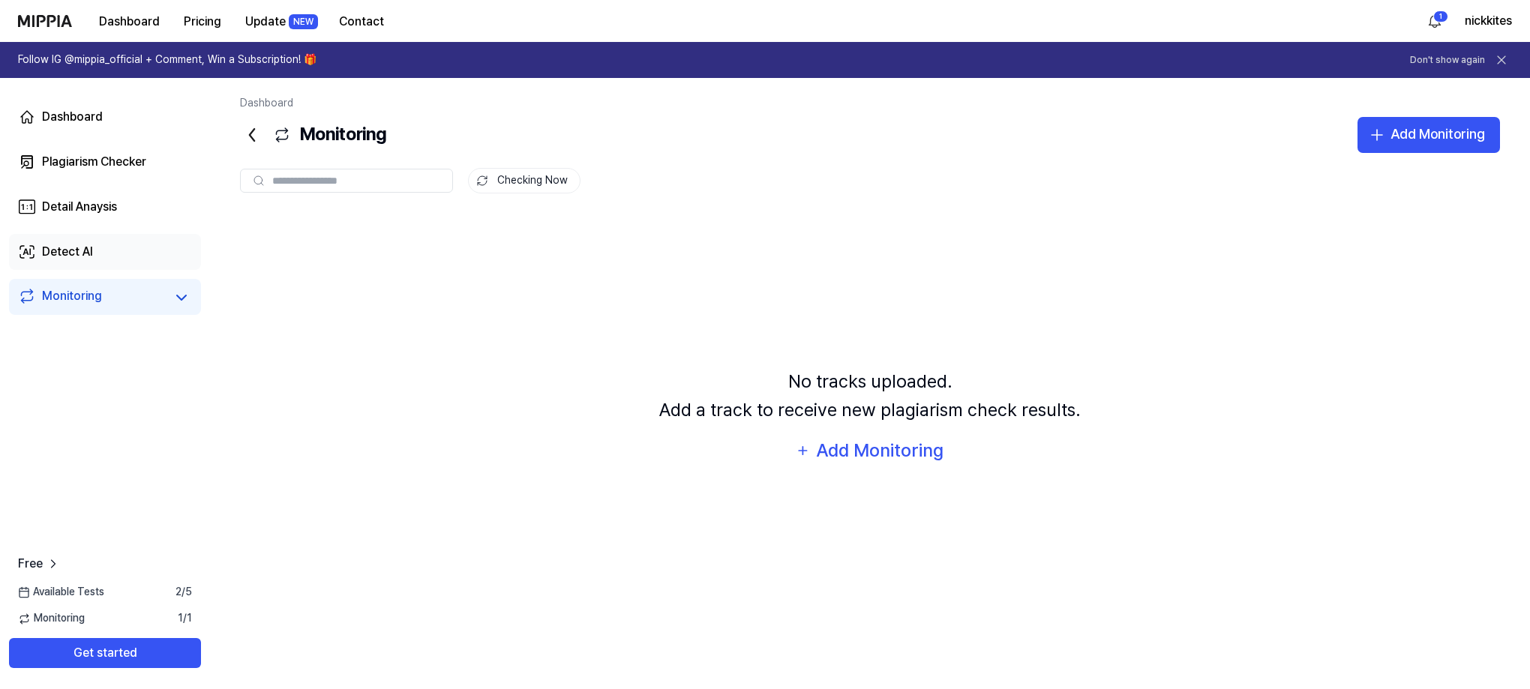
click at [148, 259] on link "Detect AI" at bounding box center [105, 252] width 192 height 36
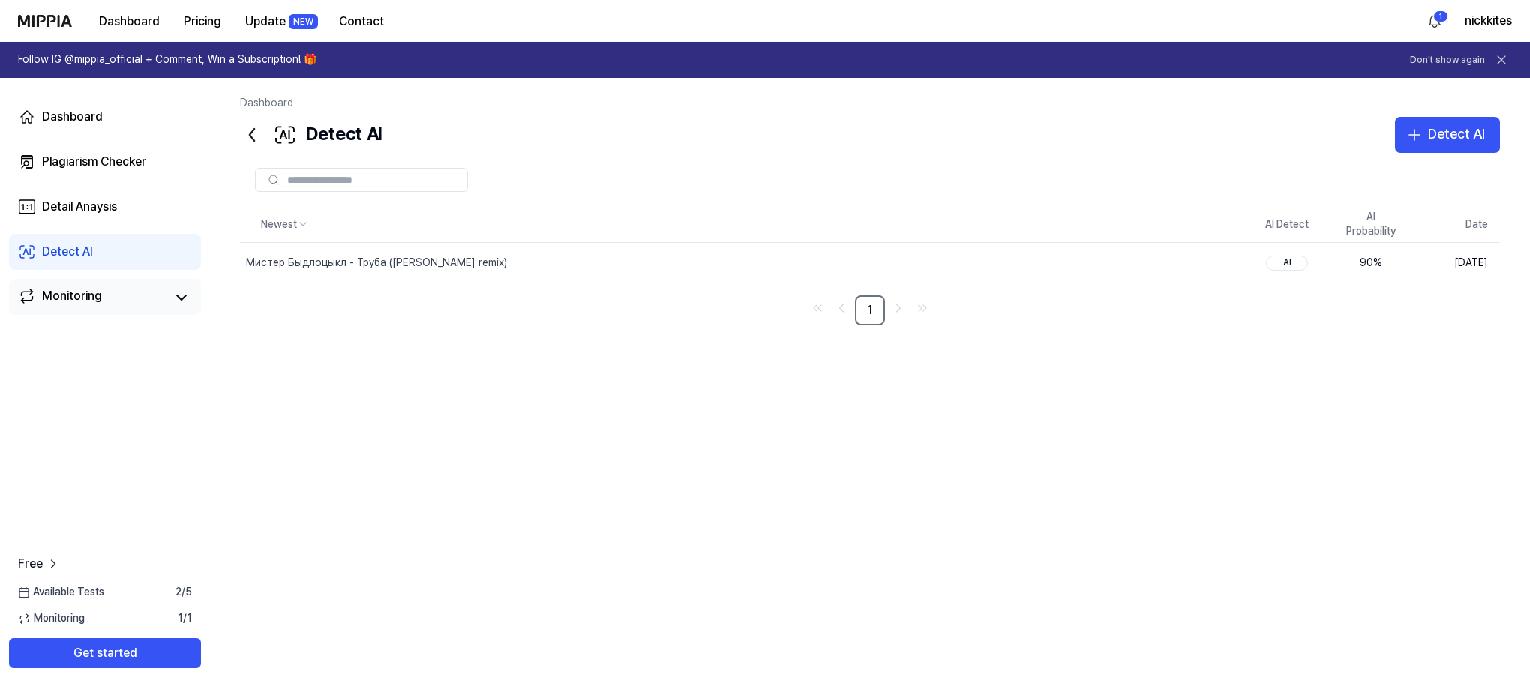
click at [146, 283] on div "Monitoring" at bounding box center [105, 297] width 192 height 36
click at [112, 295] on link "Monitoring" at bounding box center [91, 297] width 147 height 21
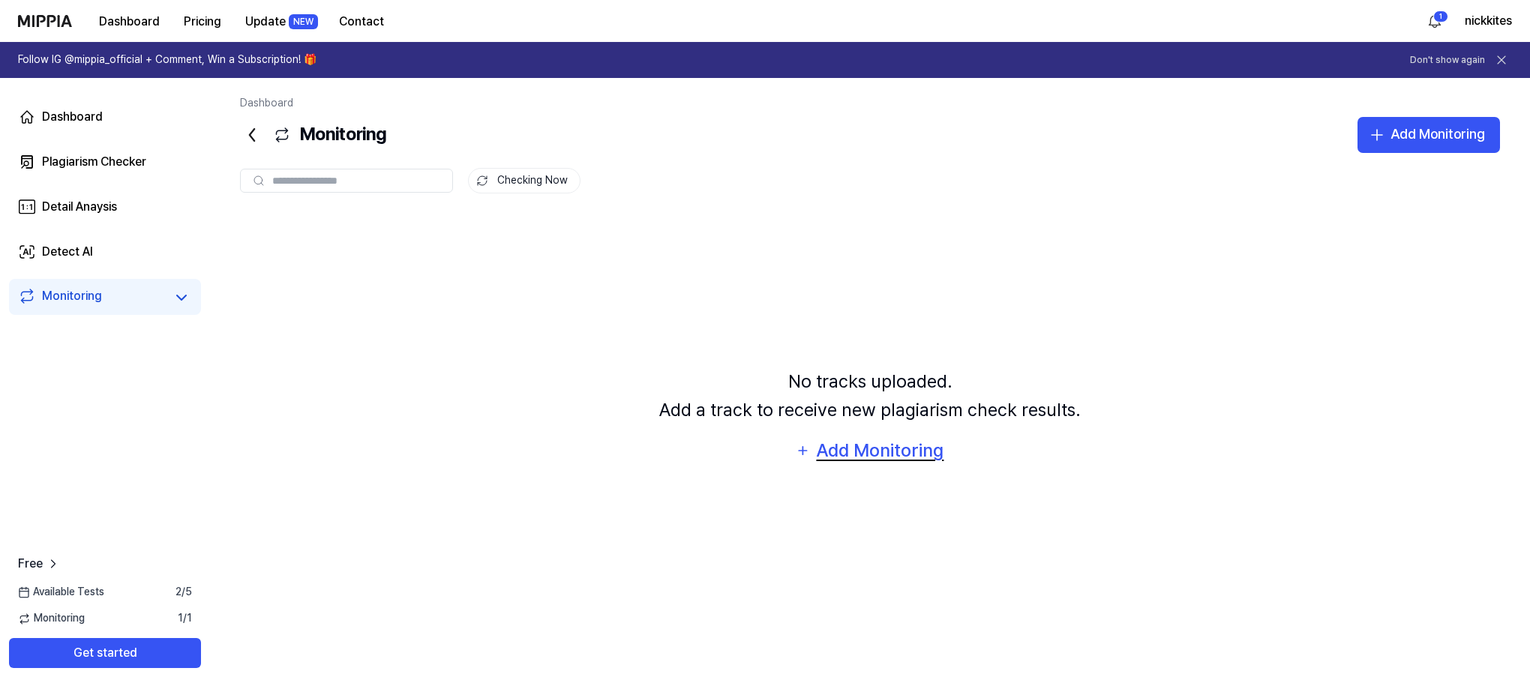
click at [876, 449] on div "Add Monitoring" at bounding box center [880, 450] width 130 height 28
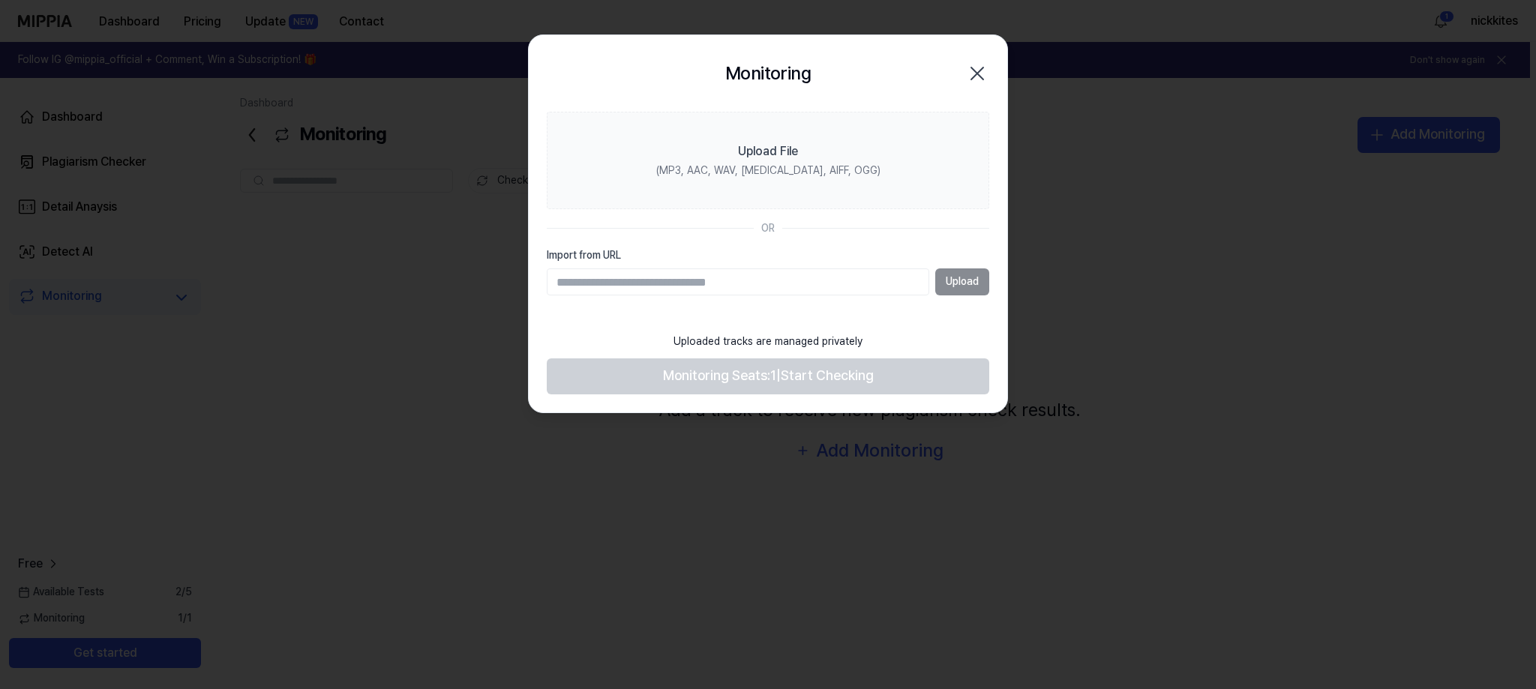
click at [983, 70] on icon "button" at bounding box center [977, 73] width 24 height 24
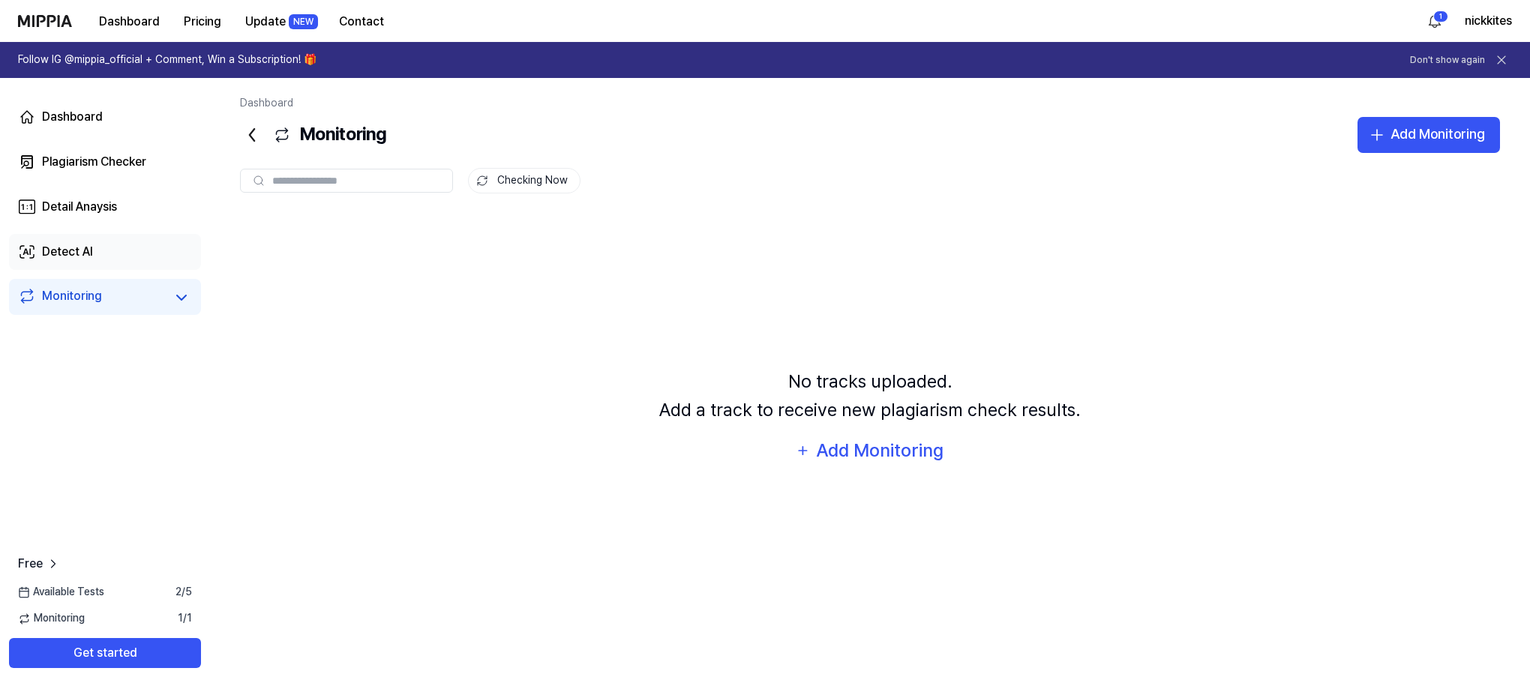
click at [124, 250] on link "Detect AI" at bounding box center [105, 252] width 192 height 36
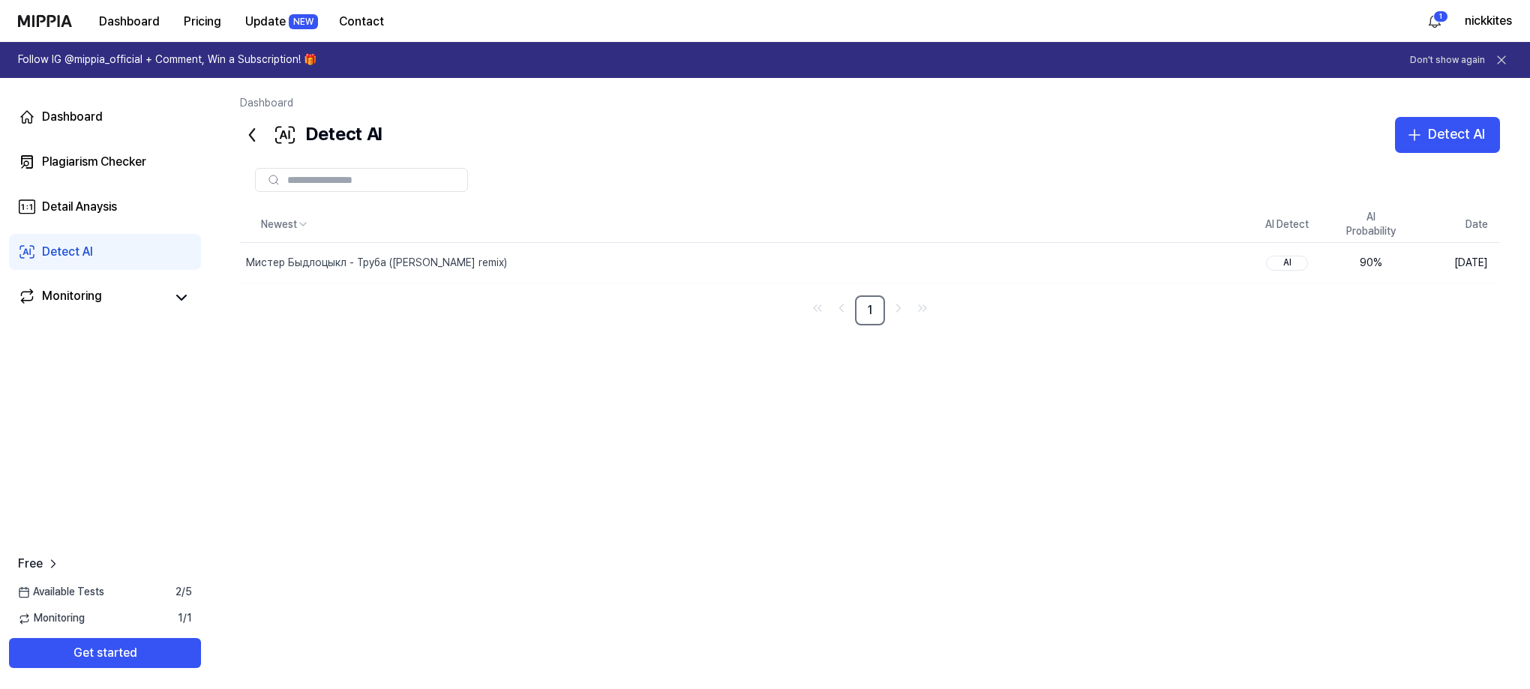
click at [288, 172] on div at bounding box center [361, 180] width 213 height 24
drag, startPoint x: 328, startPoint y: 175, endPoint x: 337, endPoint y: 177, distance: 9.1
click at [329, 175] on input "text" at bounding box center [372, 179] width 171 height 13
click at [349, 137] on div "Detect AI" at bounding box center [311, 135] width 142 height 36
drag, startPoint x: 370, startPoint y: 244, endPoint x: 383, endPoint y: 254, distance: 16.7
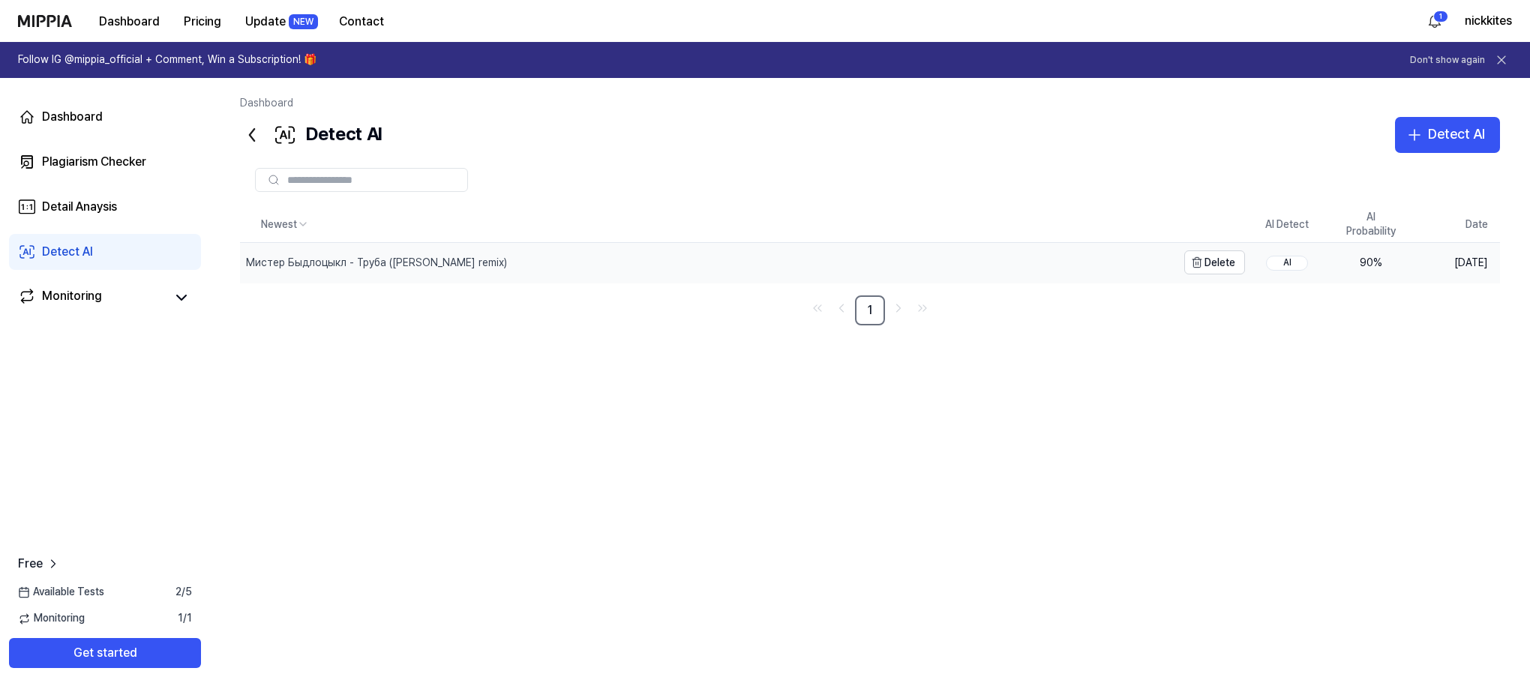
click at [370, 244] on div "Мистер Быдлоцыкл - Труба ([PERSON_NAME] remix)" at bounding box center [708, 262] width 937 height 39
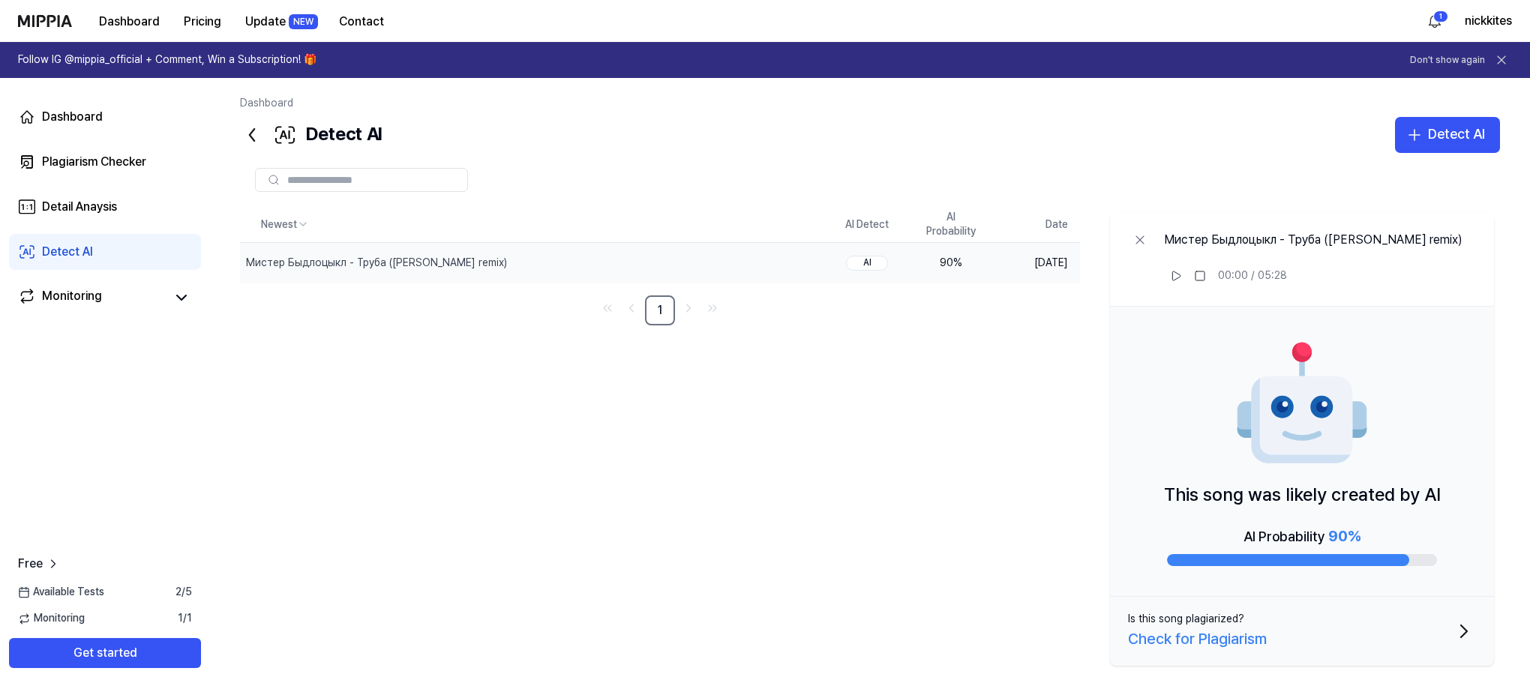
drag, startPoint x: 755, startPoint y: 381, endPoint x: 871, endPoint y: 296, distance: 143.2
click at [757, 381] on div "Newest AI Detect AI Probability Date Мистер Быдлоцыкл - Труба ([PERSON_NAME] re…" at bounding box center [870, 439] width 1260 height 465
click at [712, 401] on div "Newest AI Detect AI Probability Date Мистер Быдлоцыкл - Труба ([PERSON_NAME] re…" at bounding box center [870, 439] width 1260 height 465
drag, startPoint x: 423, startPoint y: 244, endPoint x: 445, endPoint y: 266, distance: 31.8
click at [424, 244] on div "Мистер Быдлоцыкл - Труба ([PERSON_NAME] remix)" at bounding box center [498, 262] width 517 height 39
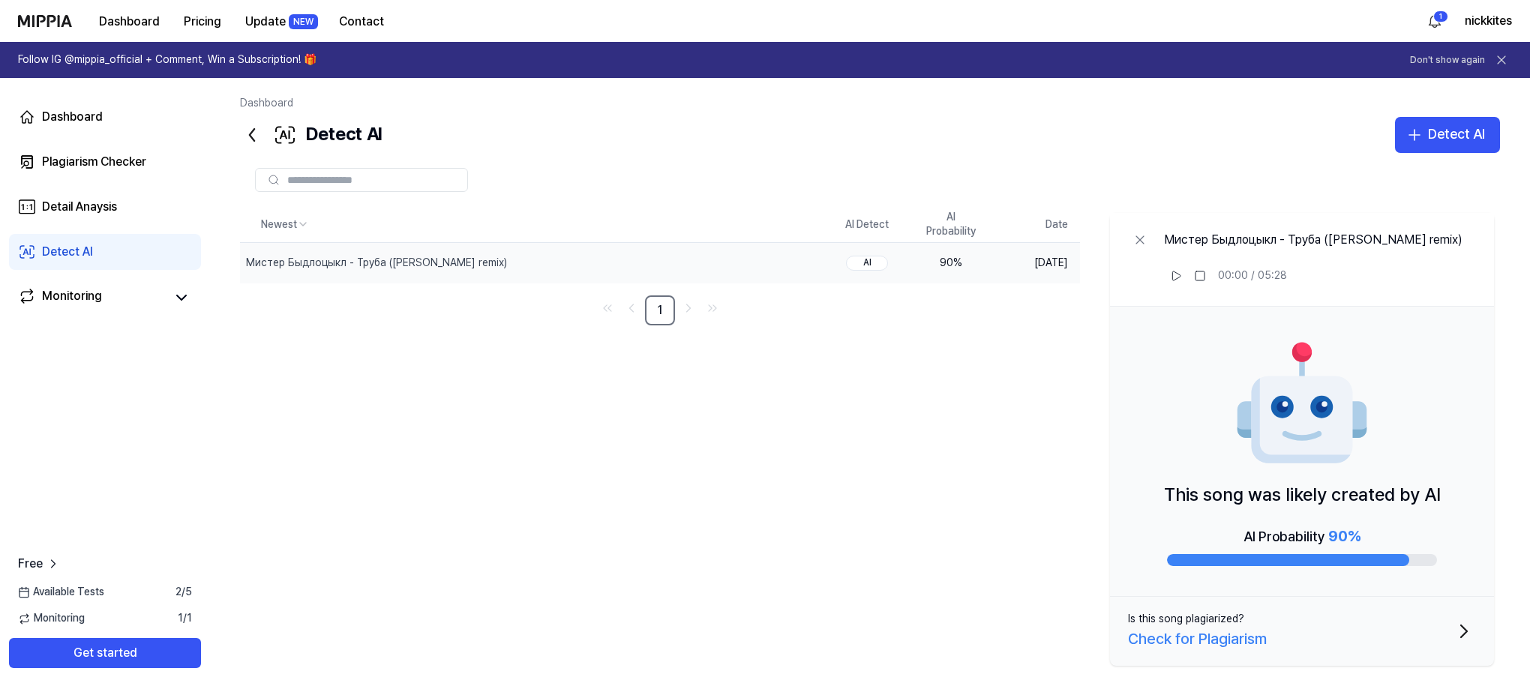
click at [992, 439] on div "Newest AI Detect AI Probability Date Мистер Быдлоцыкл - Труба ([PERSON_NAME] re…" at bounding box center [870, 439] width 1260 height 465
click at [1135, 241] on icon at bounding box center [1139, 239] width 15 height 15
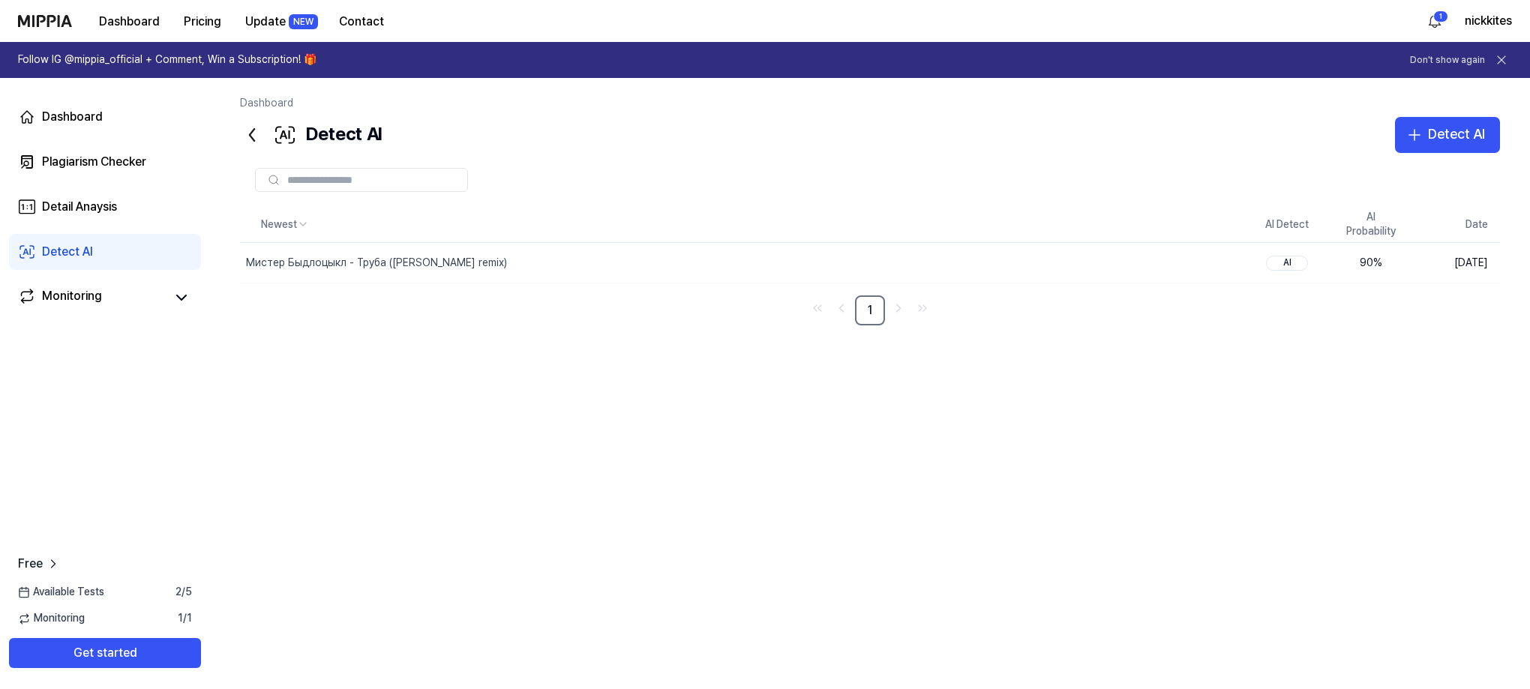
click at [1098, 382] on div "Newest AI Detect AI Probability Date Мистер Быдлоцыкл - Труба ([PERSON_NAME] re…" at bounding box center [870, 431] width 1260 height 448
click at [1429, 139] on div "Detect AI" at bounding box center [1456, 135] width 57 height 22
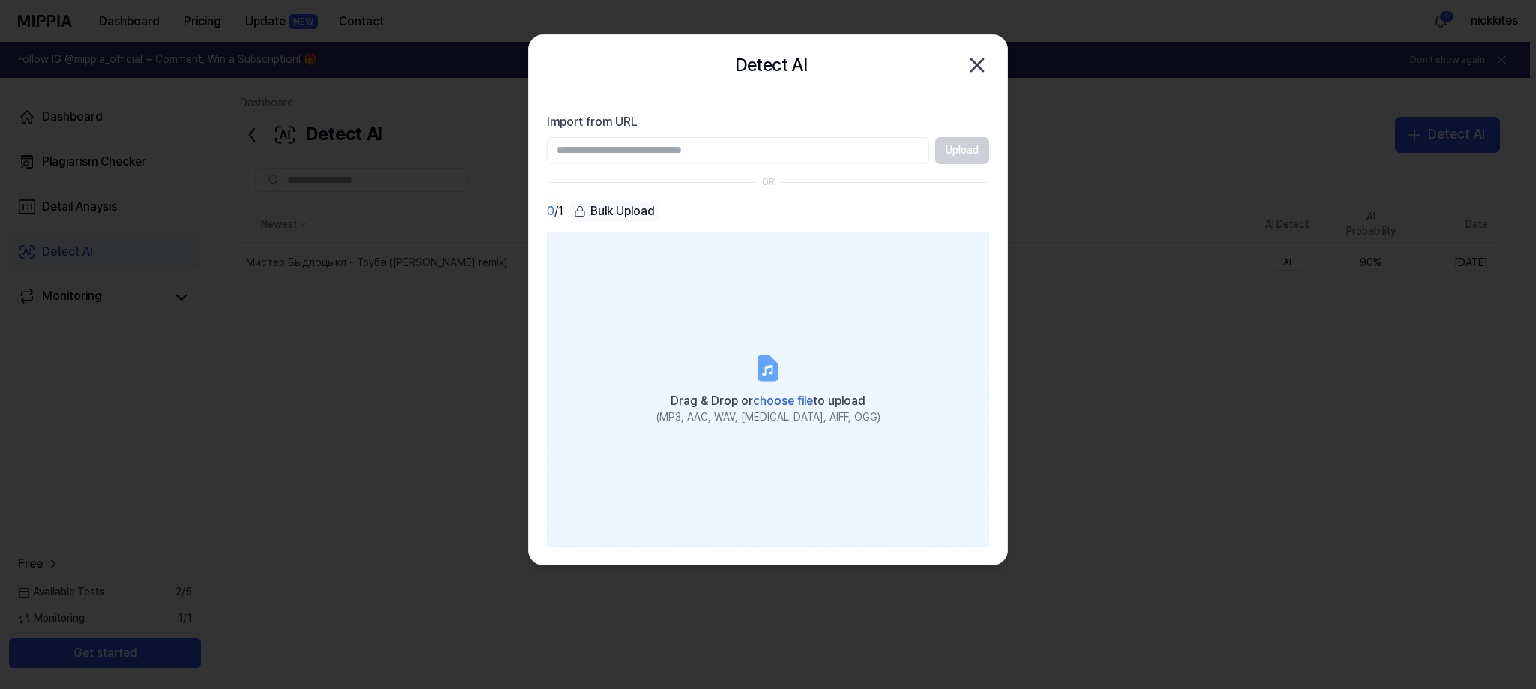
click at [790, 402] on span "choose file" at bounding box center [783, 401] width 60 height 14
click at [0, 0] on input "Drag & Drop or choose file to upload (MP3, AAC, WAV, [MEDICAL_DATA], AIFF, OGG)" at bounding box center [0, 0] width 0 height 0
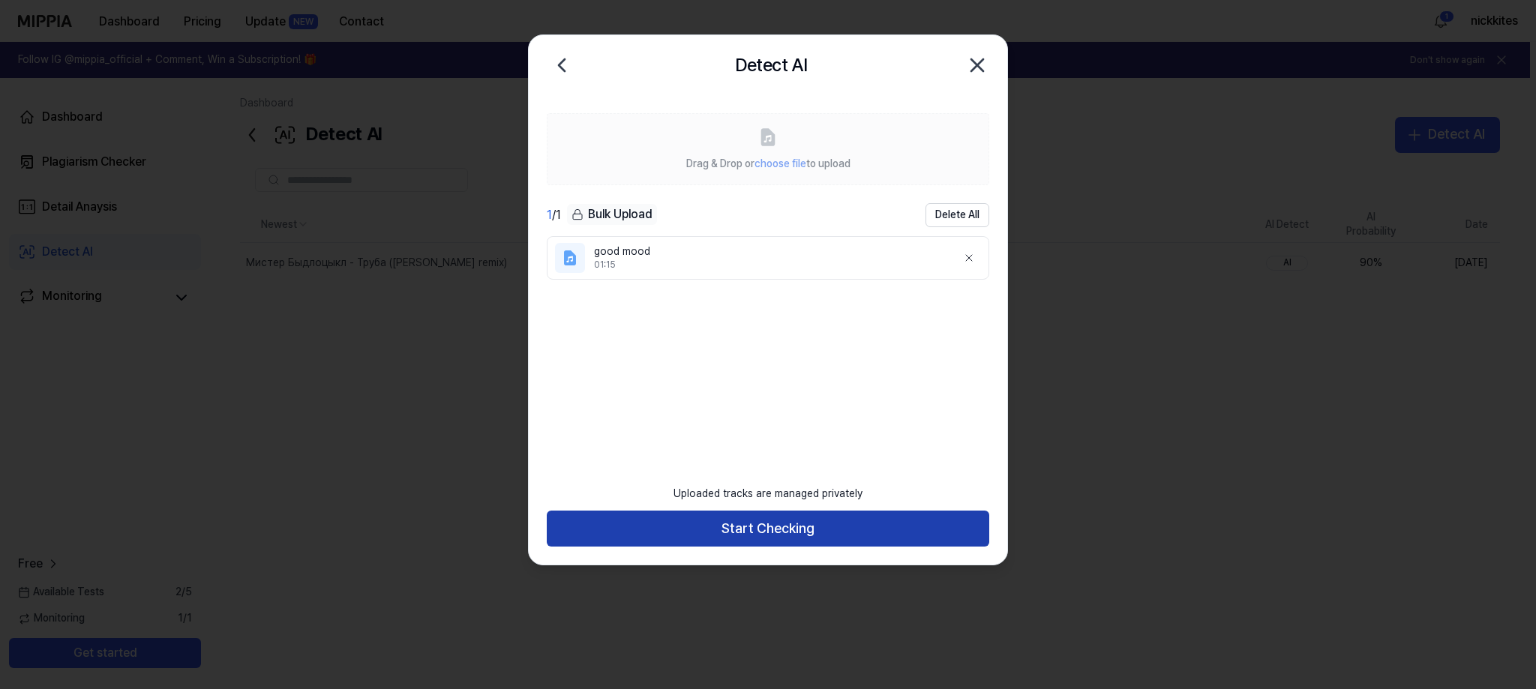
click at [785, 538] on button "Start Checking" at bounding box center [768, 529] width 442 height 36
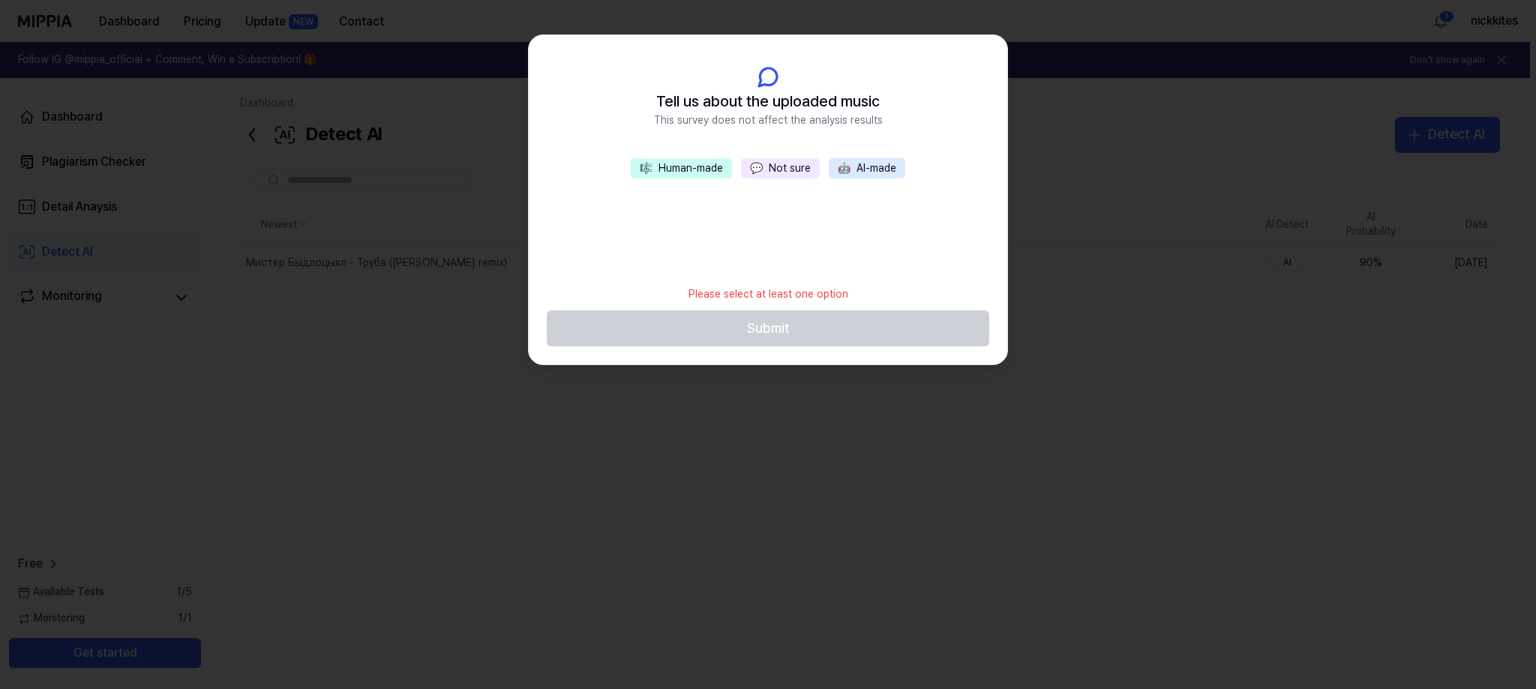
click at [783, 166] on button "💬 Not sure" at bounding box center [780, 168] width 79 height 21
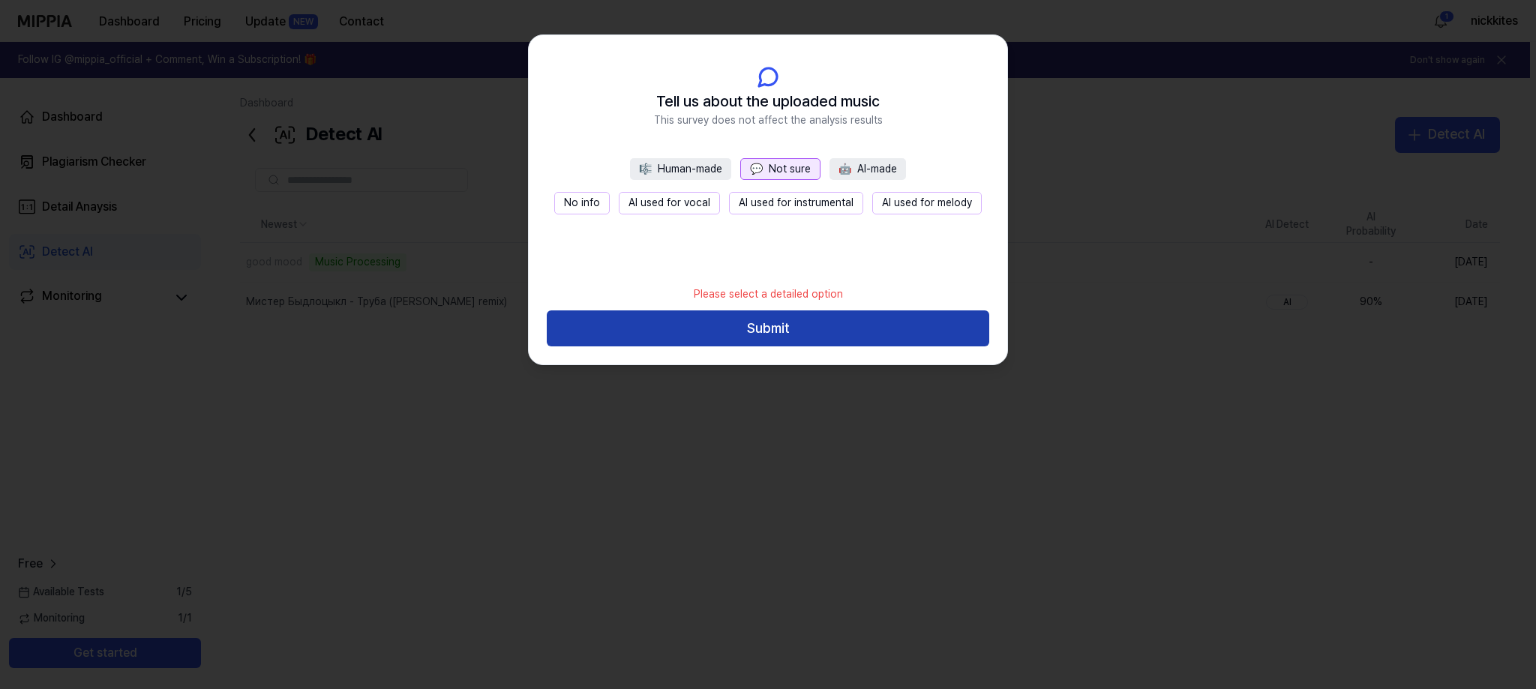
click at [769, 326] on button "Submit" at bounding box center [768, 328] width 442 height 36
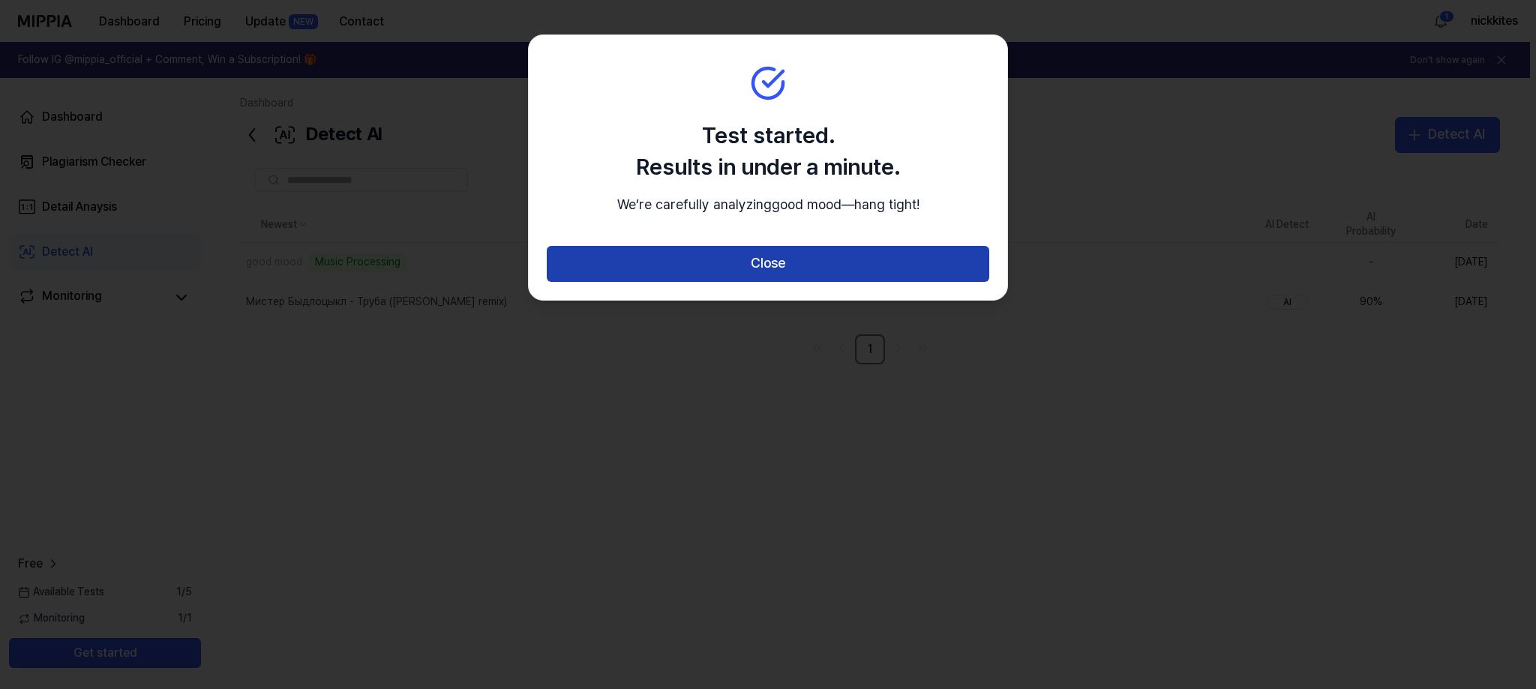
click at [786, 282] on button "Close" at bounding box center [768, 264] width 442 height 36
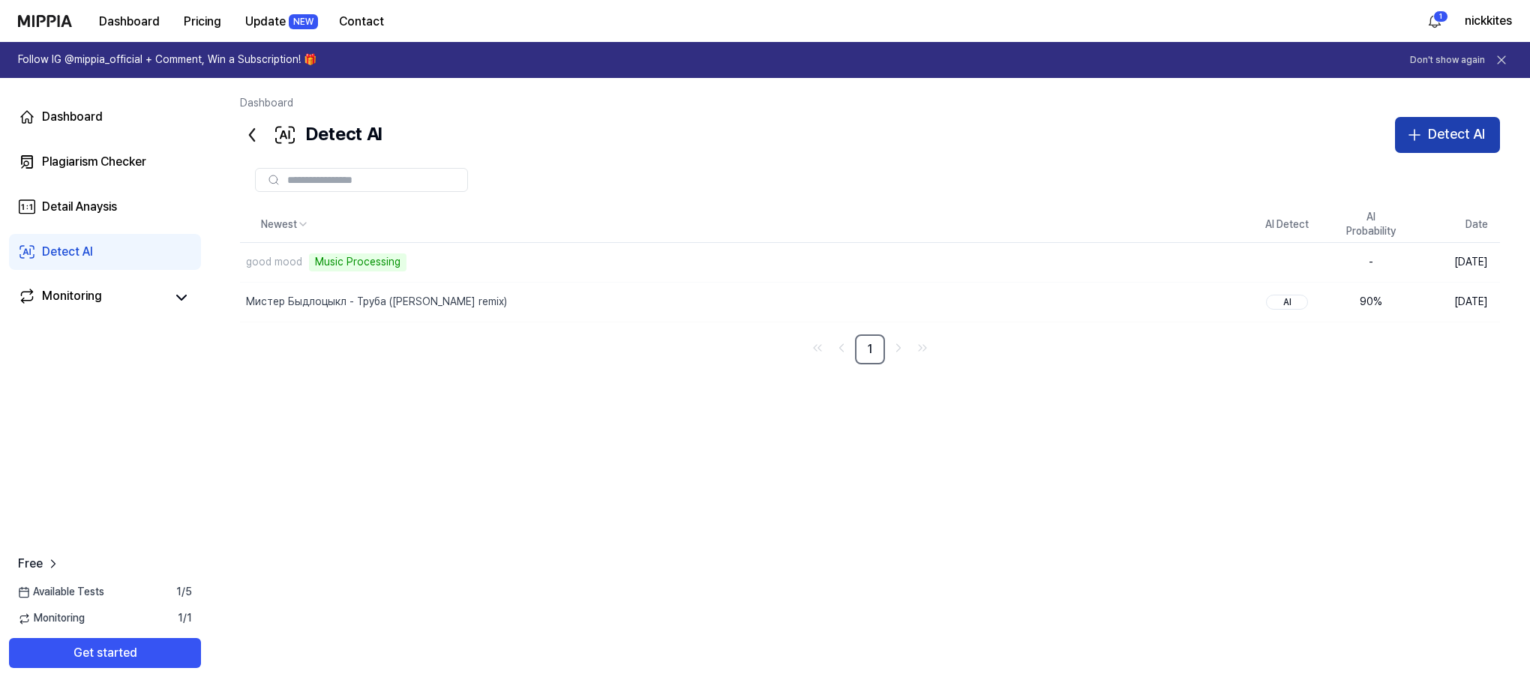
click at [1429, 140] on div "Detect AI" at bounding box center [1456, 135] width 57 height 22
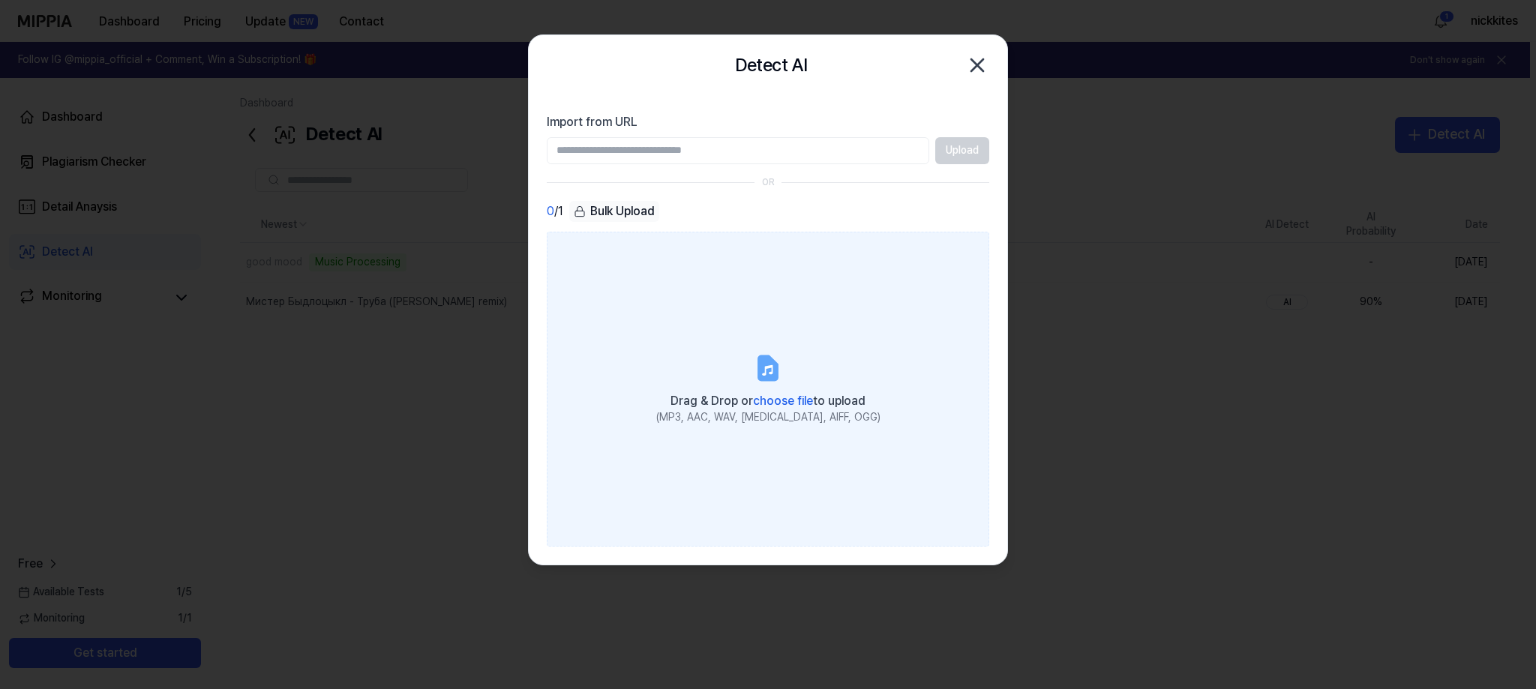
click at [798, 393] on div "Drag & Drop or choose file to upload" at bounding box center [768, 399] width 224 height 21
click at [0, 0] on input "Drag & Drop or choose file to upload (MP3, AAC, WAV, [MEDICAL_DATA], AIFF, OGG)" at bounding box center [0, 0] width 0 height 0
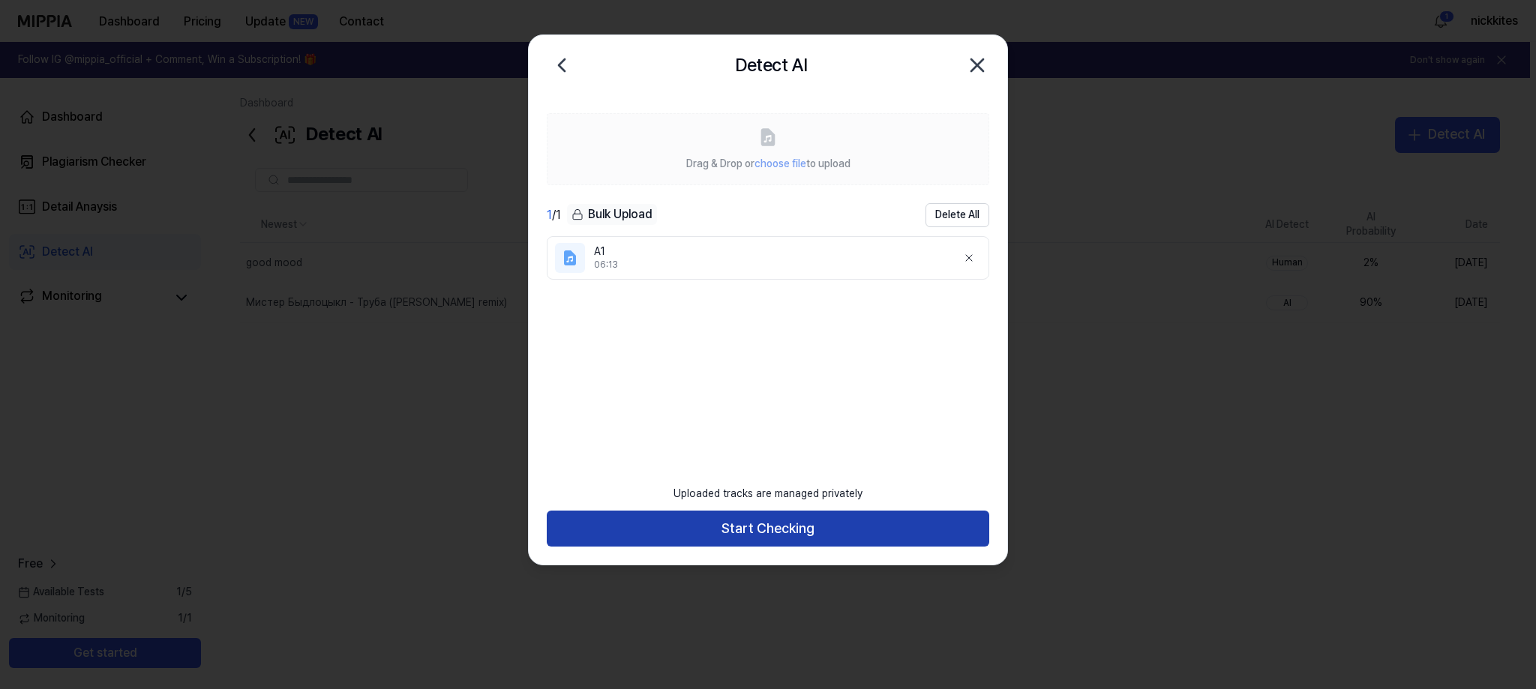
click at [762, 541] on button "Start Checking" at bounding box center [768, 529] width 442 height 36
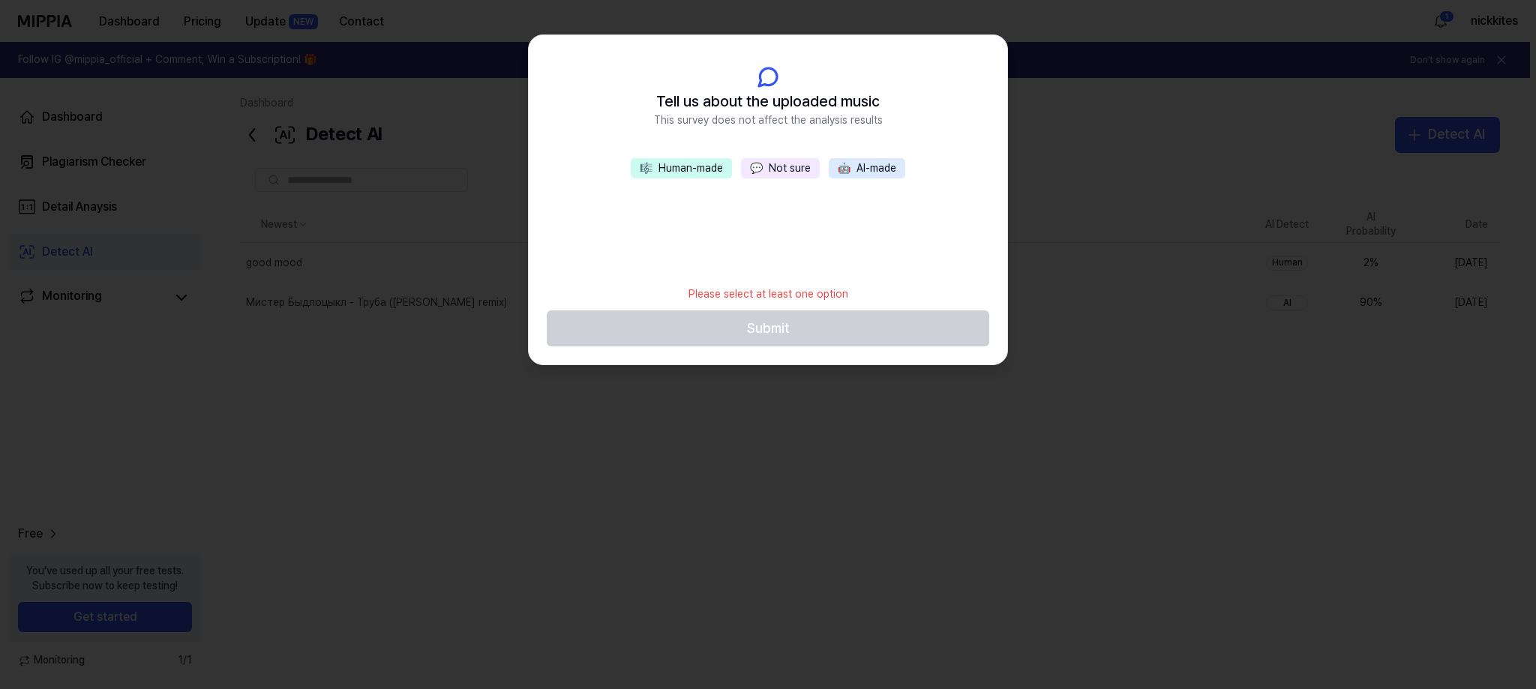
click at [786, 163] on button "💬 Not sure" at bounding box center [780, 168] width 79 height 21
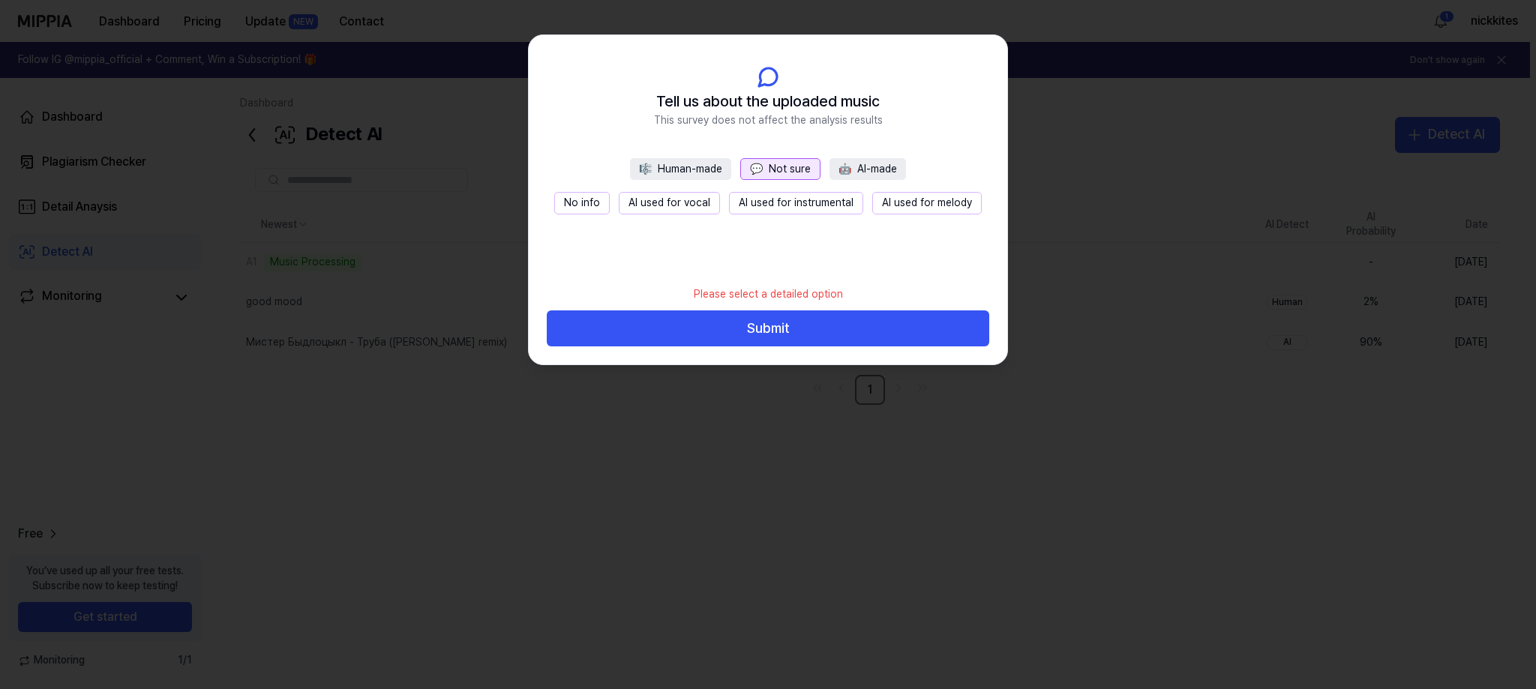
drag, startPoint x: 780, startPoint y: 329, endPoint x: 614, endPoint y: 223, distance: 196.6
click at [617, 226] on div "Tell us about the uploaded music This survey does not affect the analysis resul…" at bounding box center [768, 199] width 478 height 329
click at [585, 195] on button "No info" at bounding box center [581, 203] width 55 height 22
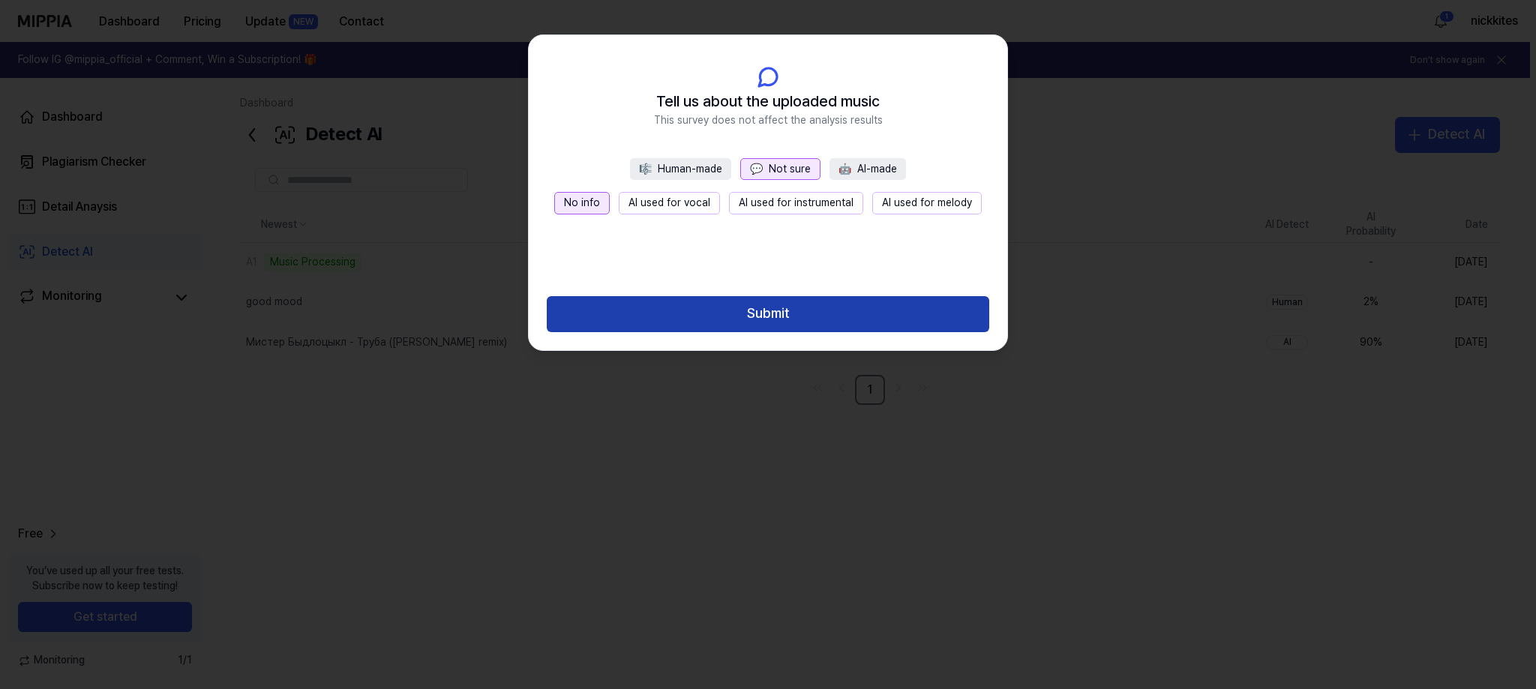
click at [751, 306] on button "Submit" at bounding box center [768, 314] width 442 height 36
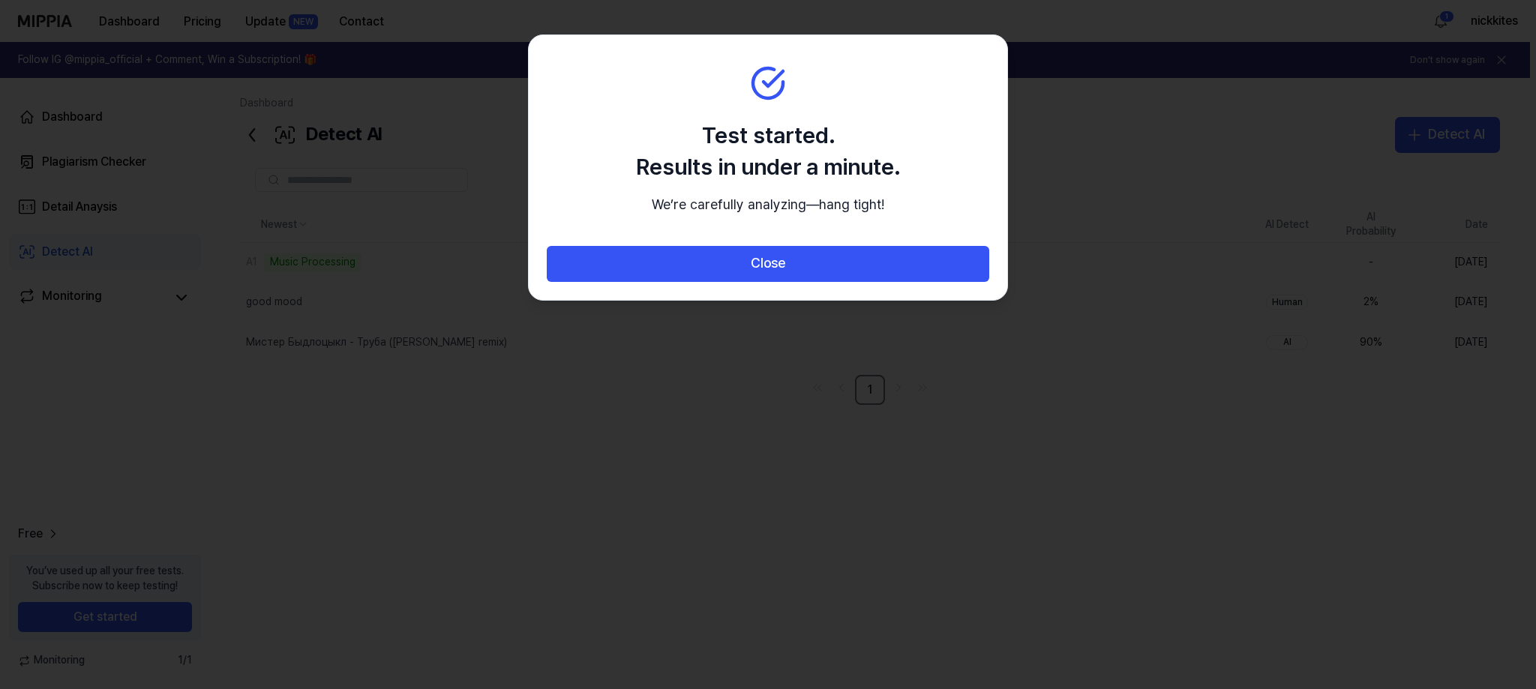
click at [1105, 359] on div at bounding box center [768, 344] width 1536 height 689
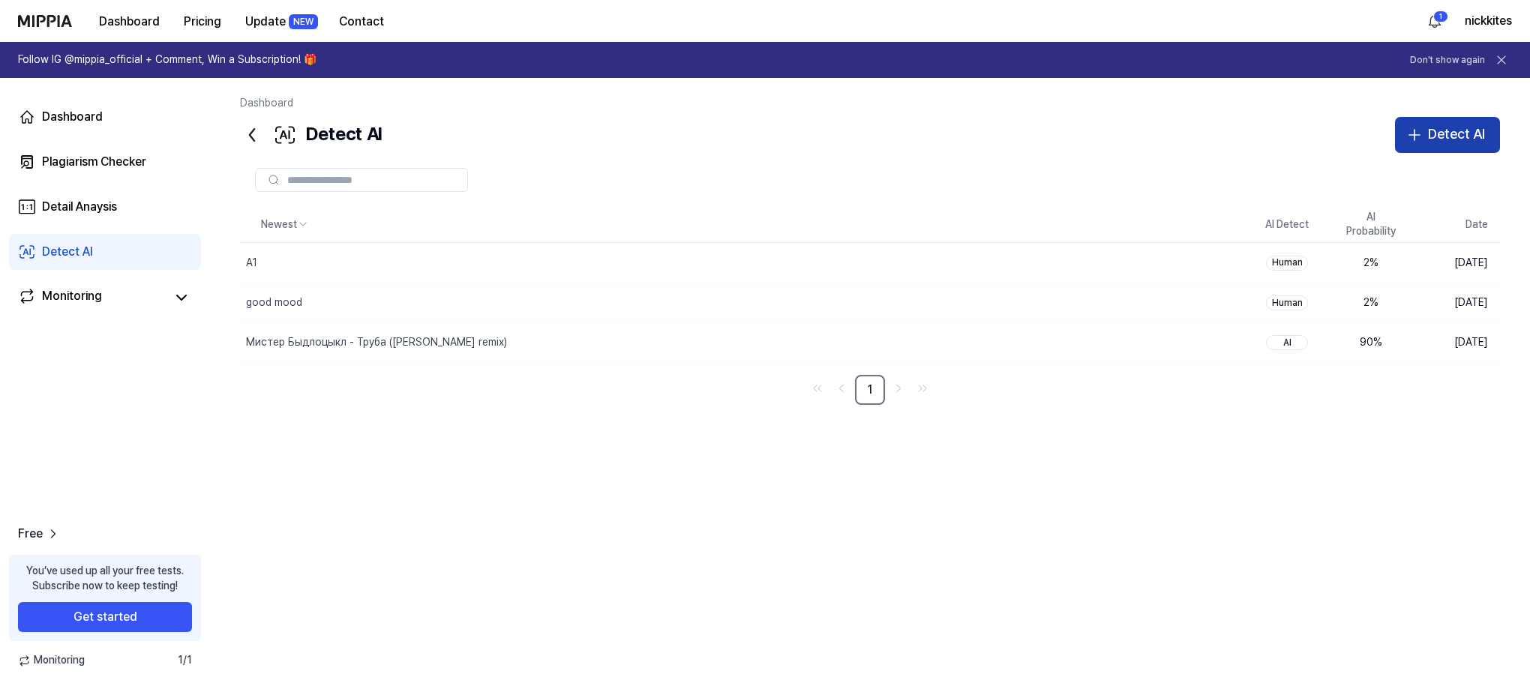
click at [1424, 130] on button "Detect AI" at bounding box center [1447, 135] width 105 height 36
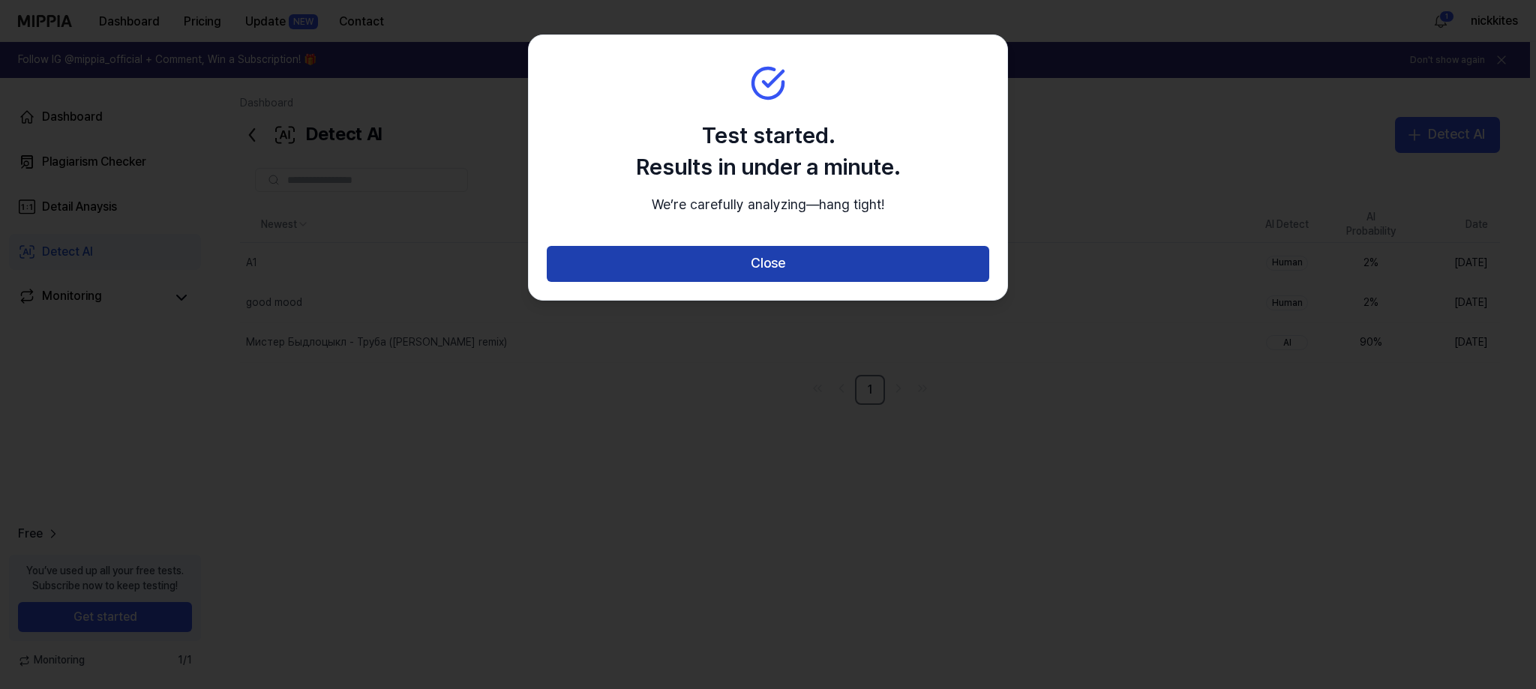
click at [759, 282] on button "Close" at bounding box center [768, 264] width 442 height 36
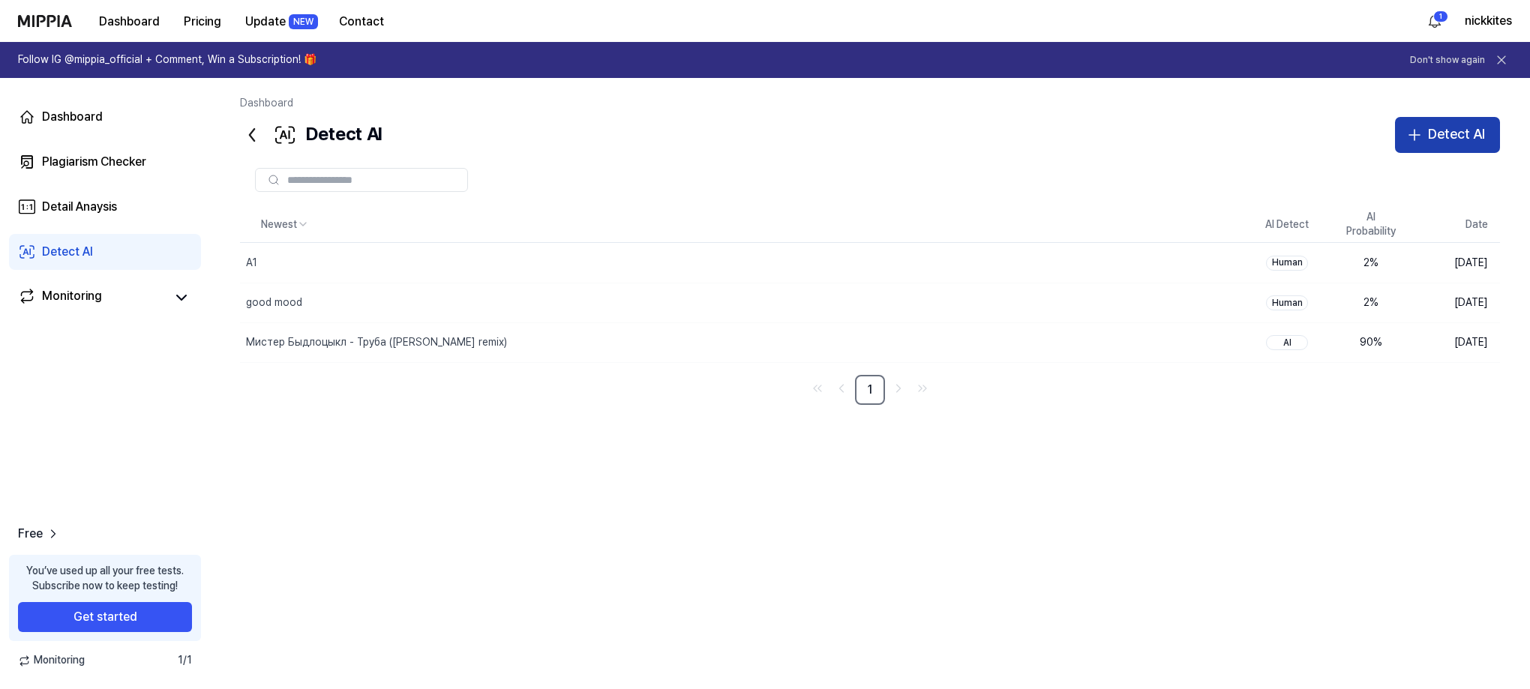
click at [1453, 139] on div "Detect AI" at bounding box center [1456, 135] width 57 height 22
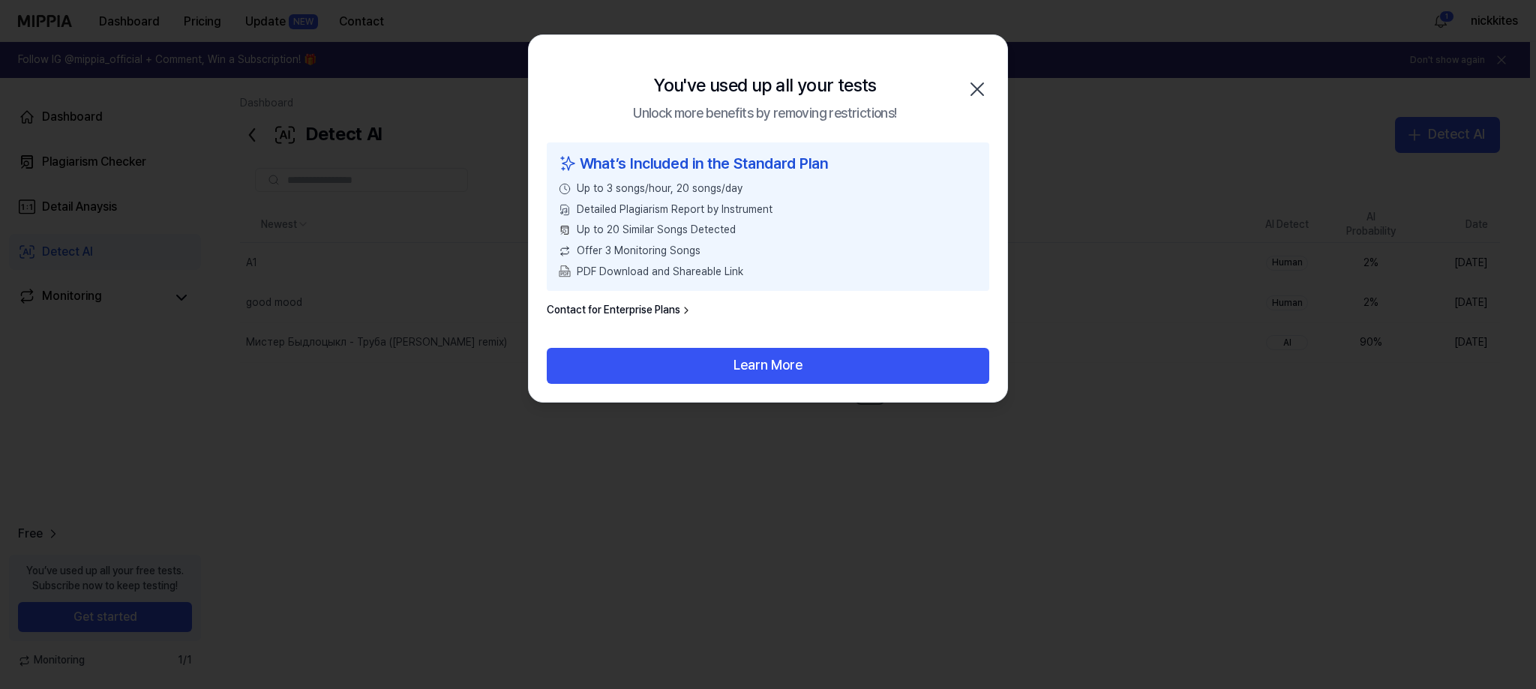
click at [982, 89] on icon "button" at bounding box center [977, 89] width 24 height 24
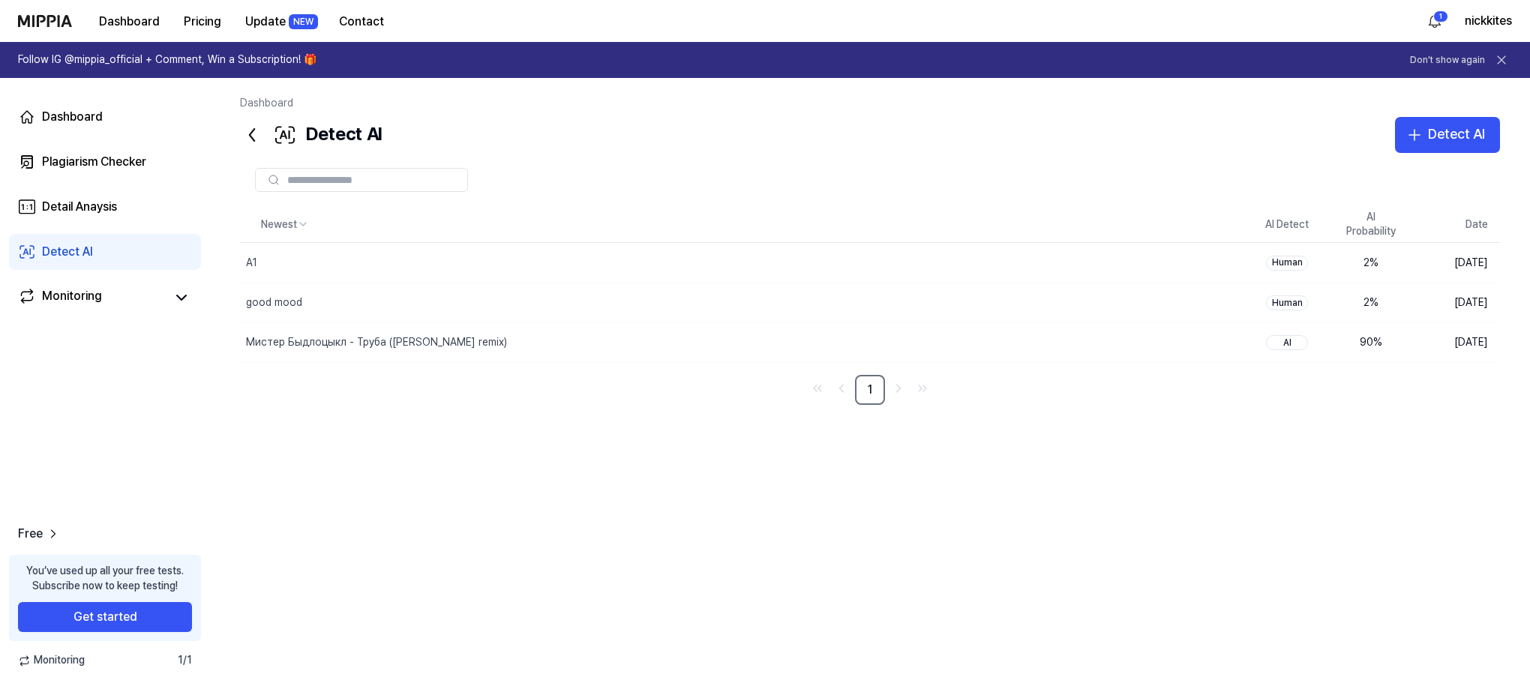
click at [403, 173] on input "text" at bounding box center [372, 179] width 171 height 13
click at [1455, 129] on div "Detect AI" at bounding box center [1456, 135] width 57 height 22
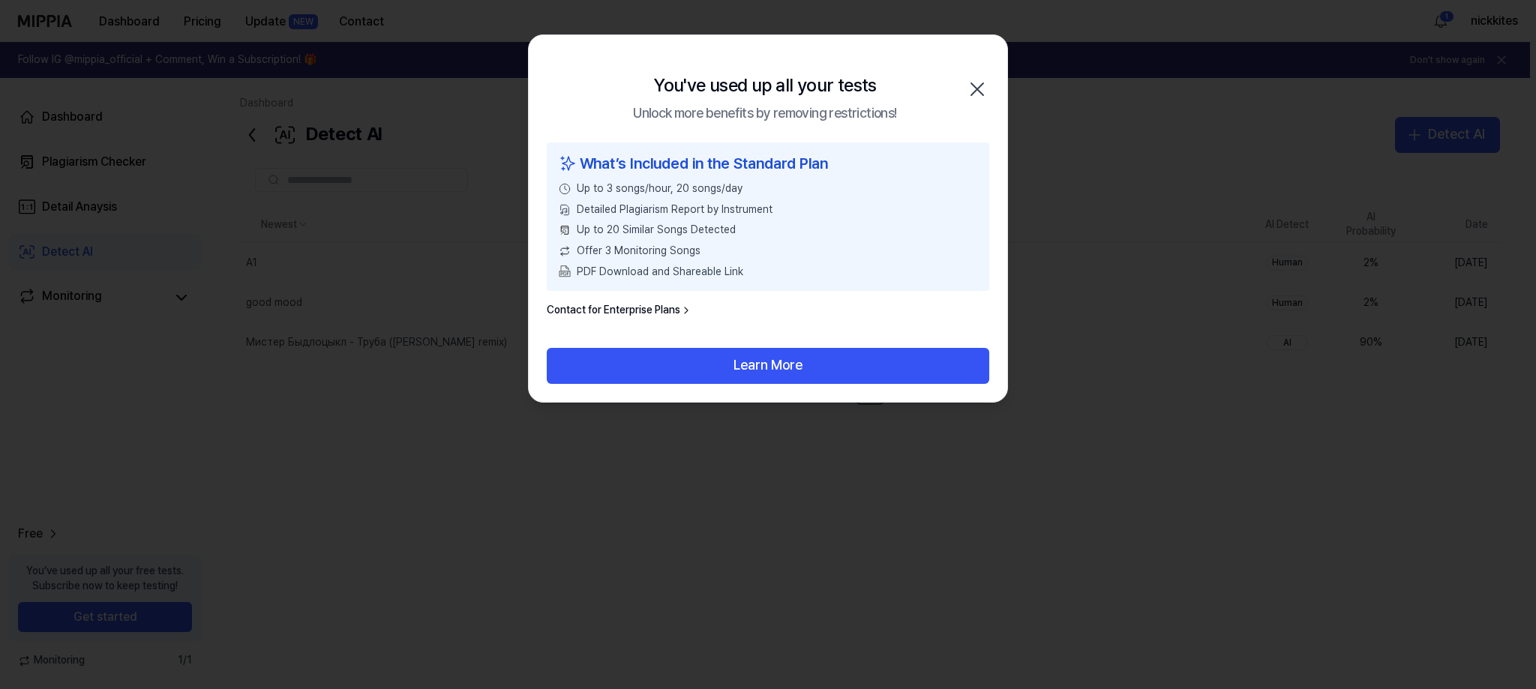
click at [986, 81] on icon "button" at bounding box center [977, 89] width 24 height 24
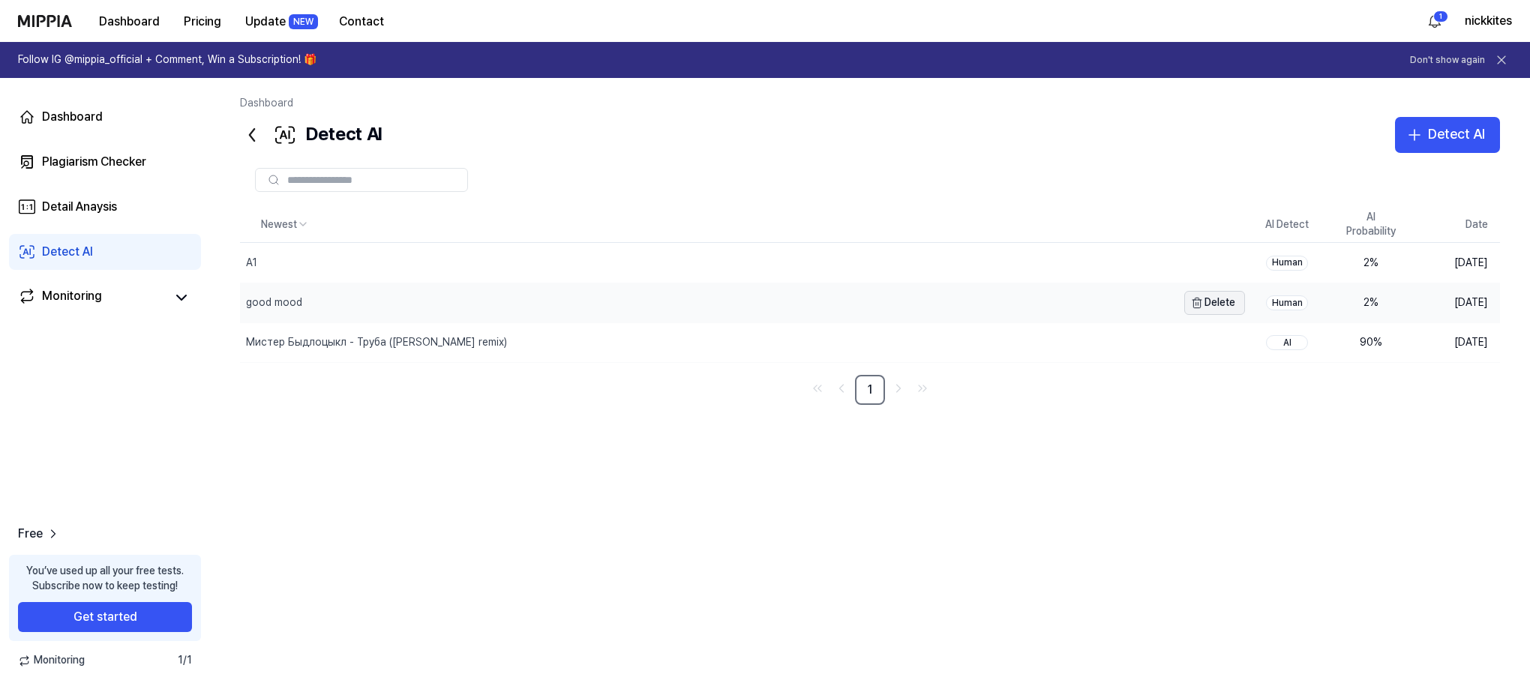
click at [1195, 302] on icon "button" at bounding box center [1197, 303] width 12 height 12
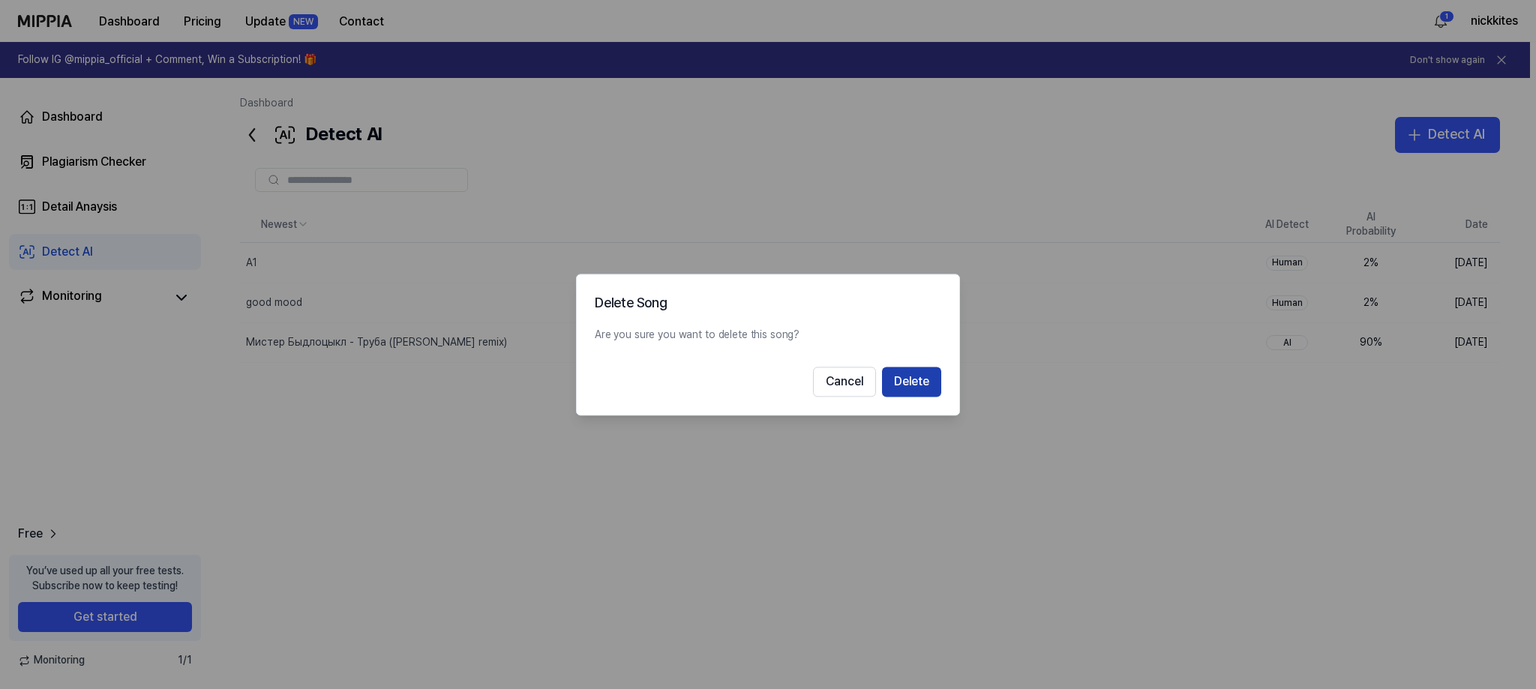
click at [907, 382] on button "Delete" at bounding box center [911, 382] width 59 height 30
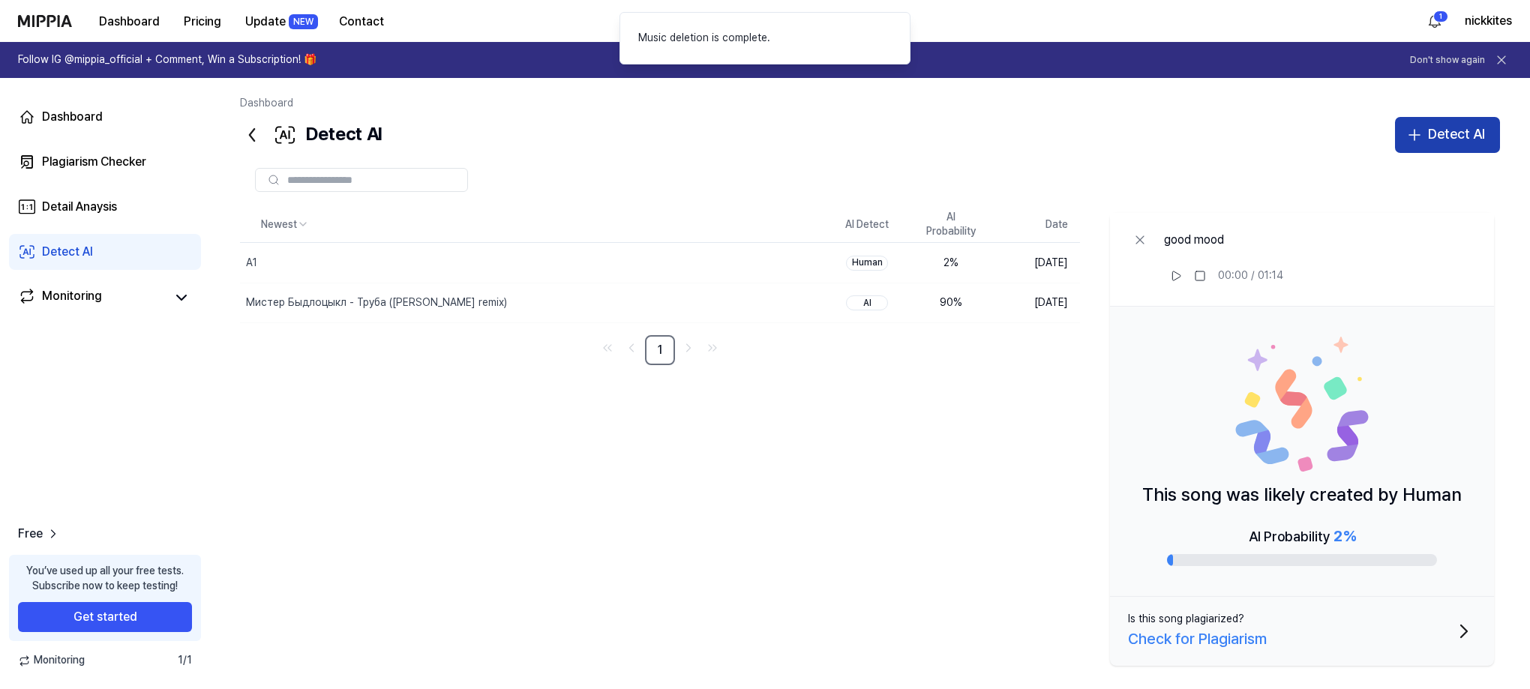
click at [1457, 134] on div "Detect AI" at bounding box center [1456, 135] width 57 height 22
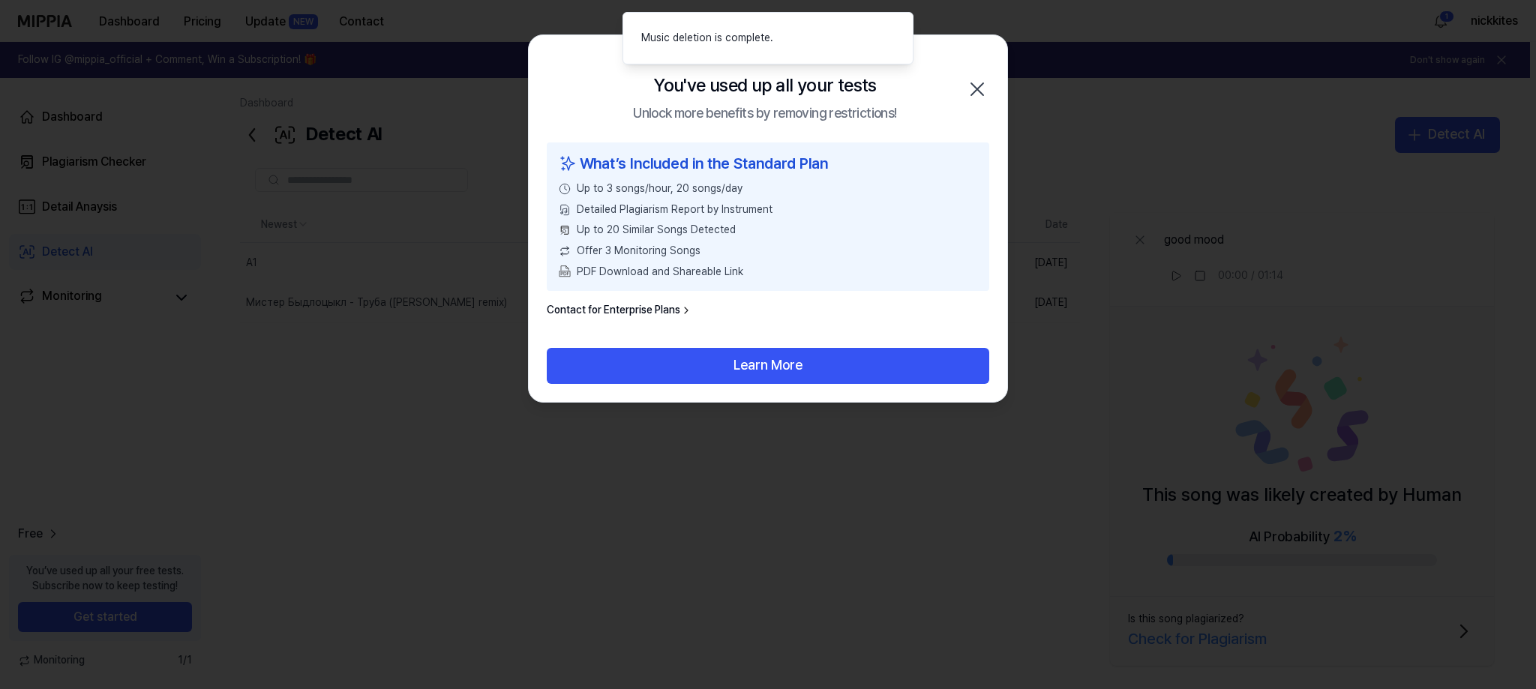
click at [973, 85] on icon "button" at bounding box center [977, 89] width 12 height 12
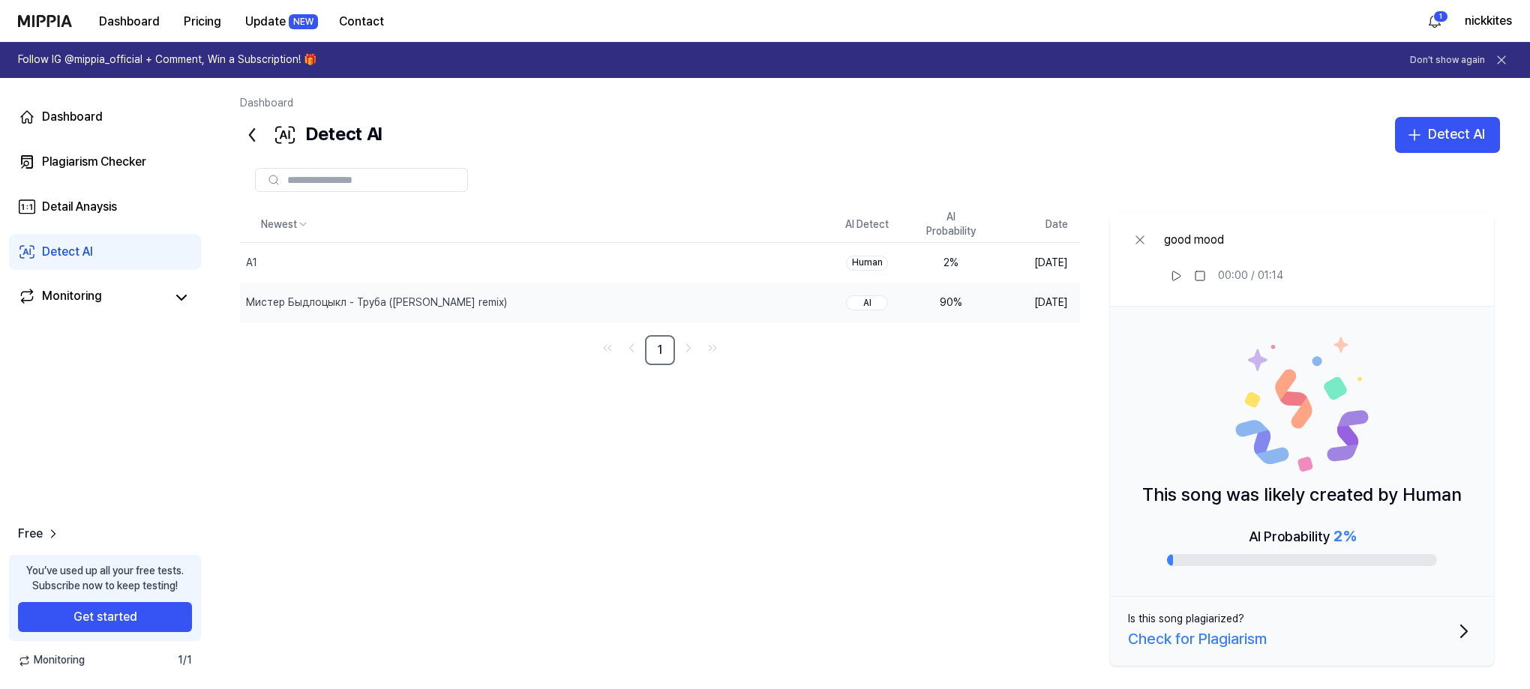
click at [954, 297] on div "90 %" at bounding box center [951, 302] width 60 height 15
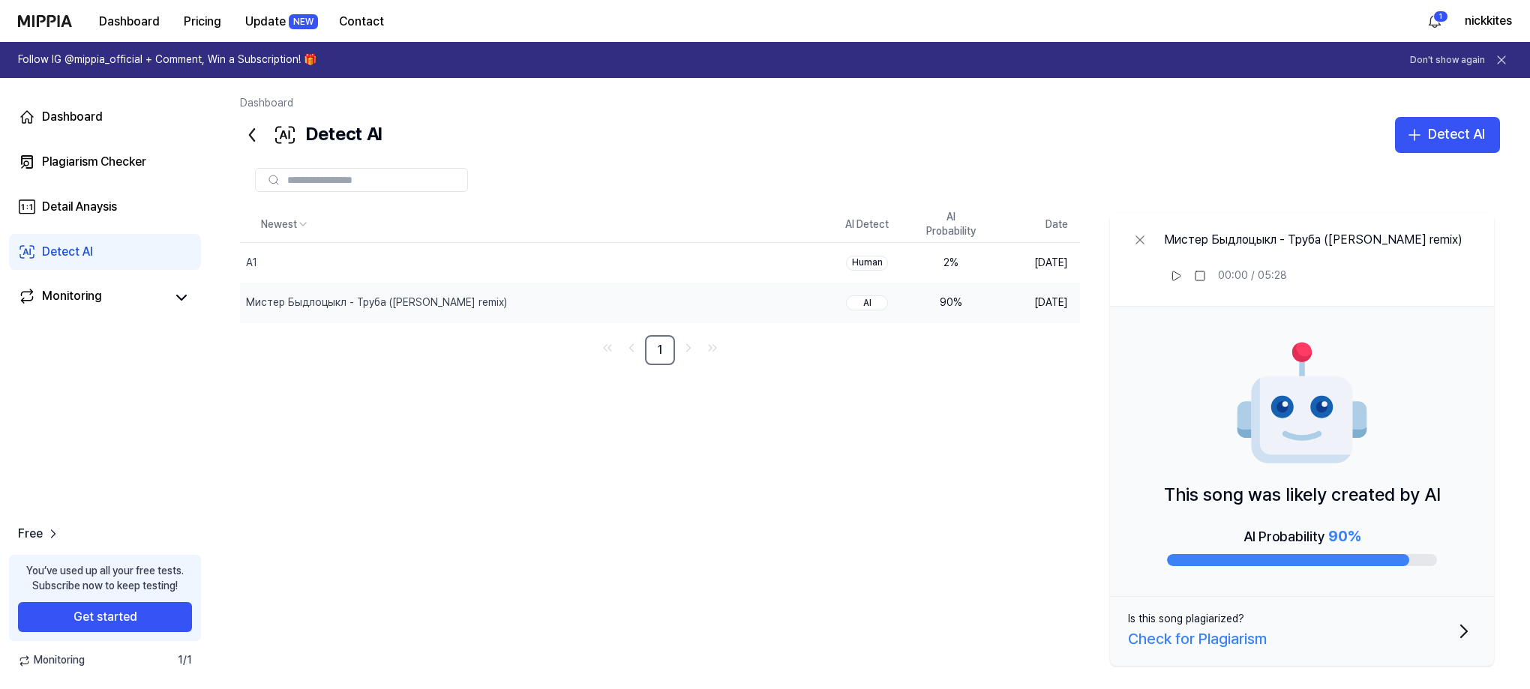
drag, startPoint x: 1012, startPoint y: 304, endPoint x: 878, endPoint y: 367, distance: 147.6
click at [878, 367] on div "Newest AI Detect AI Probability Date A1 Delete Human 2 % [DATE] Мистер Быдлоцык…" at bounding box center [870, 439] width 1260 height 465
click at [805, 309] on button "Delete" at bounding box center [794, 303] width 61 height 24
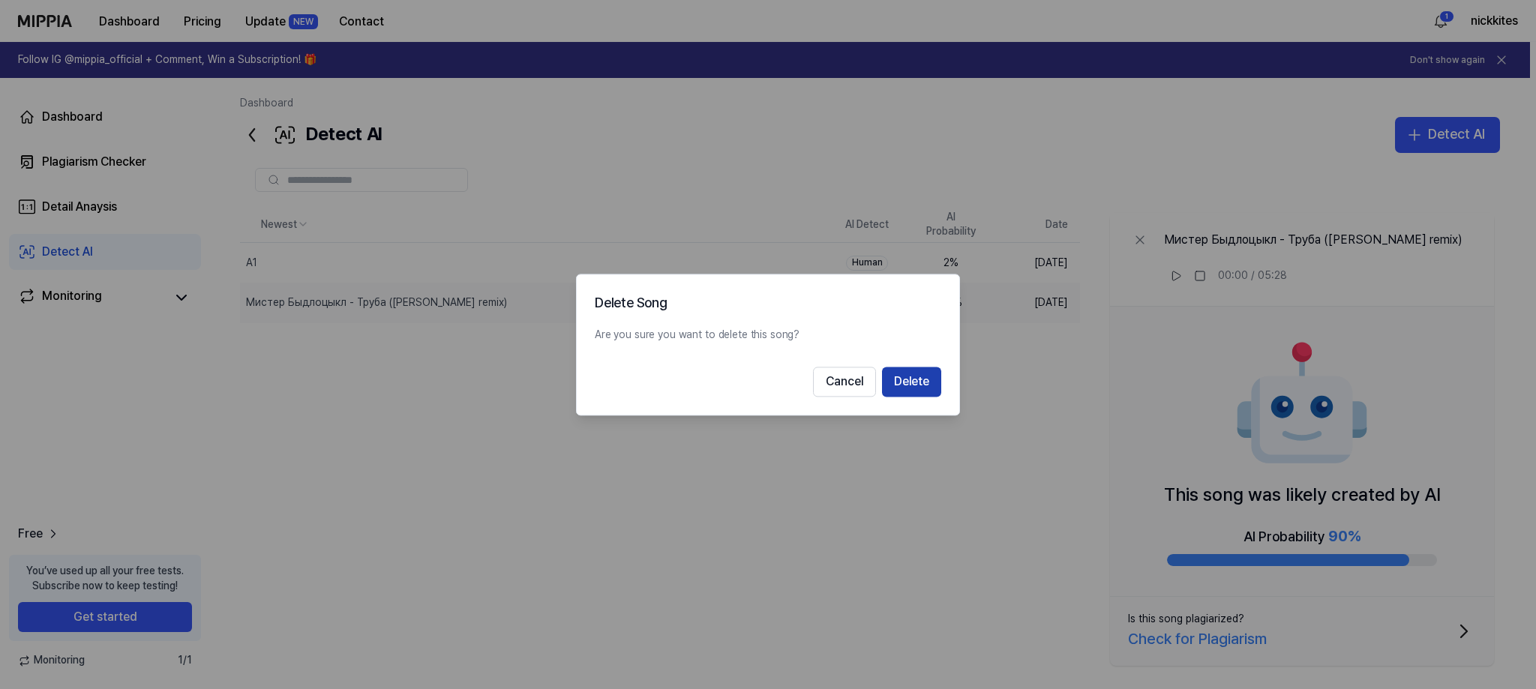
click at [918, 388] on button "Delete" at bounding box center [911, 382] width 59 height 30
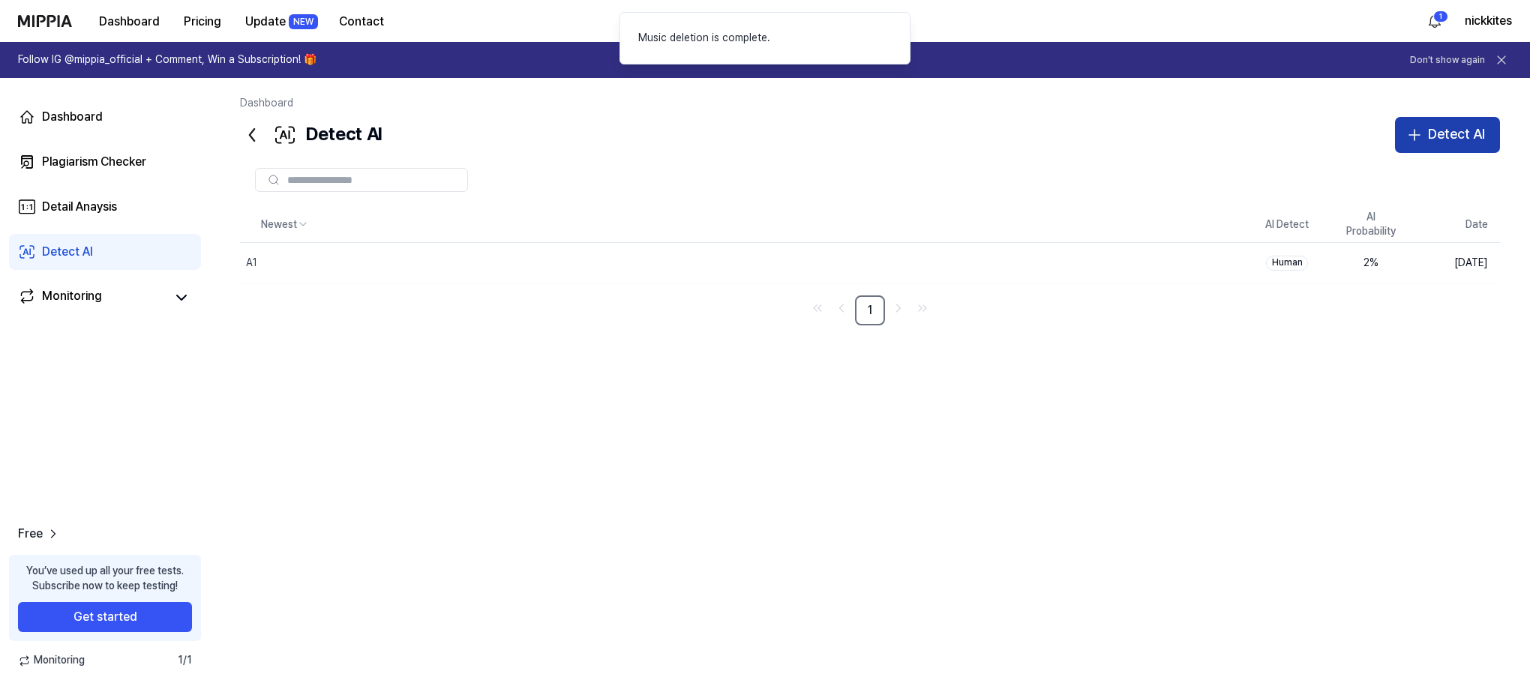
click at [1412, 150] on button "Detect AI" at bounding box center [1447, 135] width 105 height 36
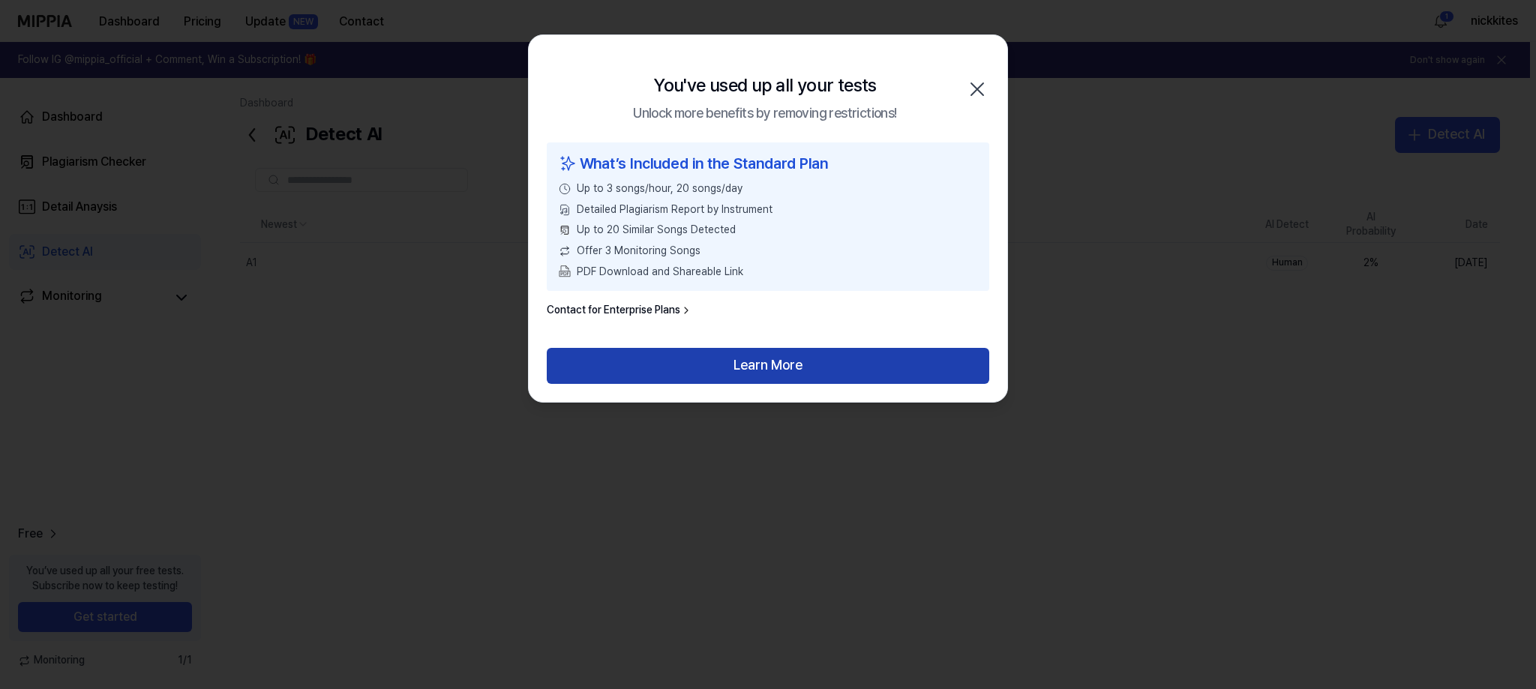
click at [792, 358] on button "Learn More" at bounding box center [768, 366] width 442 height 36
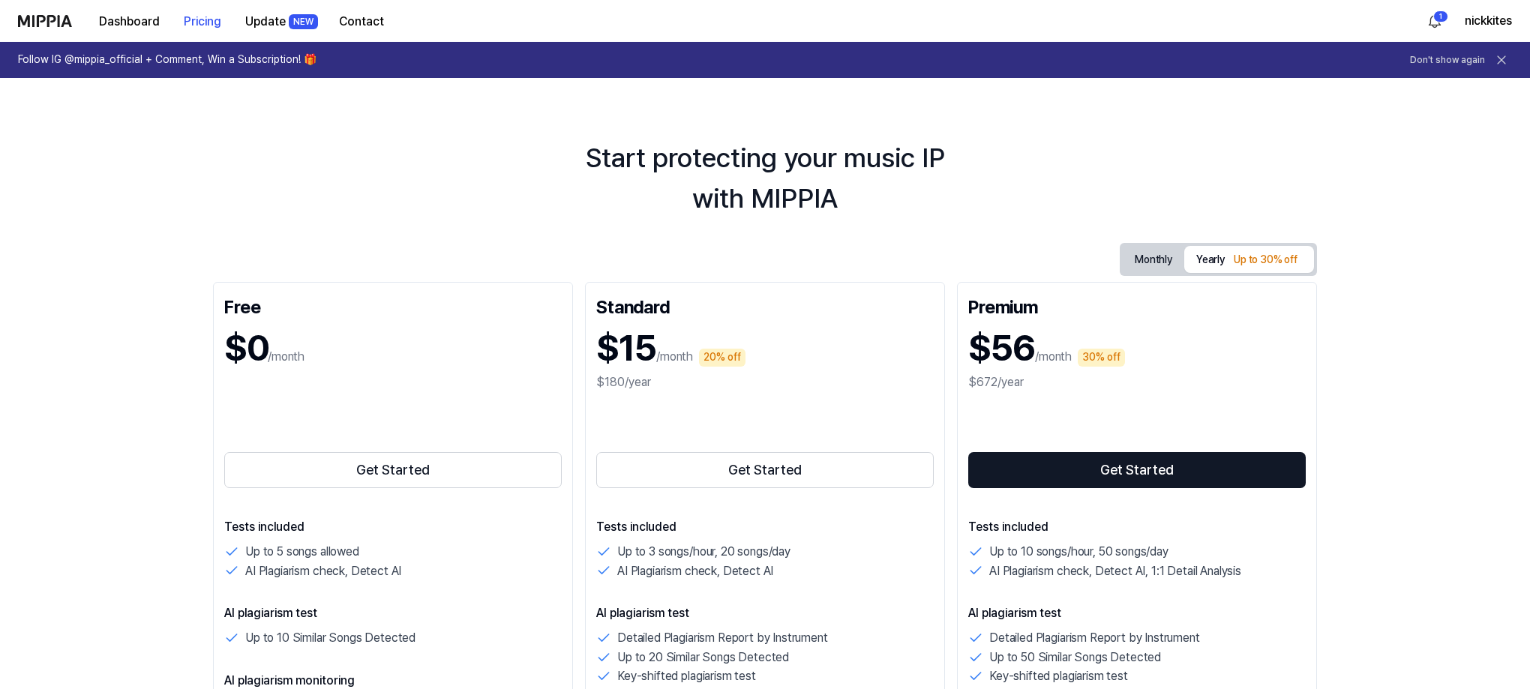
click at [59, 14] on div "Dashboard Pricing Update NEW Contact" at bounding box center [207, 20] width 378 height 41
click at [37, 19] on img at bounding box center [45, 21] width 54 height 12
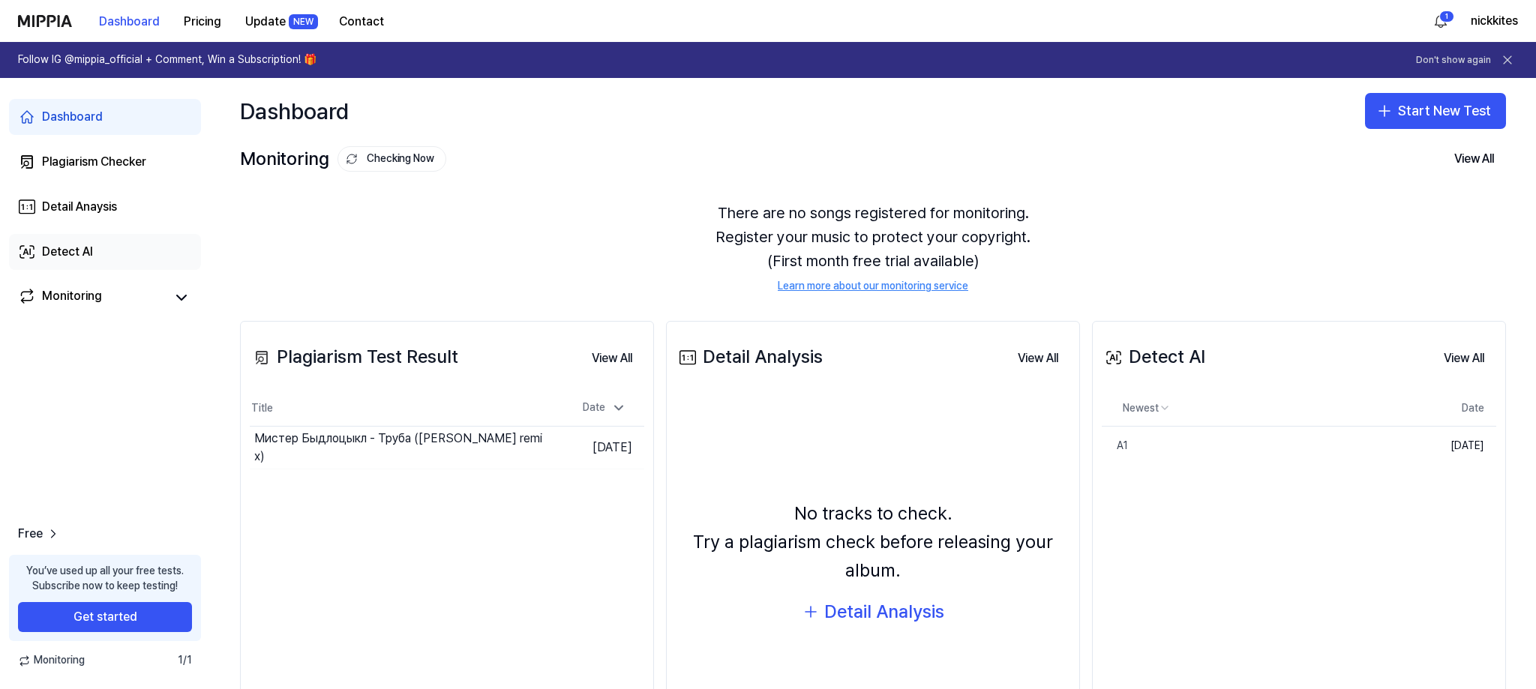
click at [91, 240] on link "Detect AI" at bounding box center [105, 252] width 192 height 36
